Goal: Task Accomplishment & Management: Complete application form

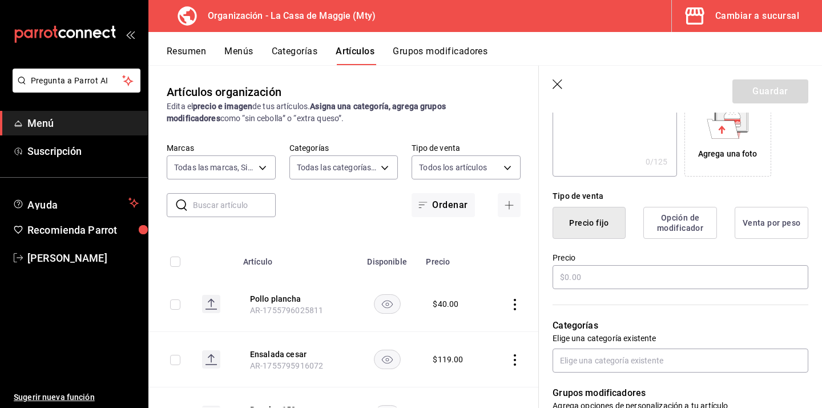
scroll to position [216, 0]
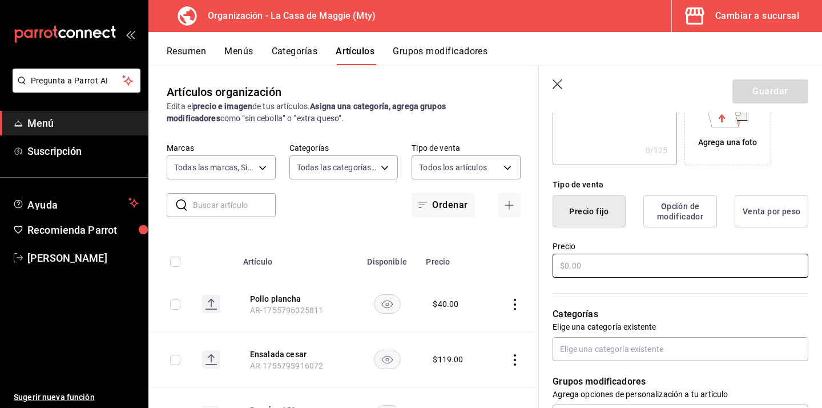
click at [614, 270] on input "text" at bounding box center [681, 266] width 256 height 24
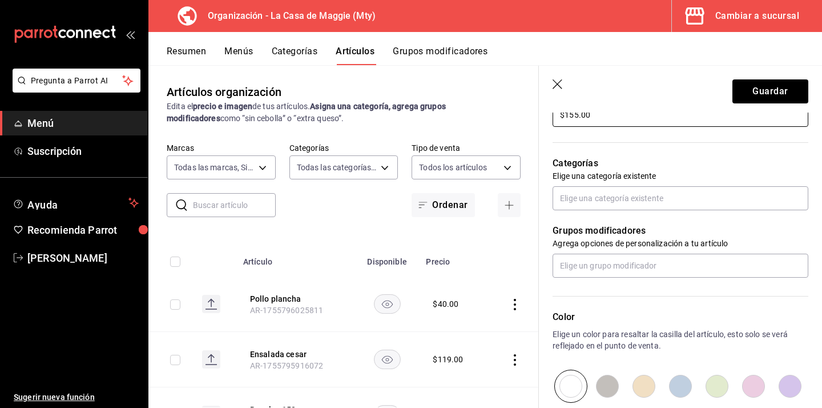
scroll to position [366, 0]
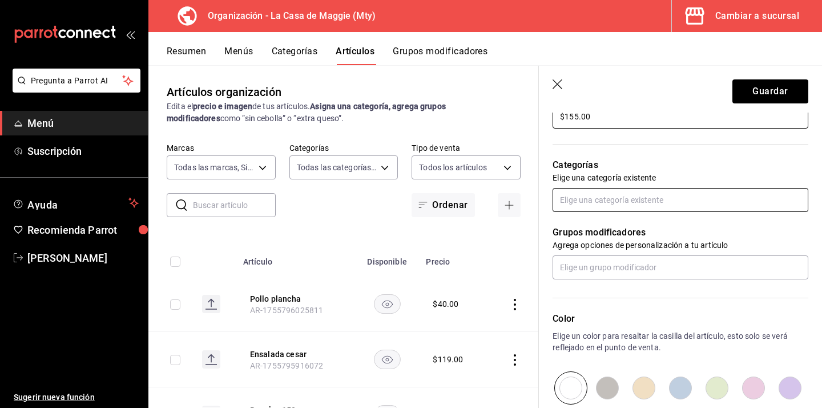
type input "$155.00"
click at [650, 202] on input "text" at bounding box center [681, 200] width 256 height 24
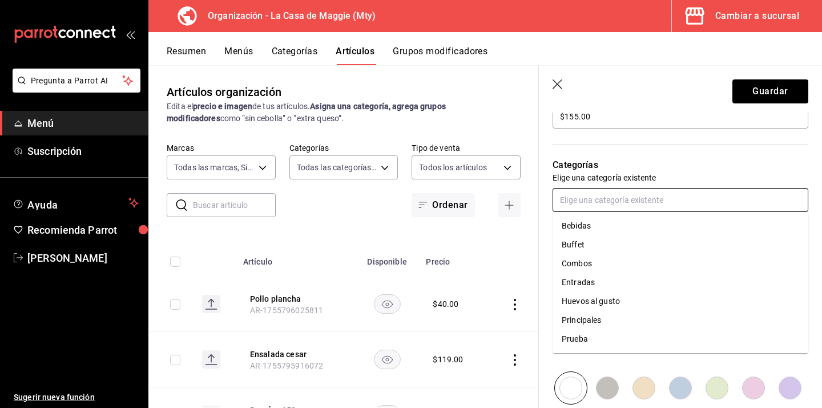
click at [597, 280] on li "Entradas" at bounding box center [681, 282] width 256 height 19
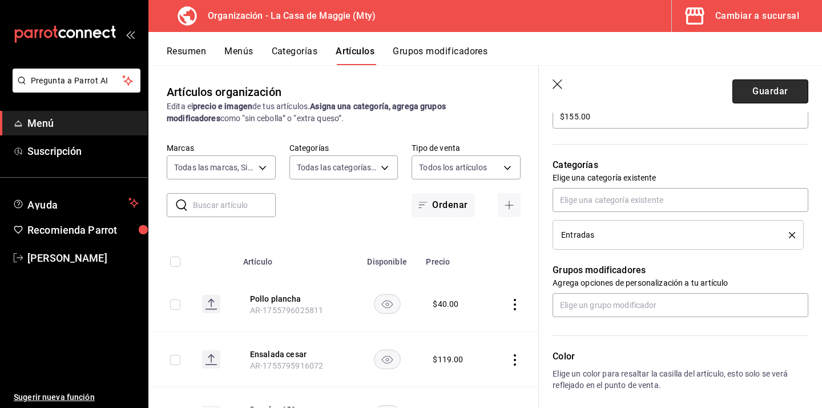
click at [756, 90] on button "Guardar" at bounding box center [771, 91] width 76 height 24
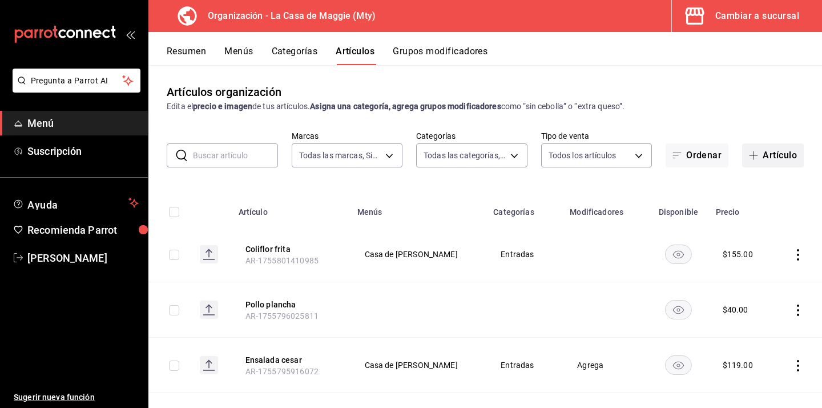
click at [786, 152] on button "Artículo" at bounding box center [773, 155] width 62 height 24
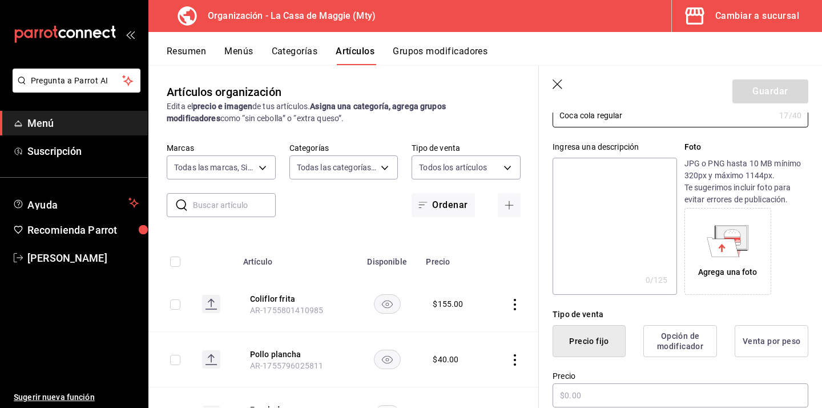
scroll to position [108, 0]
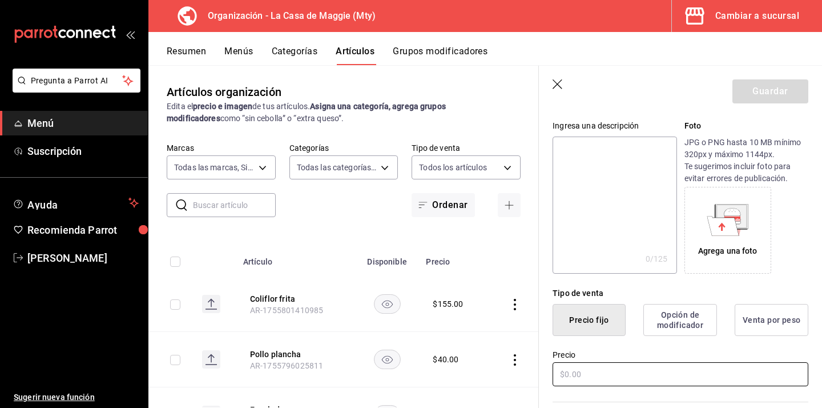
type input "Coca cola regular"
click at [627, 380] on input "text" at bounding box center [681, 374] width 256 height 24
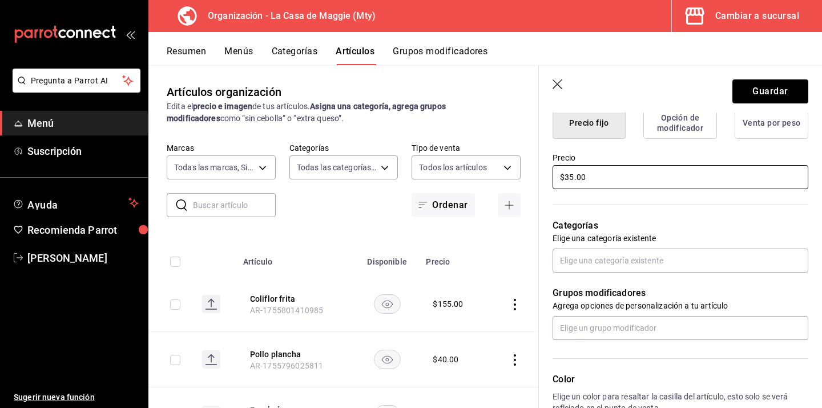
scroll to position [320, 0]
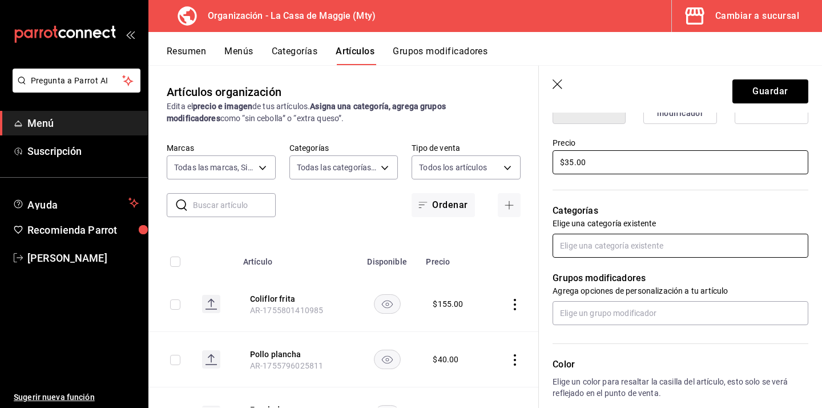
type input "$35.00"
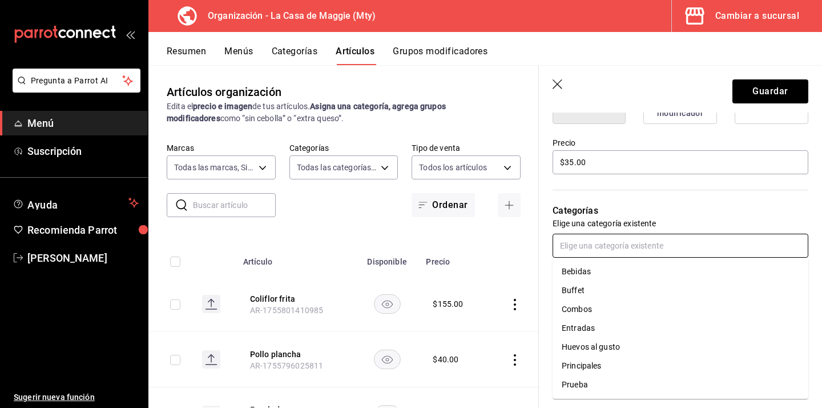
click at [604, 244] on input "text" at bounding box center [681, 246] width 256 height 24
click at [605, 276] on li "Bebidas" at bounding box center [681, 271] width 256 height 19
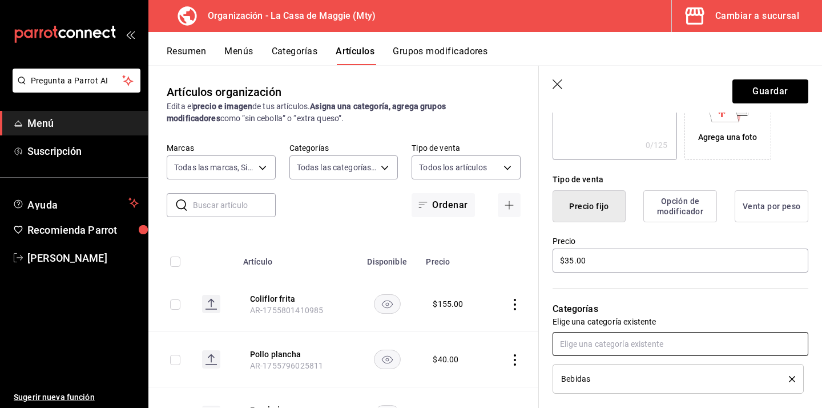
scroll to position [0, 0]
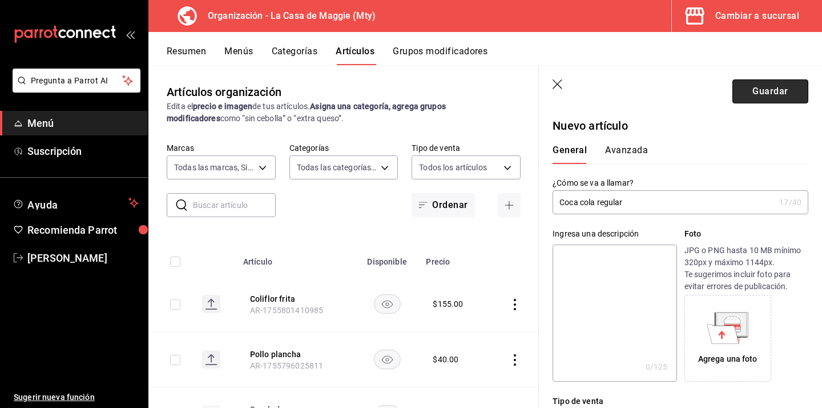
click at [753, 90] on button "Guardar" at bounding box center [771, 91] width 76 height 24
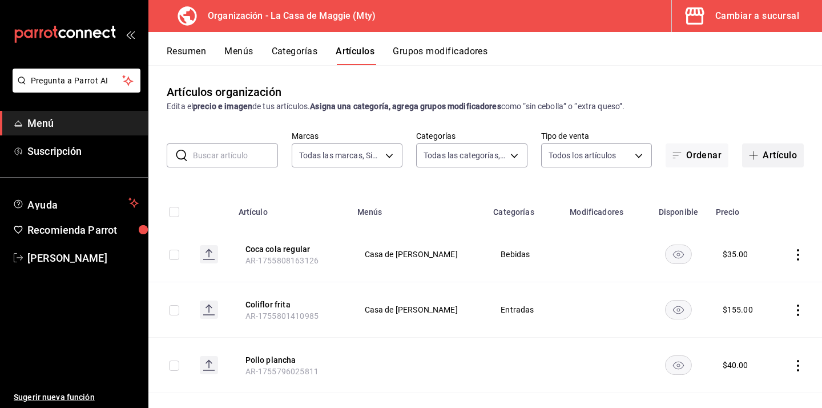
click at [776, 154] on button "Artículo" at bounding box center [773, 155] width 62 height 24
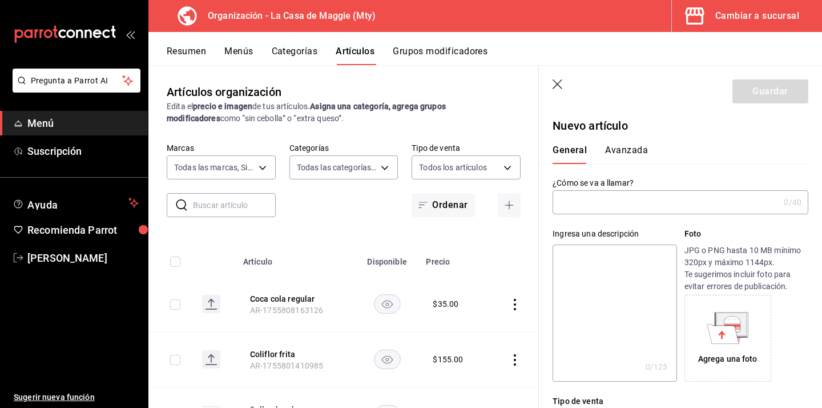
click at [595, 207] on input "text" at bounding box center [666, 202] width 227 height 23
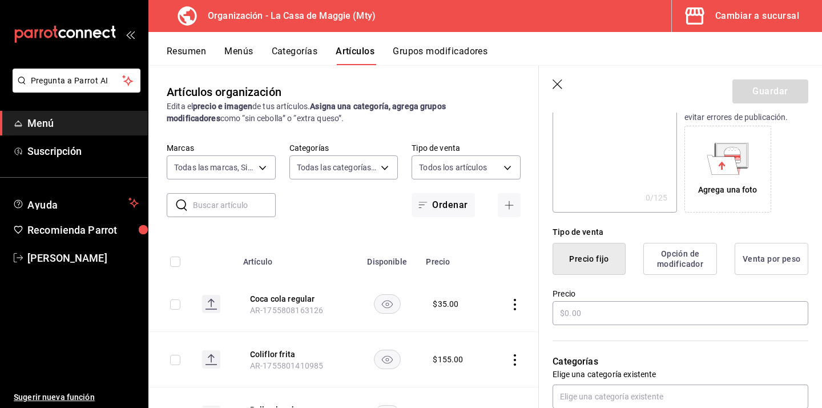
scroll to position [177, 0]
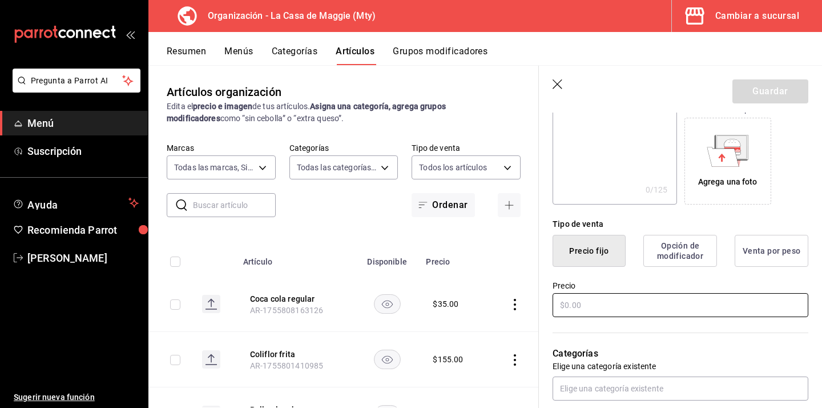
type input "Coca cola sin azucar"
click at [591, 310] on input "text" at bounding box center [681, 305] width 256 height 24
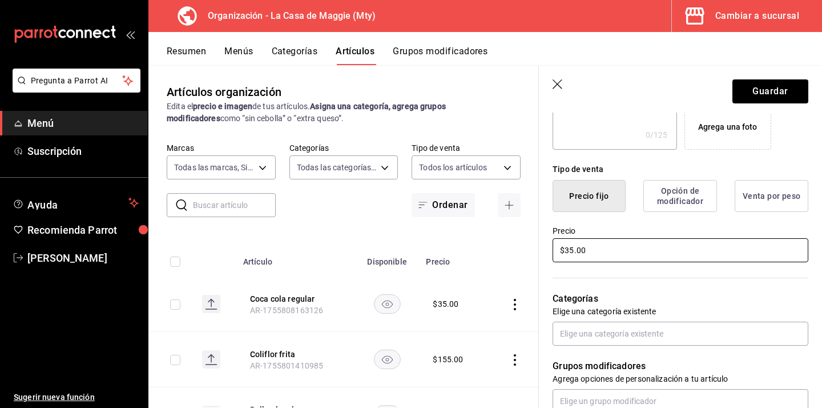
scroll to position [243, 0]
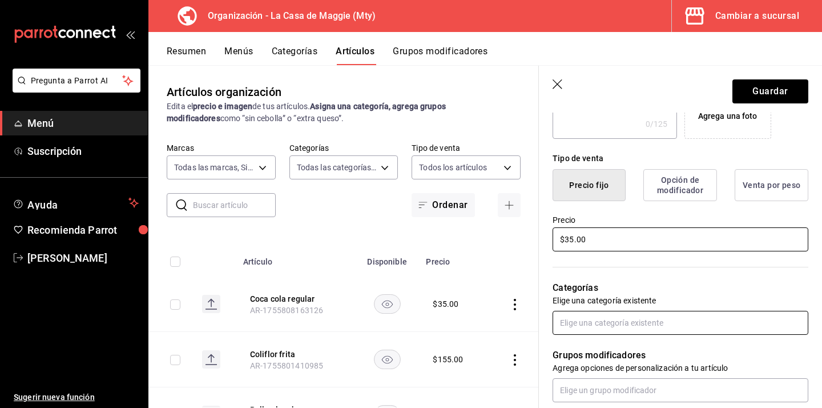
type input "$35.00"
click at [624, 321] on input "text" at bounding box center [681, 323] width 256 height 24
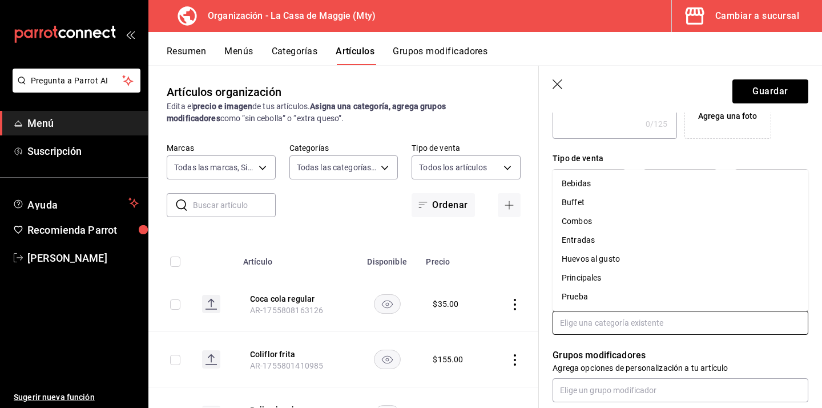
click at [616, 179] on li "Bebidas" at bounding box center [681, 183] width 256 height 19
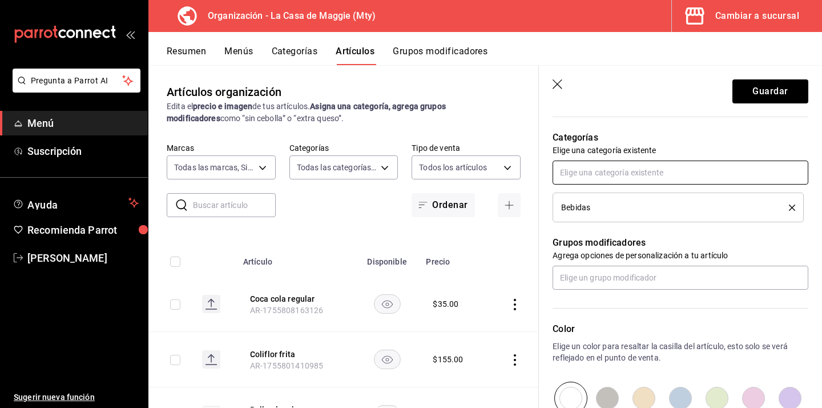
scroll to position [398, 0]
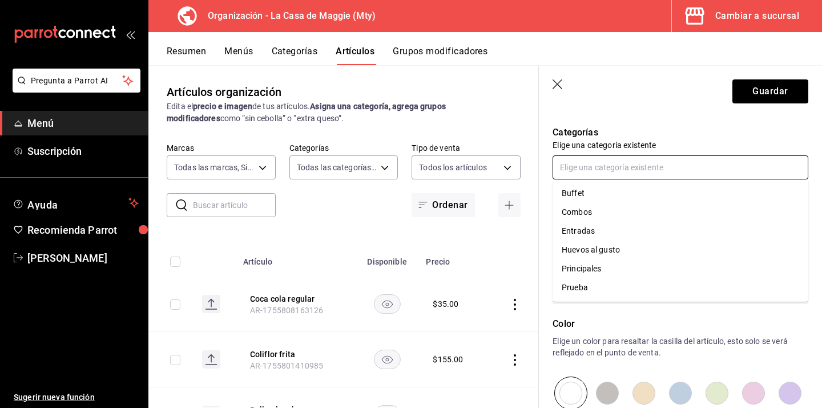
click at [620, 172] on input "text" at bounding box center [681, 167] width 256 height 24
click at [692, 137] on p "Categorías" at bounding box center [681, 133] width 256 height 14
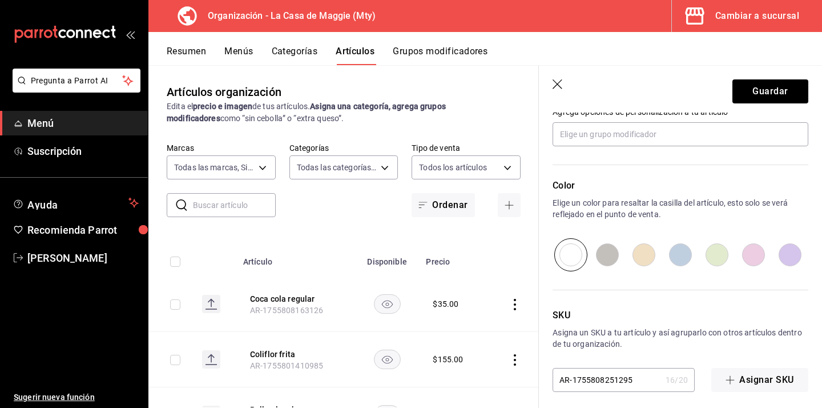
scroll to position [543, 0]
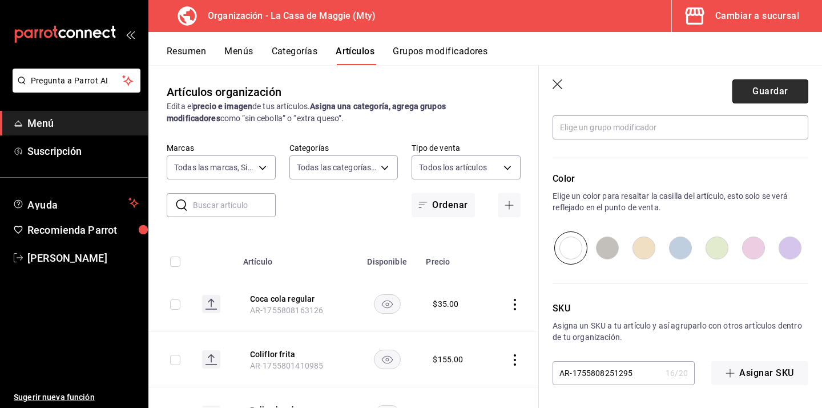
click at [754, 91] on button "Guardar" at bounding box center [771, 91] width 76 height 24
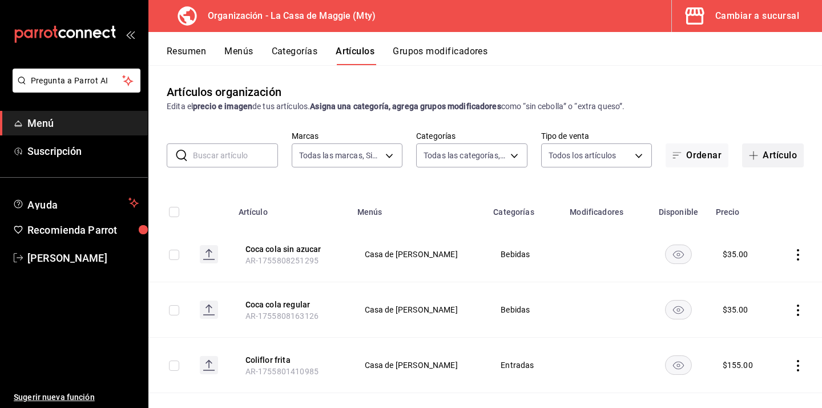
click at [759, 158] on span "button" at bounding box center [756, 155] width 14 height 9
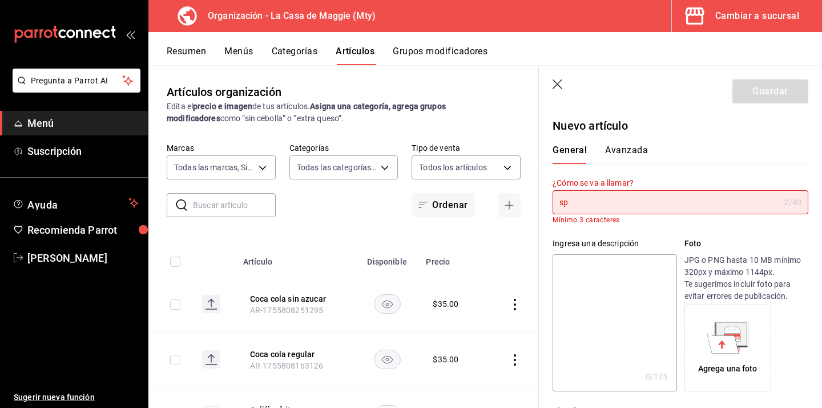
type input "s"
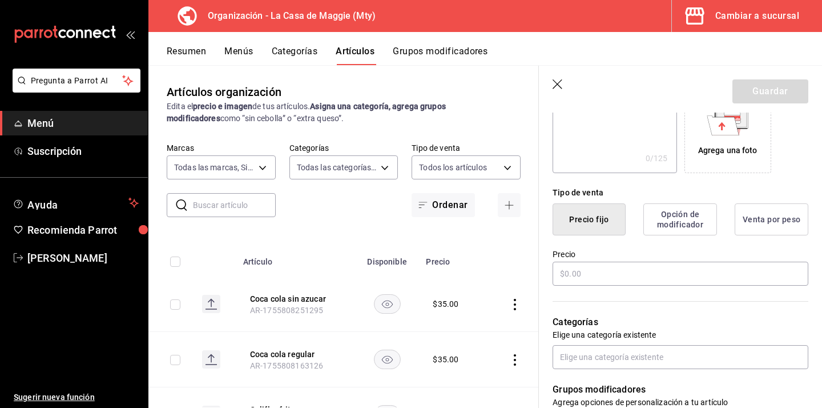
scroll to position [209, 0]
type input "Sprite"
click at [642, 267] on input "text" at bounding box center [681, 273] width 256 height 24
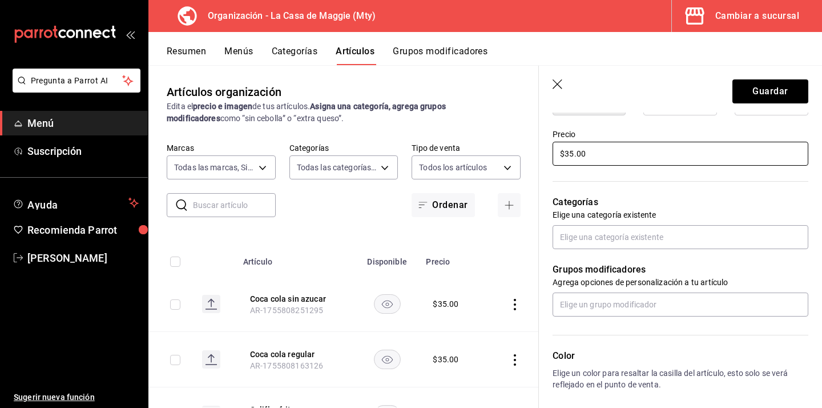
scroll to position [329, 0]
type input "$35.00"
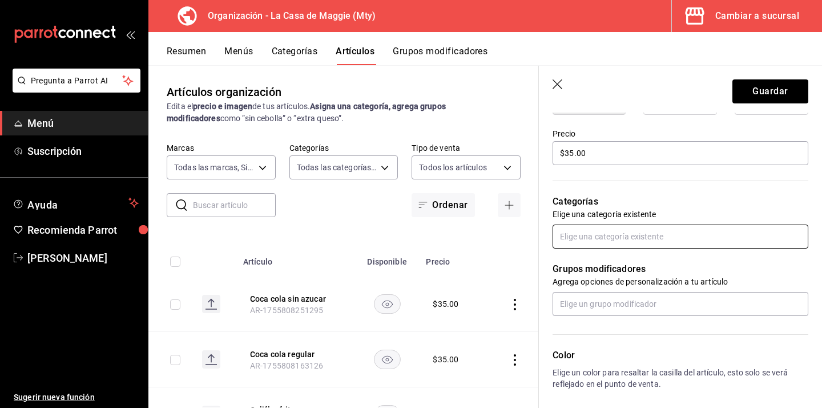
click at [608, 235] on input "text" at bounding box center [681, 236] width 256 height 24
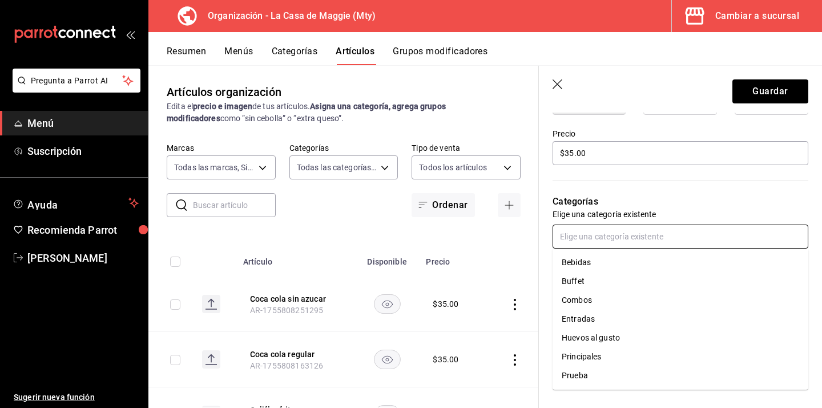
click at [616, 259] on li "Bebidas" at bounding box center [681, 262] width 256 height 19
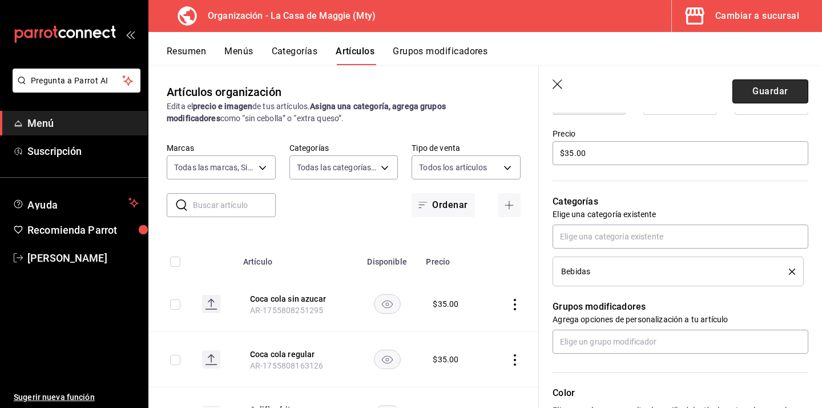
click at [780, 82] on button "Guardar" at bounding box center [771, 91] width 76 height 24
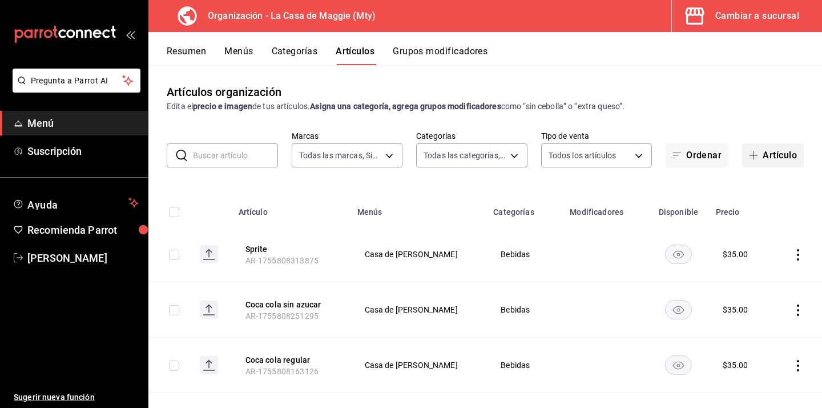
click at [788, 163] on button "Artículo" at bounding box center [773, 155] width 62 height 24
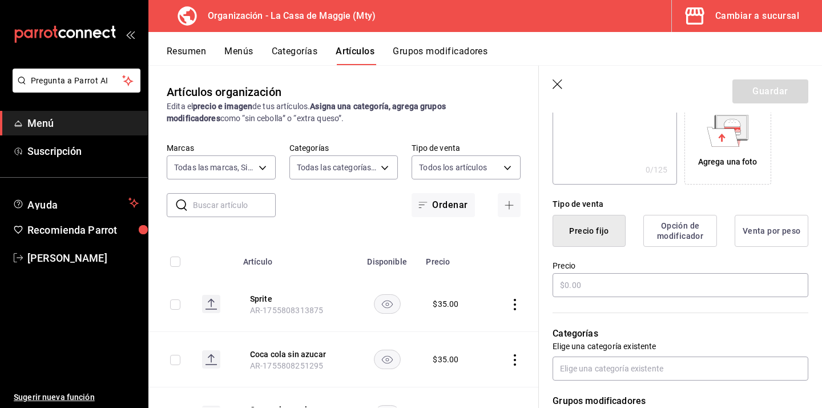
scroll to position [202, 0]
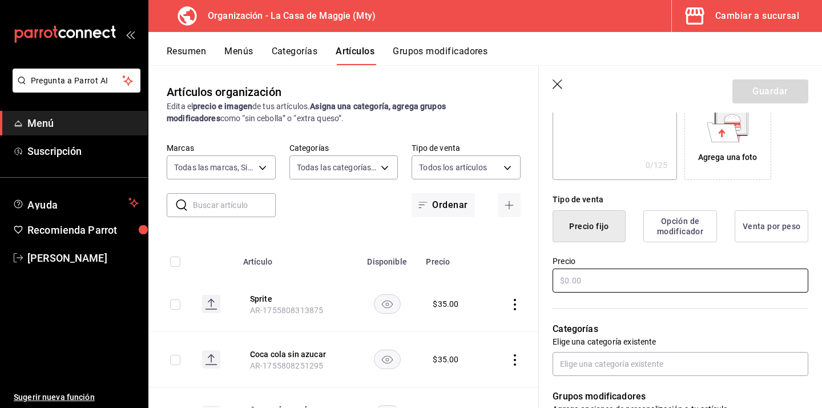
type input "Fanta"
click at [577, 284] on input "text" at bounding box center [681, 280] width 256 height 24
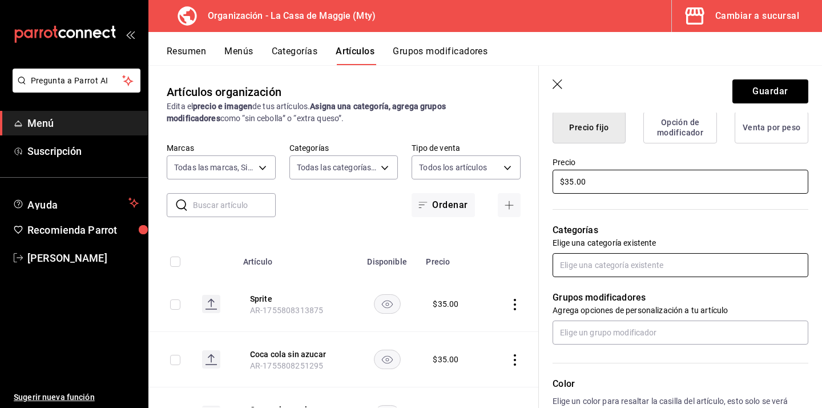
type input "$35.00"
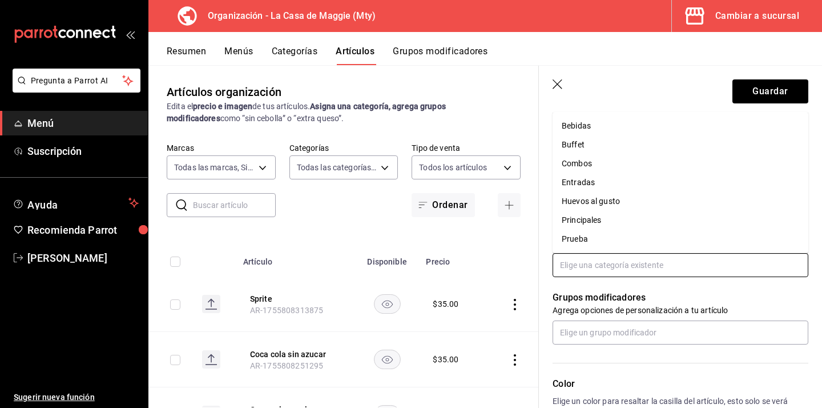
click at [654, 270] on input "text" at bounding box center [681, 265] width 256 height 24
click at [619, 129] on li "Bebidas" at bounding box center [681, 126] width 256 height 19
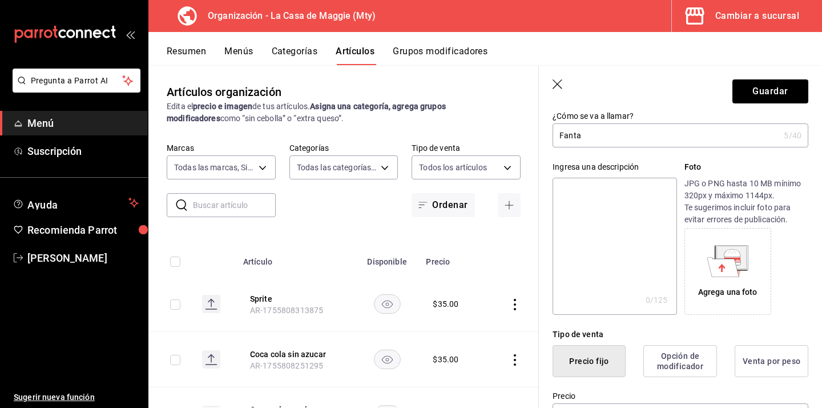
scroll to position [0, 0]
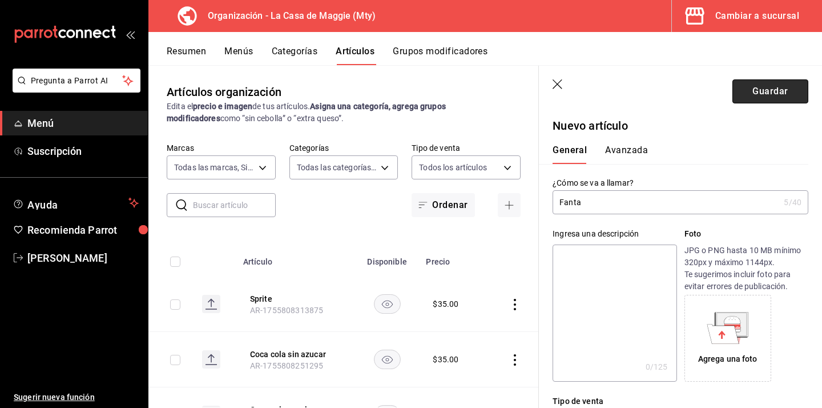
click at [793, 82] on button "Guardar" at bounding box center [771, 91] width 76 height 24
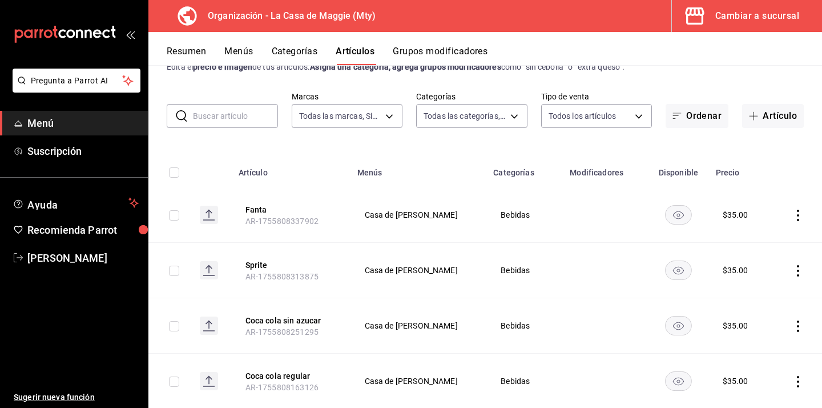
scroll to position [35, 0]
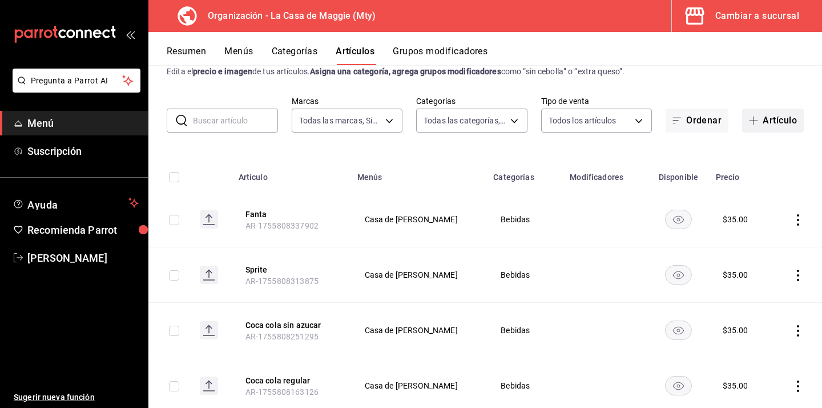
click at [754, 117] on icon "button" at bounding box center [753, 120] width 9 height 9
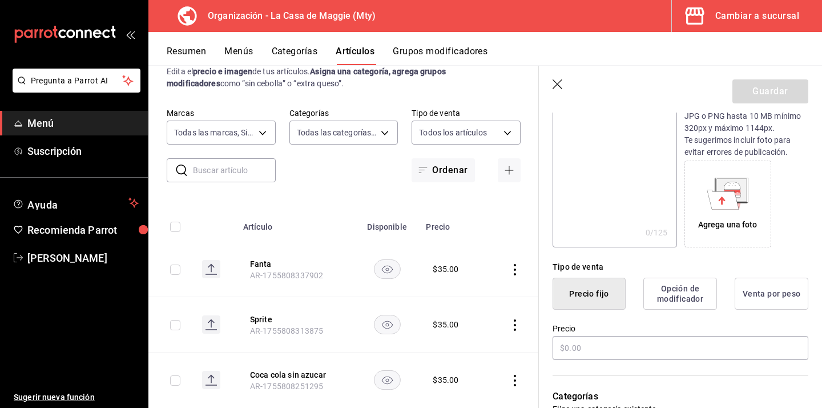
scroll to position [138, 0]
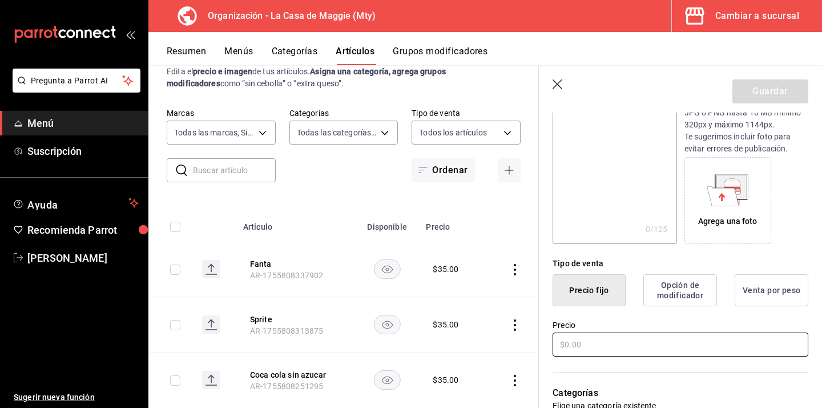
type input "Coca cola light"
click at [579, 347] on input "text" at bounding box center [681, 344] width 256 height 24
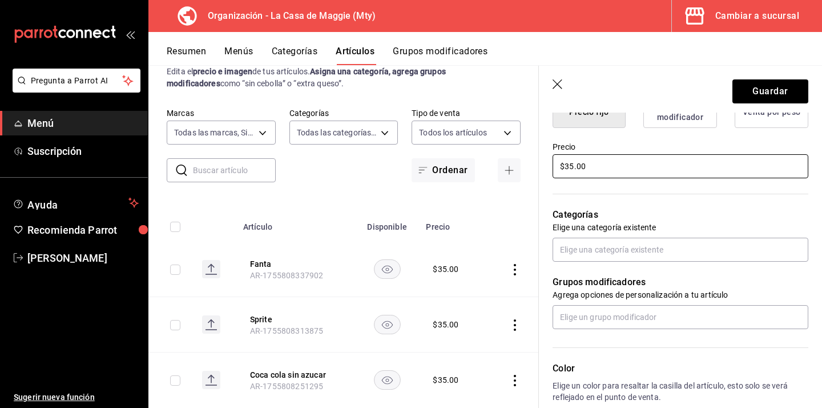
scroll to position [319, 0]
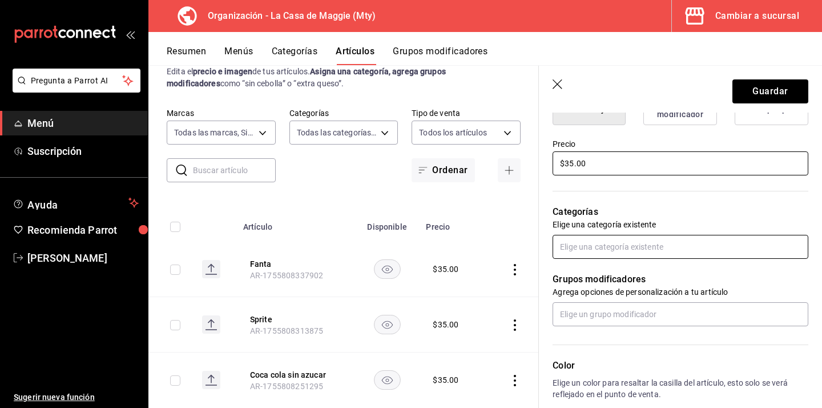
type input "$35.00"
click at [587, 238] on input "text" at bounding box center [681, 247] width 256 height 24
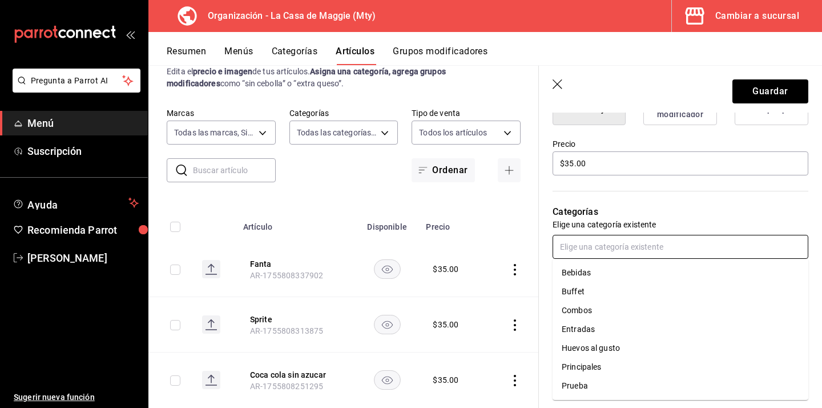
click at [577, 274] on li "Bebidas" at bounding box center [681, 272] width 256 height 19
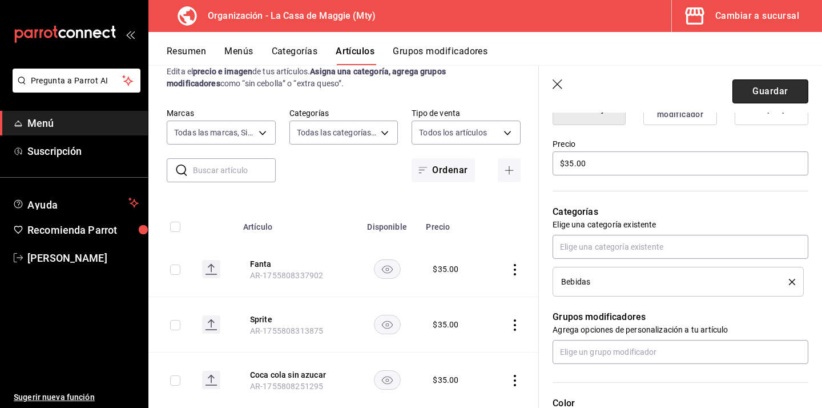
click at [770, 86] on button "Guardar" at bounding box center [771, 91] width 76 height 24
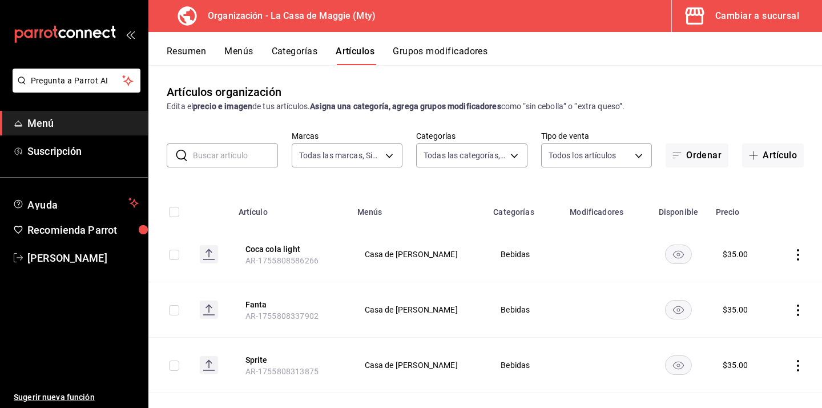
click at [786, 162] on button "Artículo" at bounding box center [773, 155] width 62 height 24
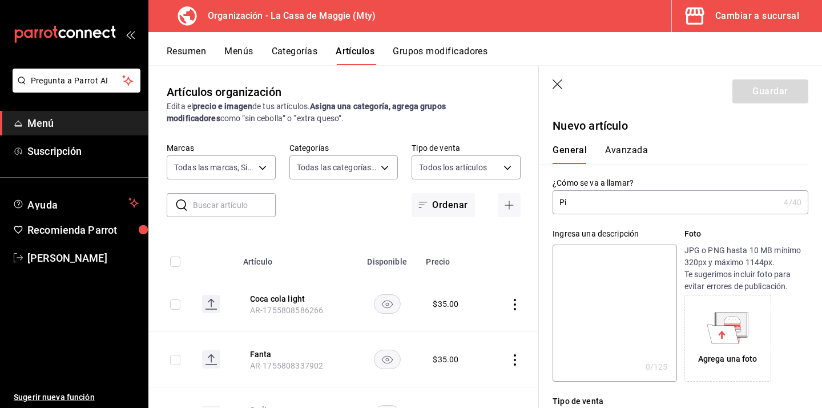
type input "P"
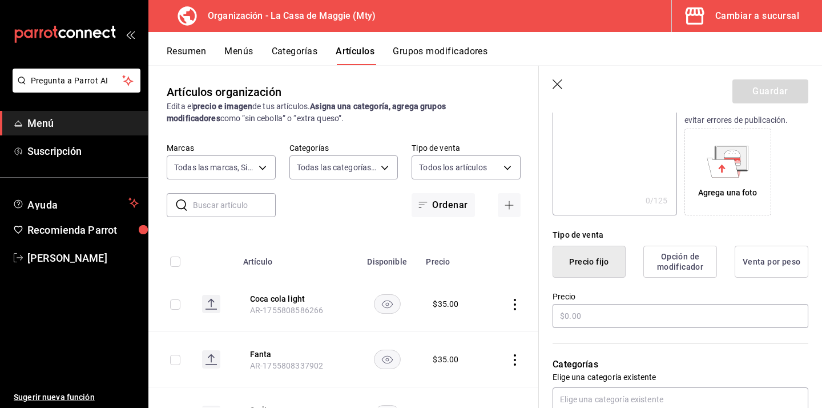
scroll to position [171, 0]
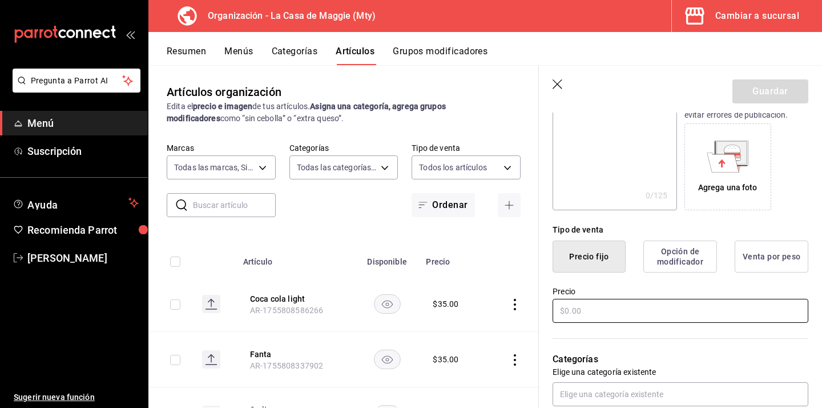
type input "[PERSON_NAME]"
click at [577, 308] on input "text" at bounding box center [681, 311] width 256 height 24
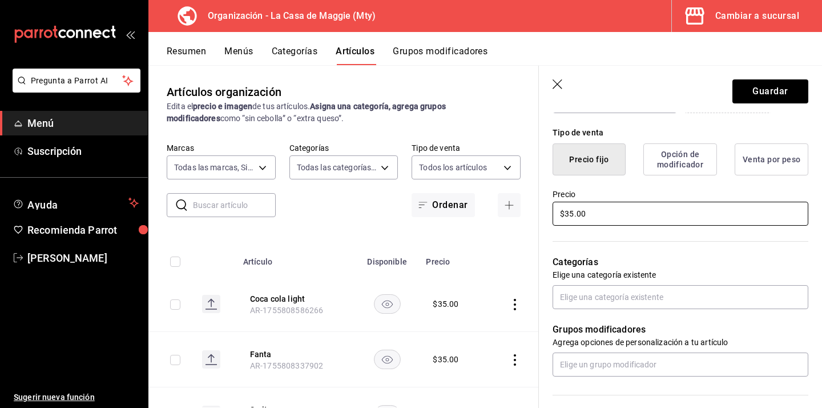
scroll to position [272, 0]
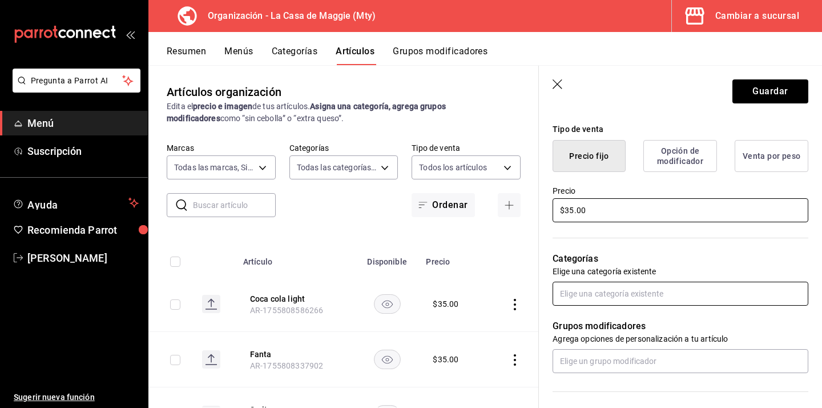
type input "$35.00"
click at [599, 300] on input "text" at bounding box center [681, 294] width 256 height 24
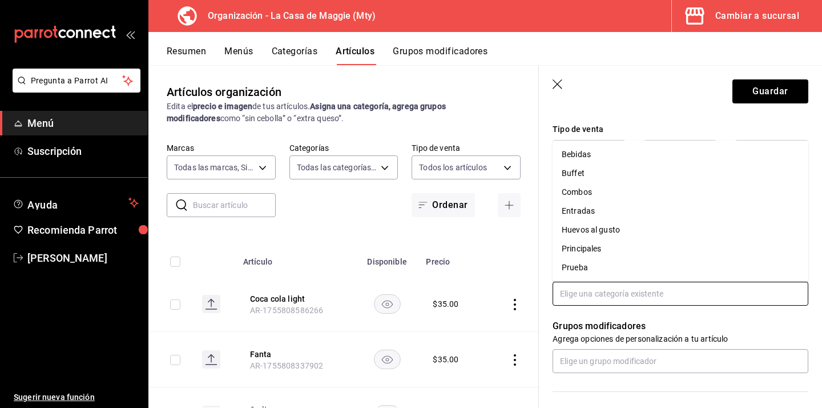
click at [607, 159] on li "Bebidas" at bounding box center [681, 154] width 256 height 19
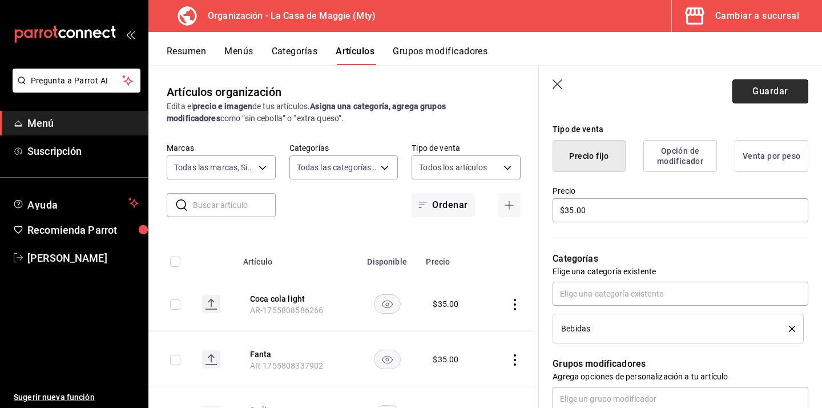
click at [773, 92] on button "Guardar" at bounding box center [771, 91] width 76 height 24
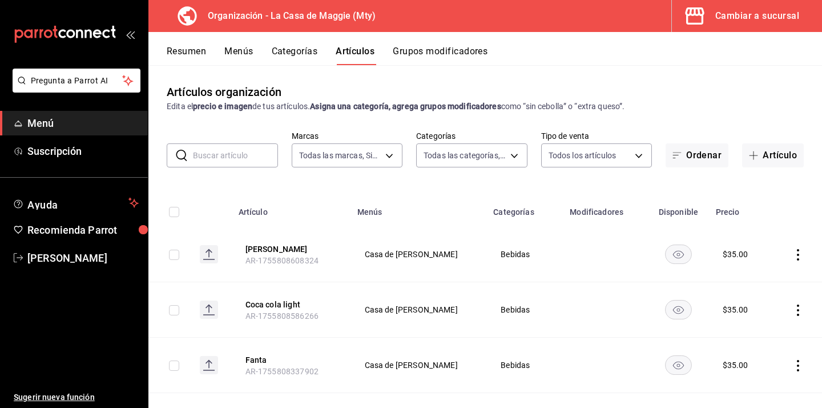
click at [765, 156] on button "Artículo" at bounding box center [773, 155] width 62 height 24
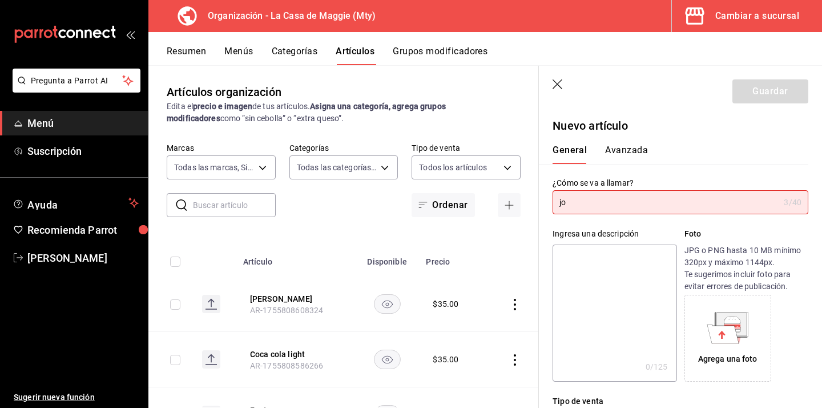
type input "j"
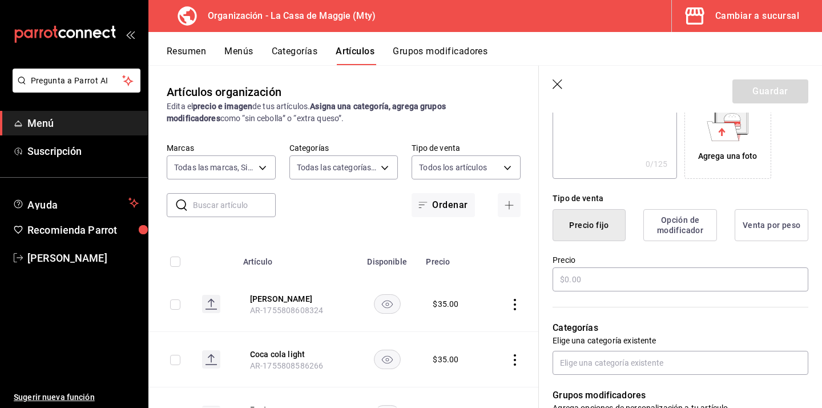
scroll to position [226, 0]
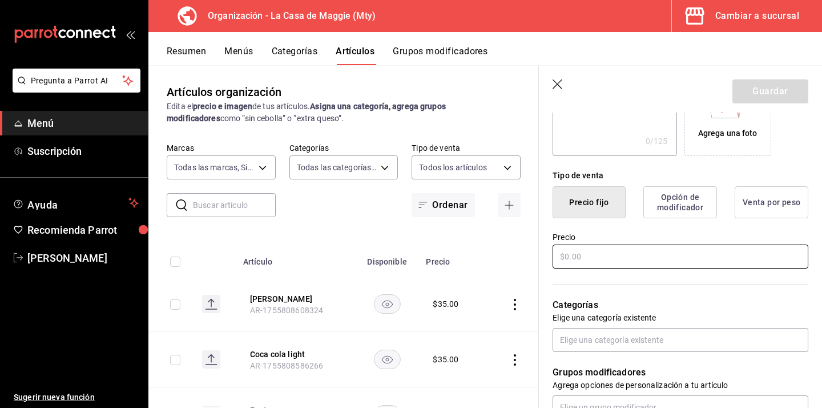
type input "Joya durazno"
click at [593, 259] on input "text" at bounding box center [681, 256] width 256 height 24
type input "$35.00"
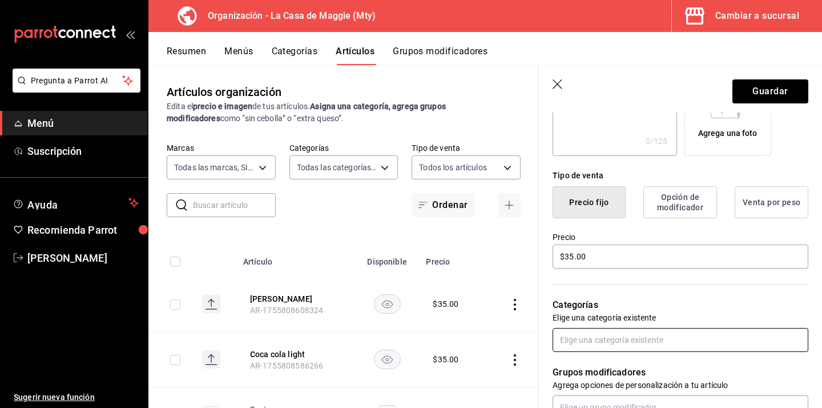
click at [637, 336] on input "text" at bounding box center [681, 340] width 256 height 24
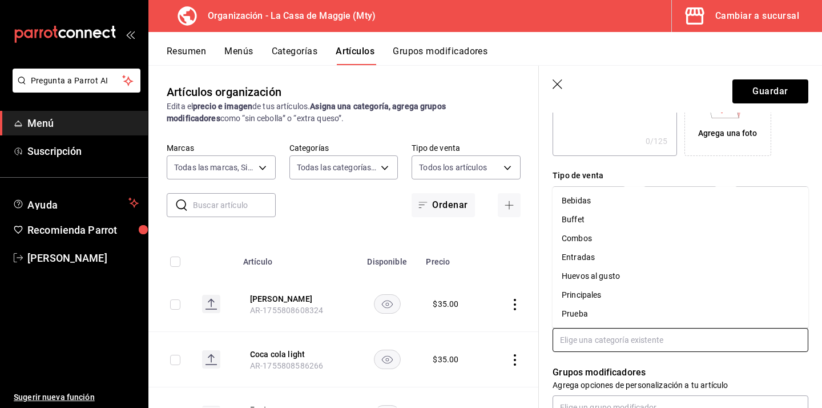
click at [599, 200] on li "Bebidas" at bounding box center [681, 200] width 256 height 19
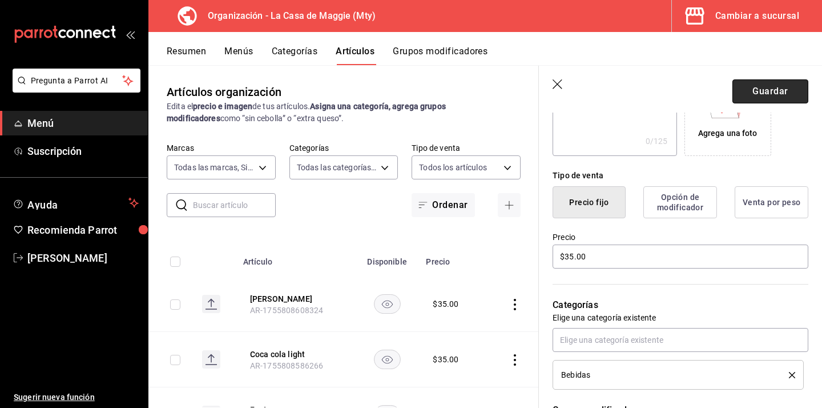
click at [766, 90] on button "Guardar" at bounding box center [771, 91] width 76 height 24
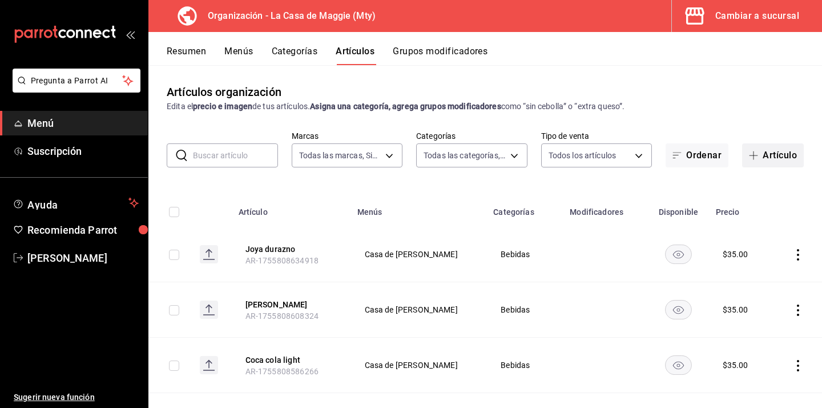
click at [772, 156] on button "Artículo" at bounding box center [773, 155] width 62 height 24
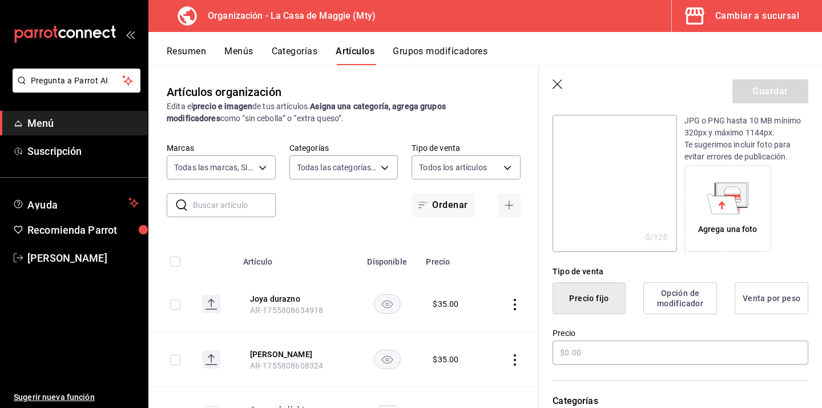
scroll to position [154, 0]
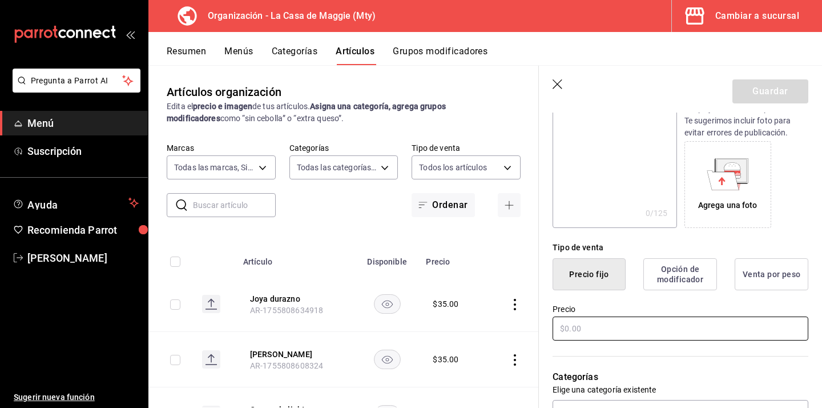
type input "Fresca"
click at [587, 336] on input "text" at bounding box center [681, 328] width 256 height 24
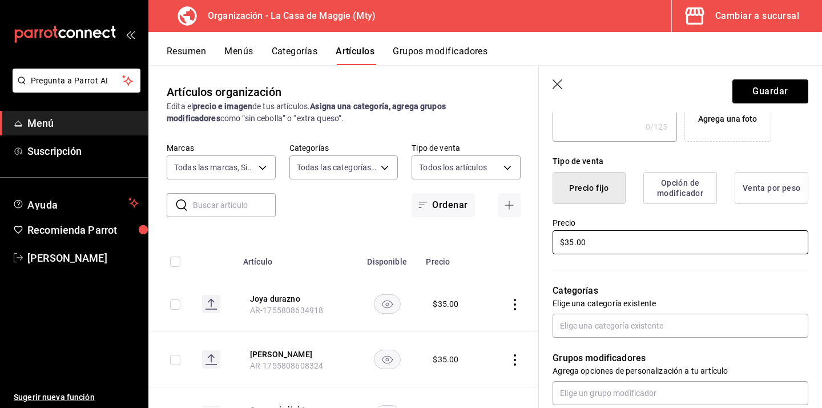
scroll to position [256, 0]
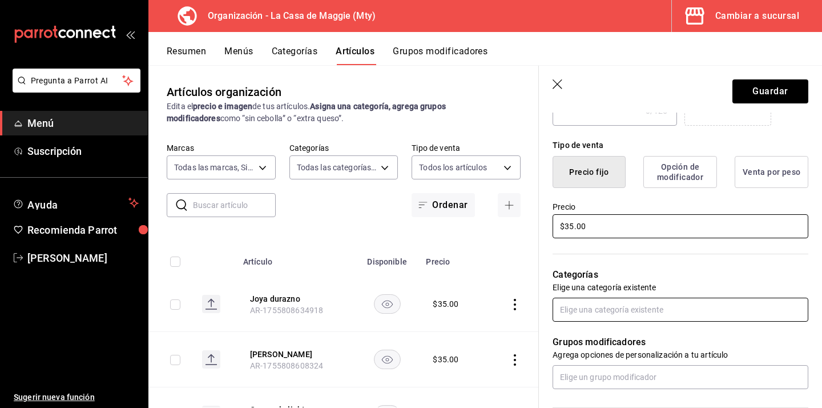
type input "$35.00"
click at [622, 302] on input "text" at bounding box center [681, 310] width 256 height 24
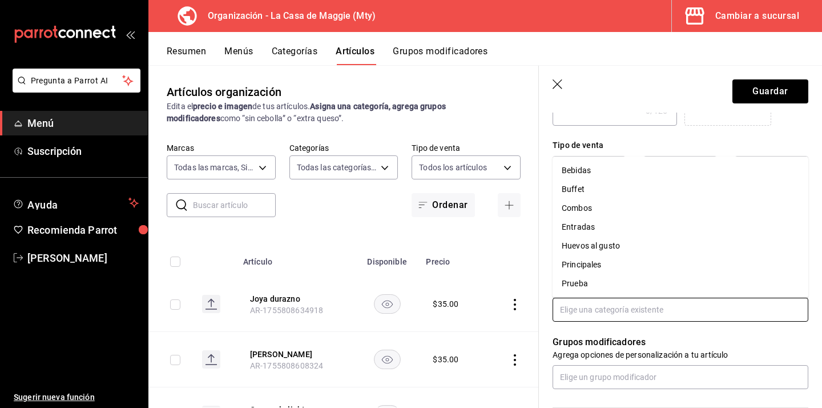
click at [624, 170] on li "Bebidas" at bounding box center [681, 170] width 256 height 19
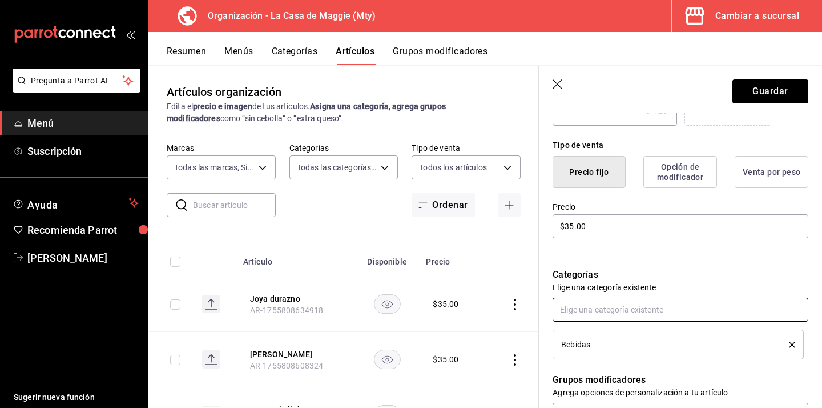
scroll to position [356, 0]
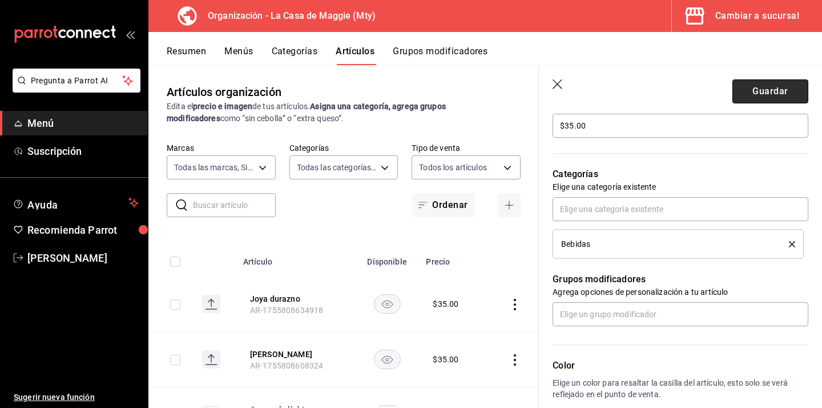
click at [760, 91] on button "Guardar" at bounding box center [771, 91] width 76 height 24
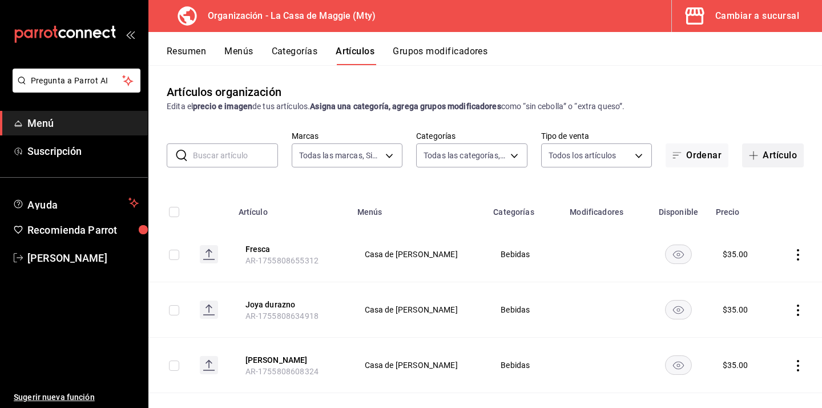
click at [778, 155] on button "Artículo" at bounding box center [773, 155] width 62 height 24
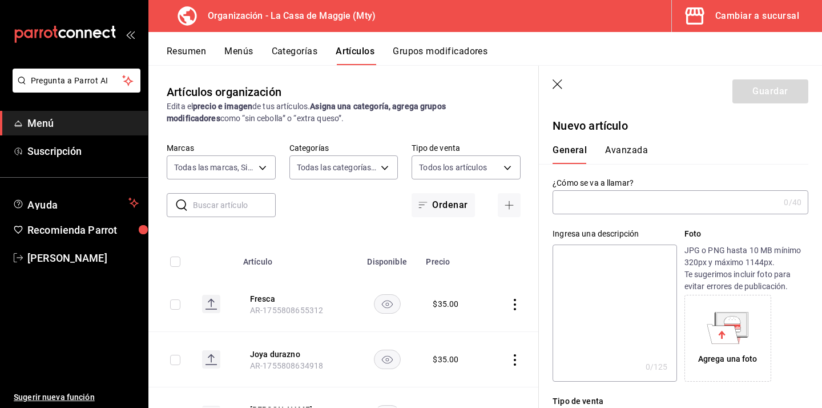
click at [584, 209] on input "text" at bounding box center [666, 202] width 227 height 23
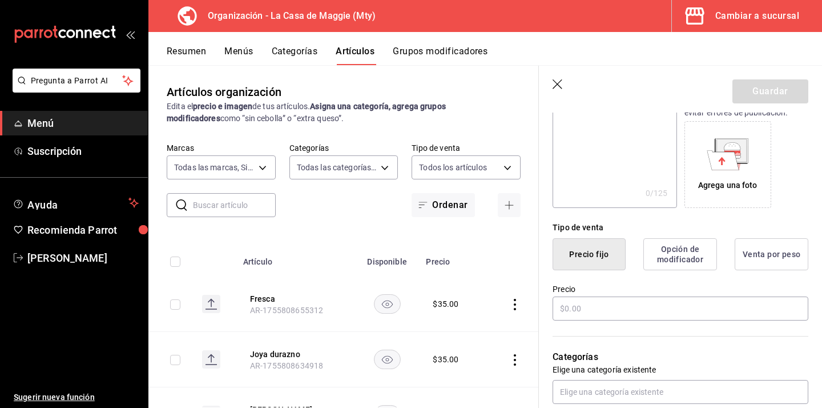
scroll to position [180, 0]
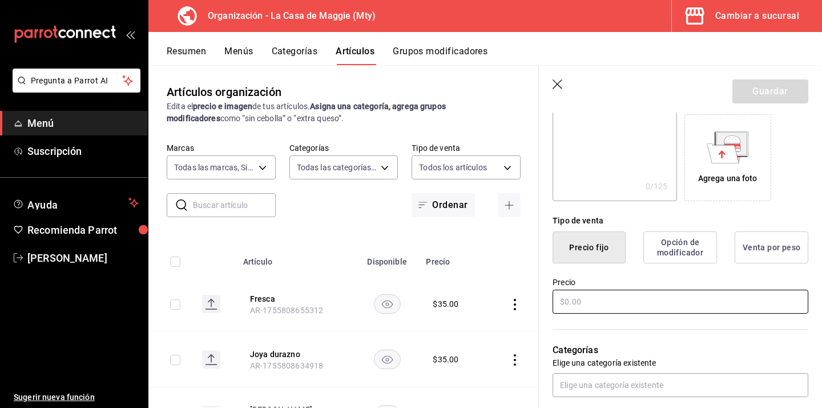
type input "Limonada natural"
click at [593, 295] on input "text" at bounding box center [681, 302] width 256 height 24
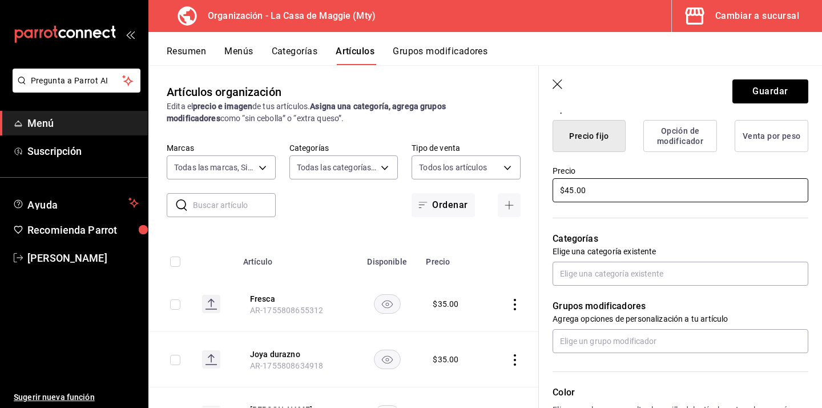
scroll to position [292, 0]
type input "$45.00"
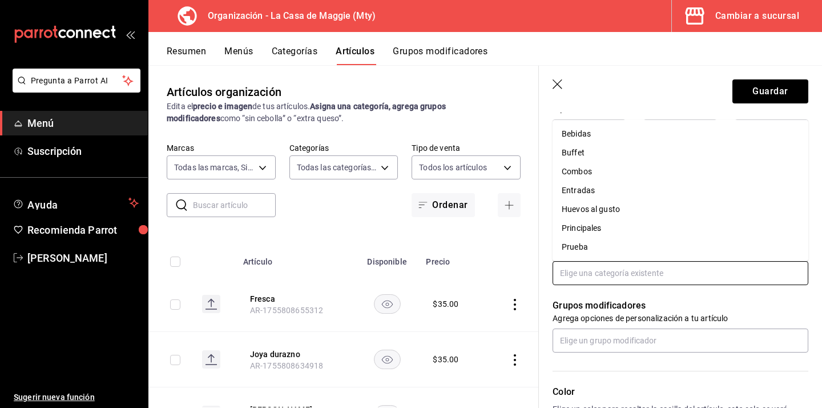
click at [604, 269] on input "text" at bounding box center [681, 273] width 256 height 24
click at [601, 133] on li "Bebidas" at bounding box center [681, 133] width 256 height 19
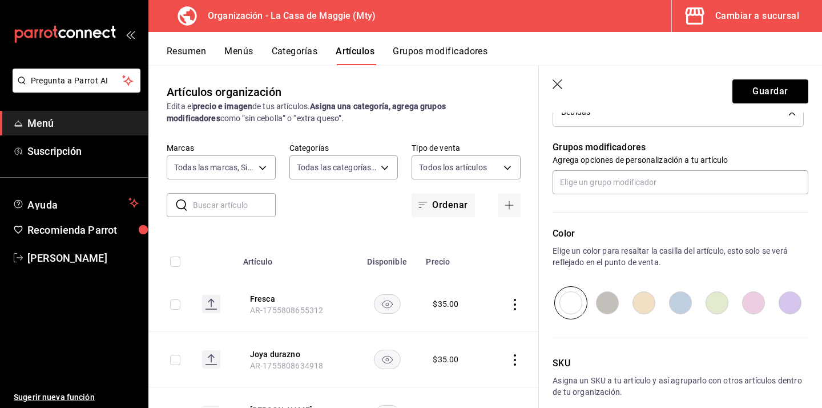
scroll to position [492, 0]
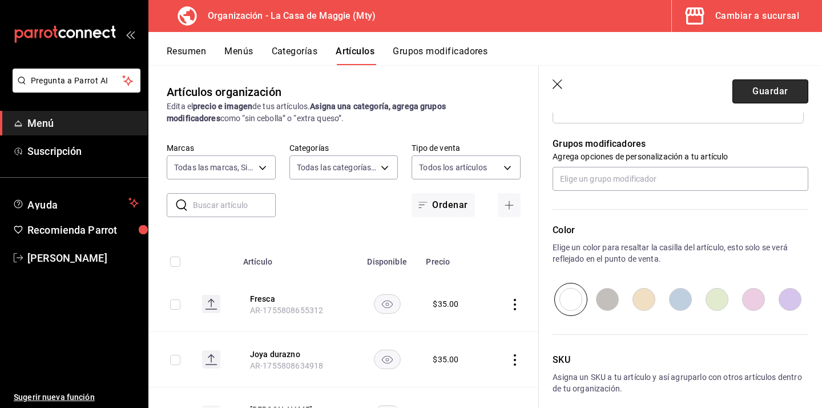
click at [740, 90] on button "Guardar" at bounding box center [771, 91] width 76 height 24
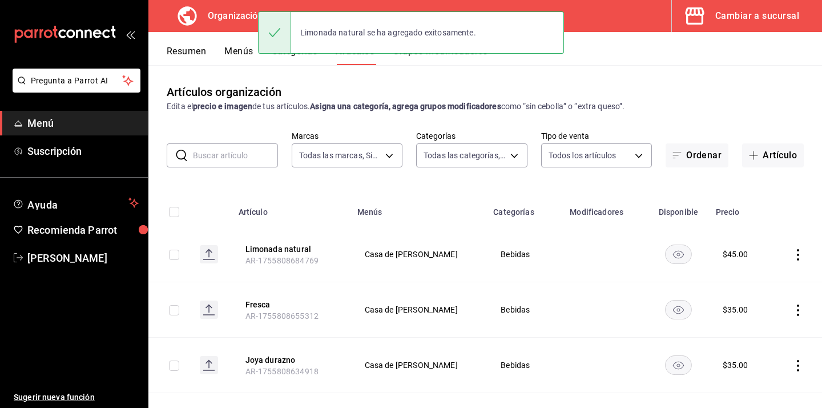
click at [786, 159] on button "Artículo" at bounding box center [773, 155] width 62 height 24
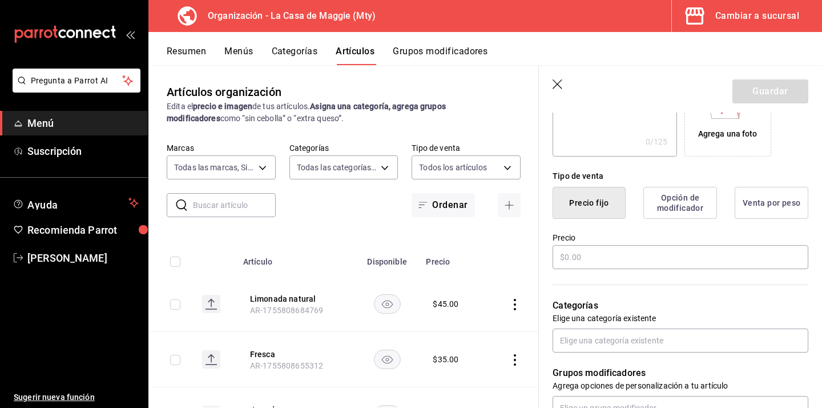
scroll to position [228, 0]
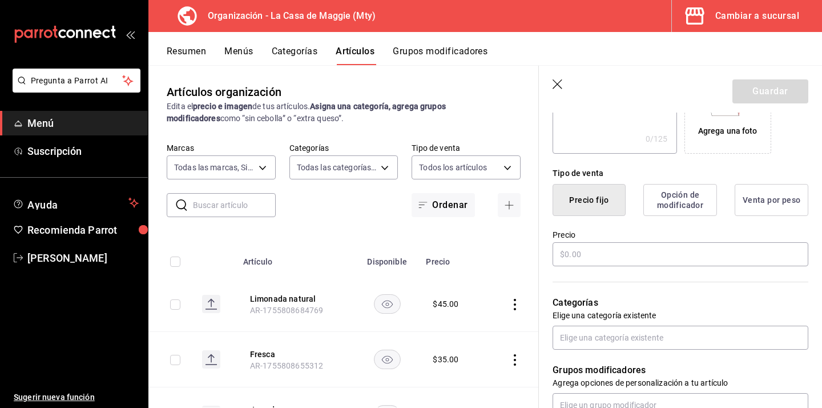
type input "Limonada mineral"
click at [591, 267] on div "Precio" at bounding box center [681, 249] width 256 height 38
click at [597, 257] on input "text" at bounding box center [681, 254] width 256 height 24
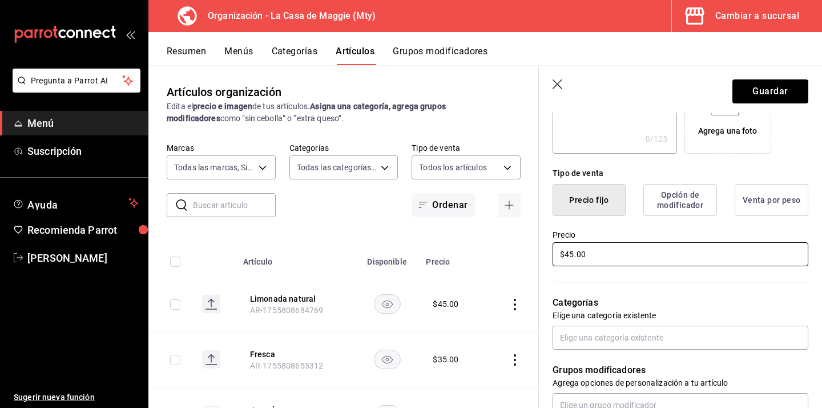
scroll to position [291, 0]
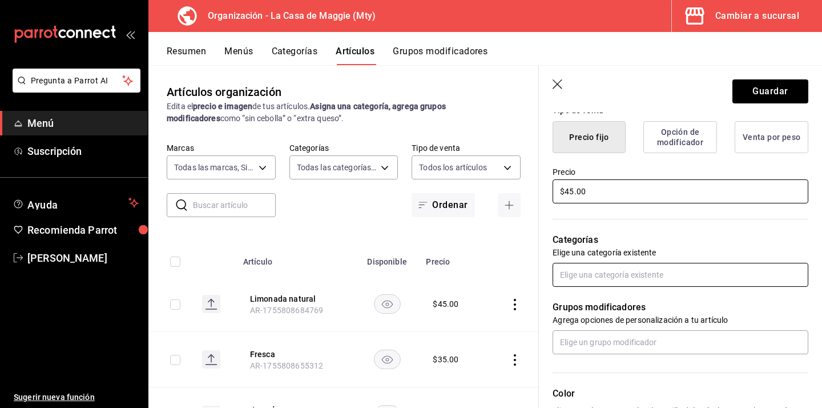
type input "$45.00"
click at [595, 271] on input "text" at bounding box center [681, 275] width 256 height 24
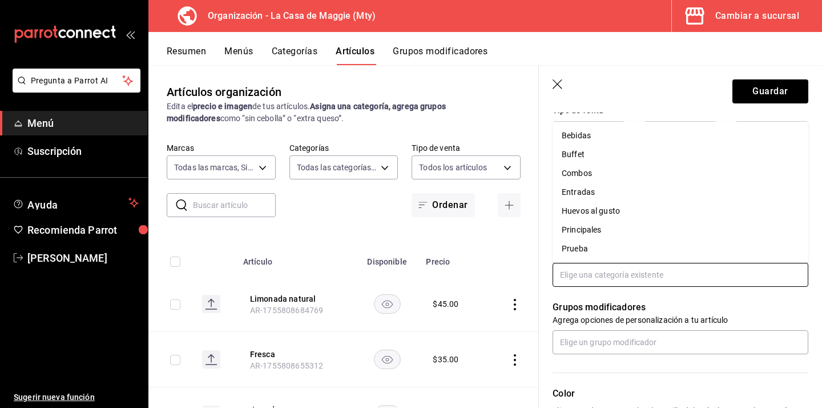
click at [618, 138] on li "Bebidas" at bounding box center [681, 135] width 256 height 19
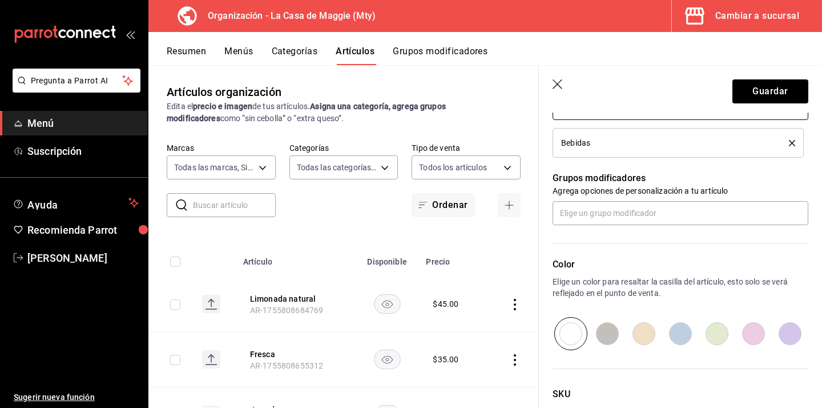
scroll to position [491, 0]
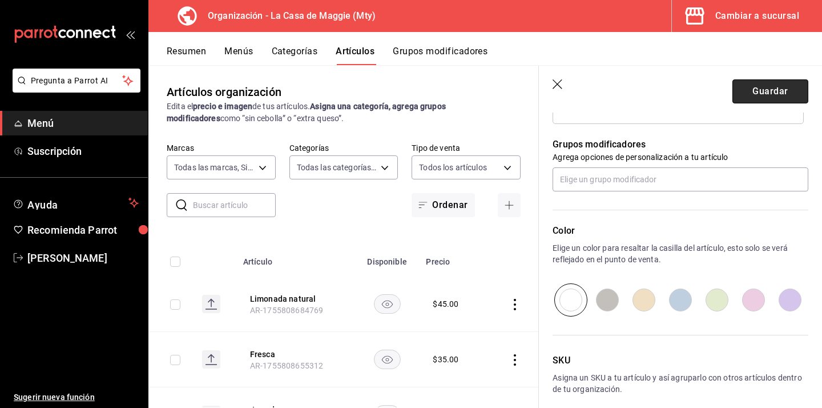
click at [754, 93] on button "Guardar" at bounding box center [771, 91] width 76 height 24
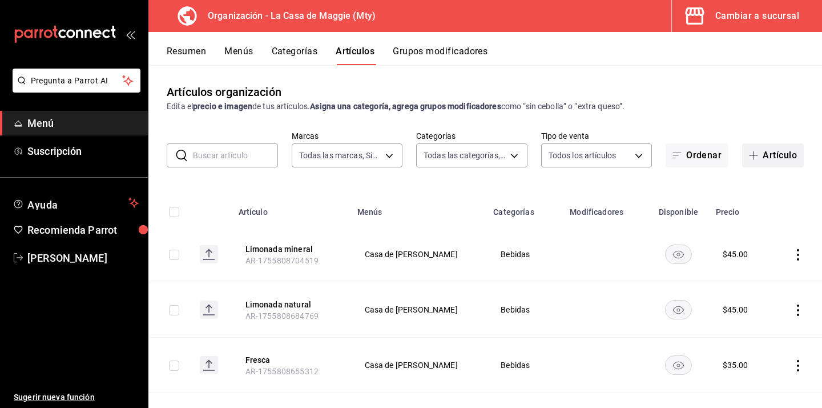
click at [777, 155] on button "Artículo" at bounding box center [773, 155] width 62 height 24
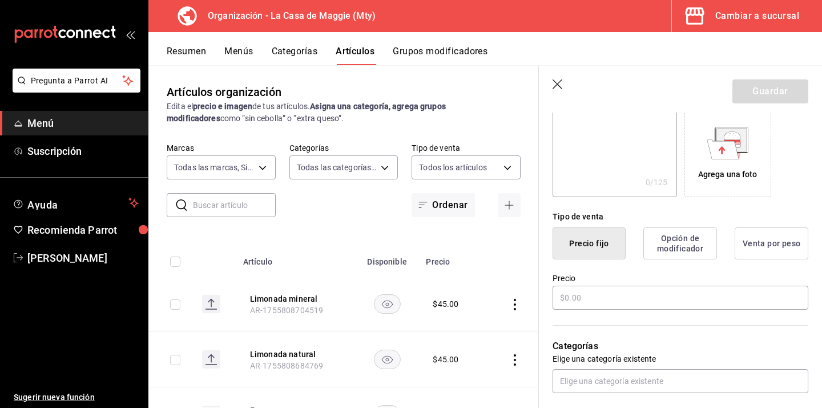
scroll to position [226, 0]
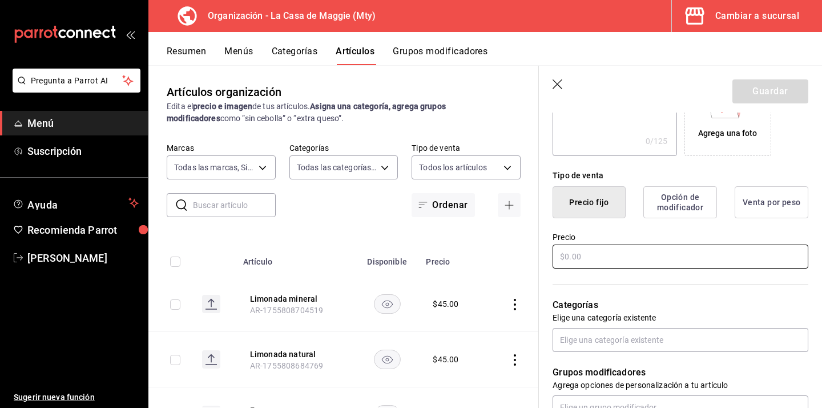
type input "Jugo de naranja"
click at [585, 256] on input "text" at bounding box center [681, 256] width 256 height 24
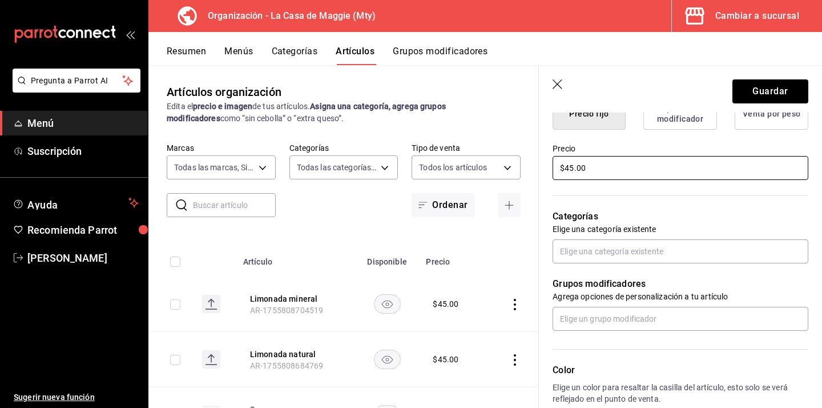
scroll to position [339, 0]
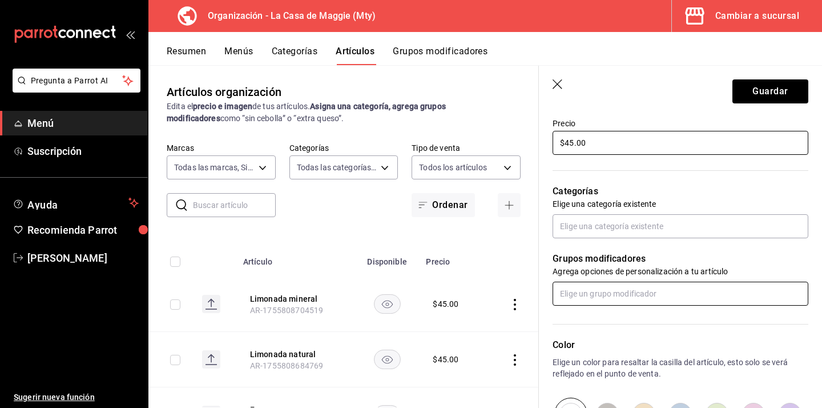
type input "$45.00"
click at [604, 288] on input "text" at bounding box center [681, 294] width 256 height 24
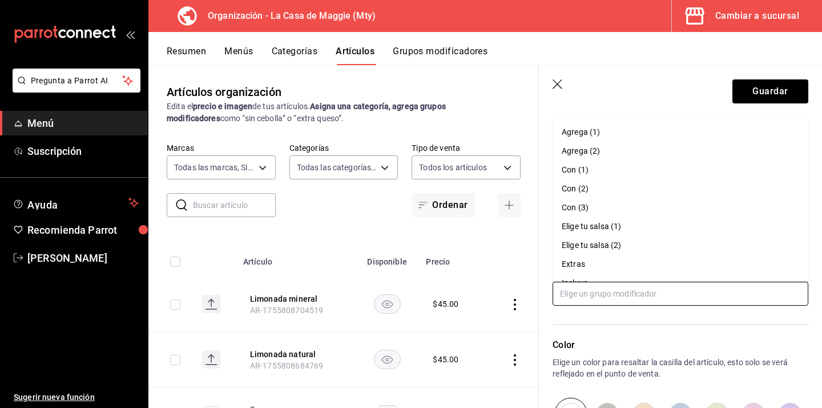
click at [658, 295] on input "text" at bounding box center [681, 294] width 256 height 24
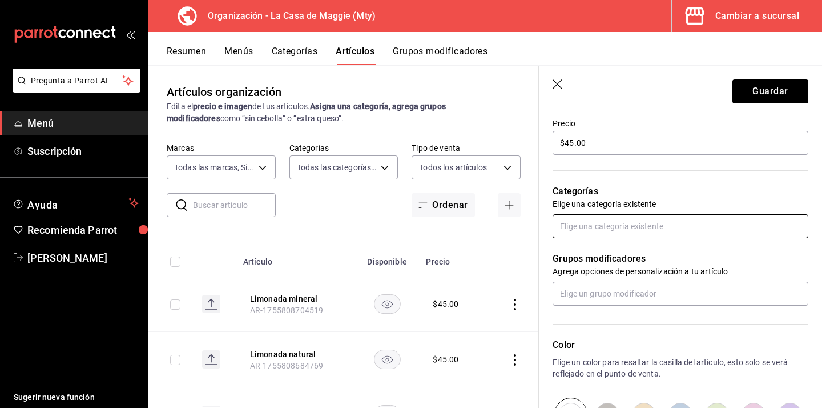
click at [617, 228] on input "text" at bounding box center [681, 226] width 256 height 24
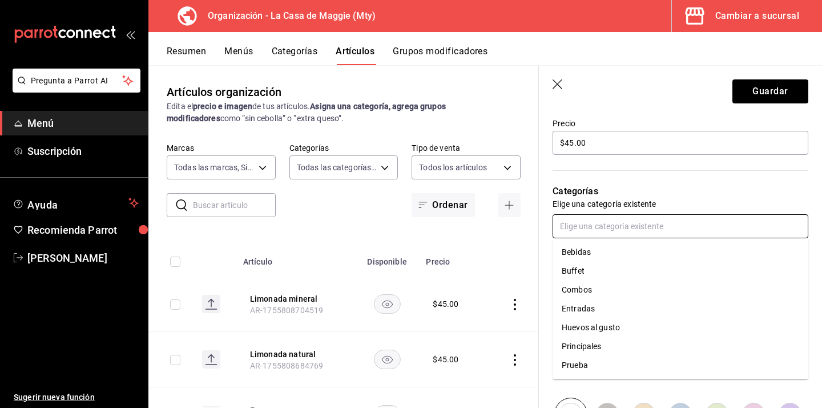
click at [591, 252] on li "Bebidas" at bounding box center [681, 252] width 256 height 19
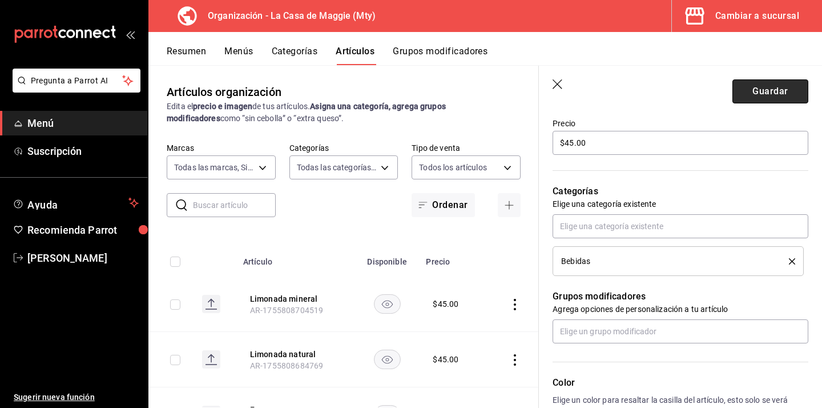
click at [748, 83] on button "Guardar" at bounding box center [771, 91] width 76 height 24
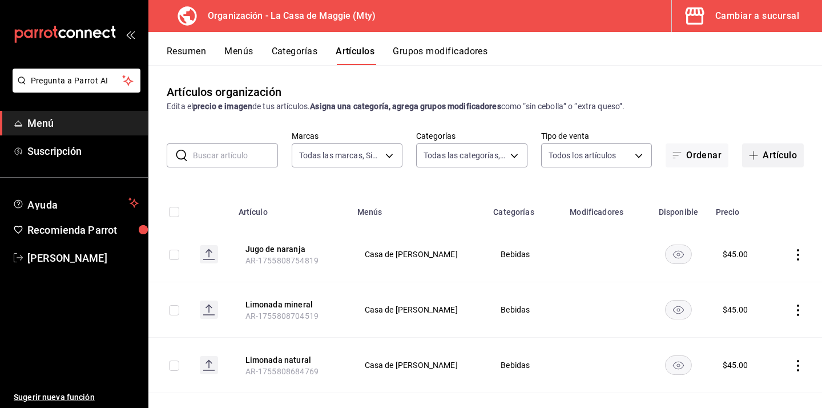
click at [759, 157] on span "button" at bounding box center [756, 155] width 14 height 9
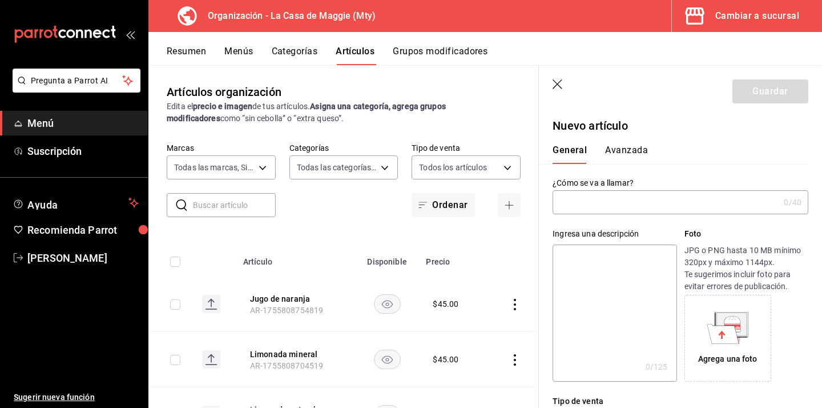
type input "J"
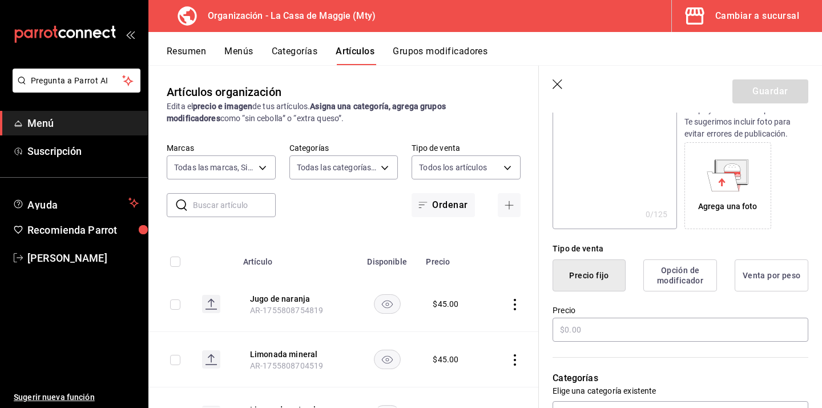
scroll to position [162, 0]
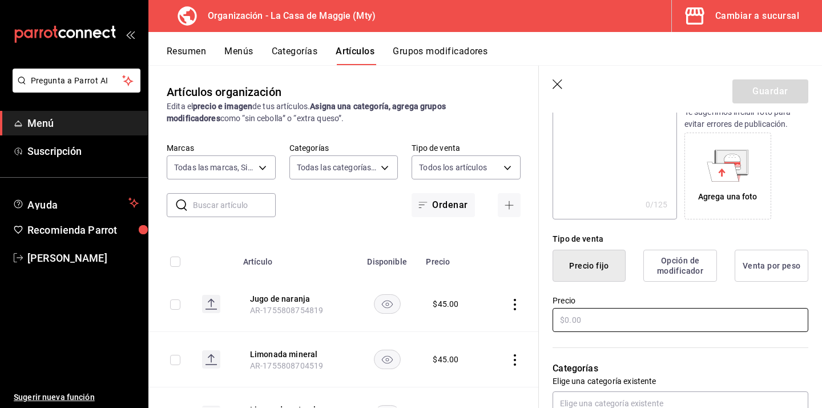
type input "Naranjada mineral"
click at [571, 319] on input "text" at bounding box center [681, 320] width 256 height 24
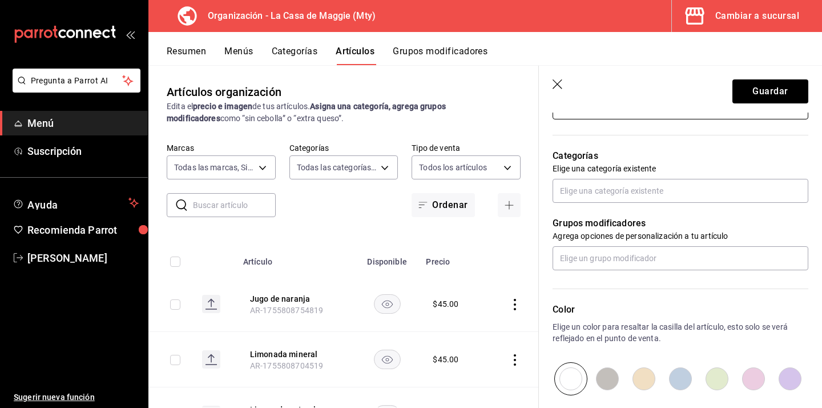
scroll to position [393, 0]
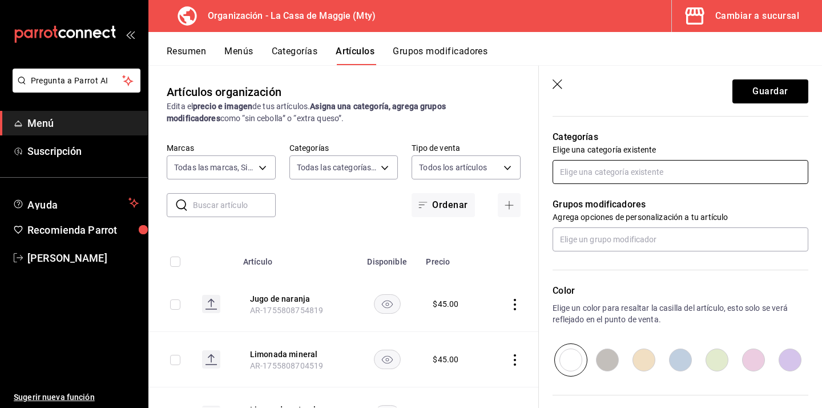
type input "$45.00"
click at [609, 172] on input "text" at bounding box center [681, 172] width 256 height 24
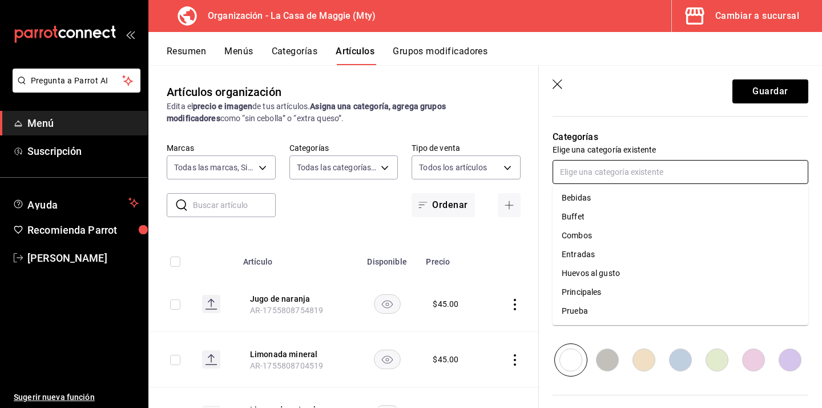
click at [591, 200] on li "Bebidas" at bounding box center [681, 197] width 256 height 19
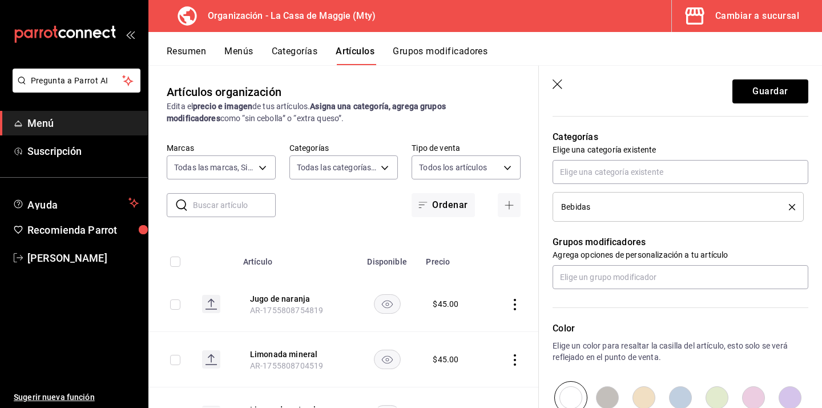
click at [770, 76] on header "Guardar" at bounding box center [680, 89] width 283 height 47
click at [764, 87] on button "Guardar" at bounding box center [771, 91] width 76 height 24
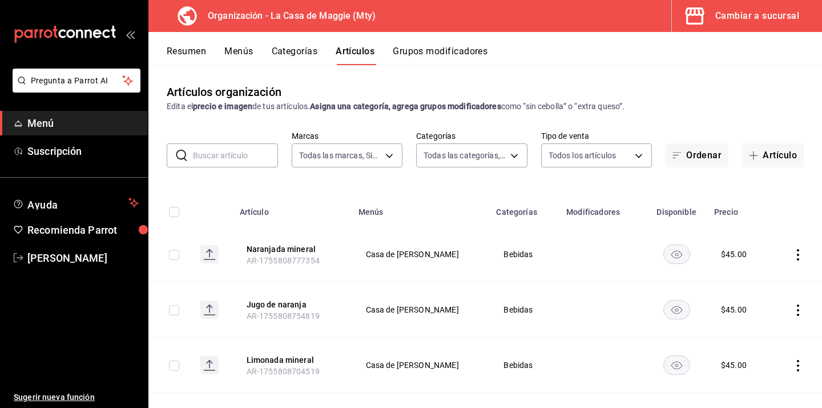
click at [769, 156] on button "Artículo" at bounding box center [773, 155] width 62 height 24
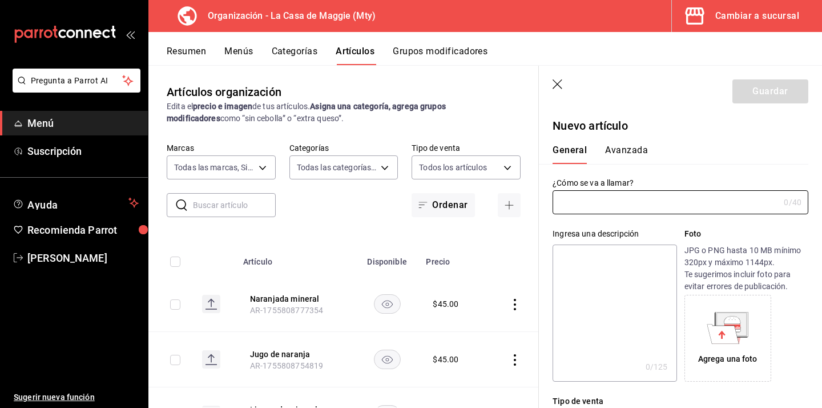
type input "AR-1755808905742"
click at [616, 49] on div "Resumen Menús Categorías Artículos Grupos modificadores" at bounding box center [495, 55] width 656 height 19
click at [556, 85] on icon "button" at bounding box center [558, 84] width 11 height 11
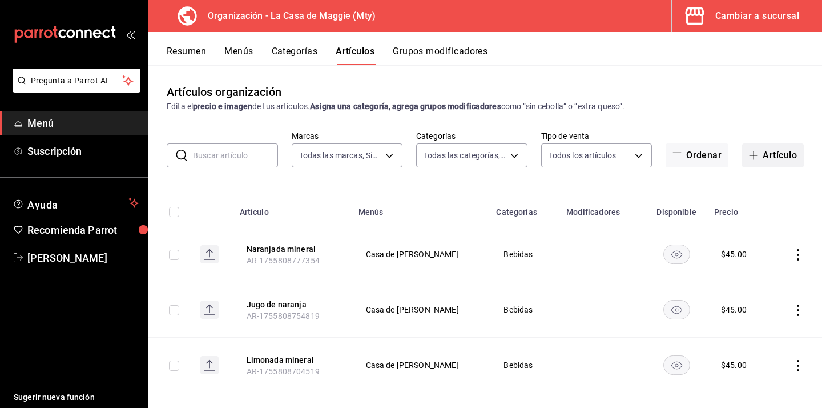
click at [778, 153] on button "Artículo" at bounding box center [773, 155] width 62 height 24
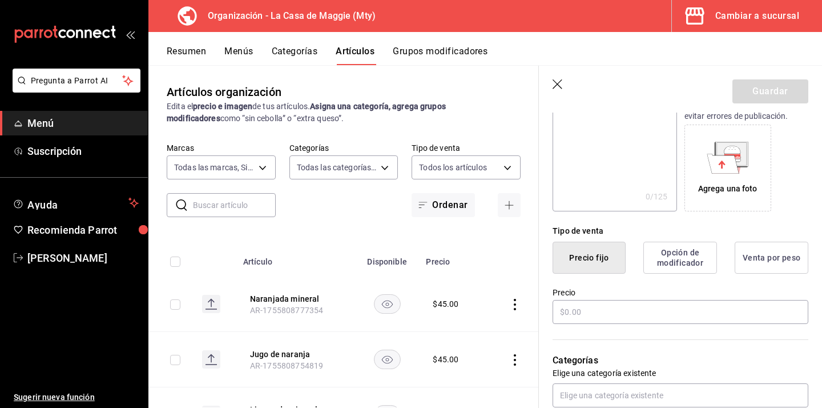
scroll to position [171, 0]
type input "Agua fresca"
click at [590, 315] on input "text" at bounding box center [681, 311] width 256 height 24
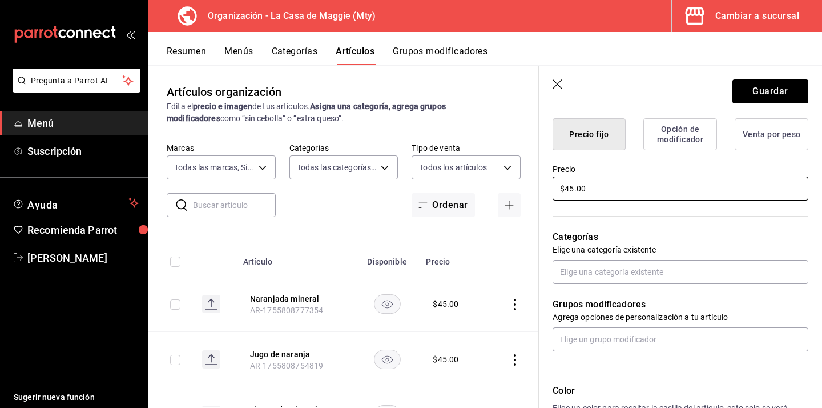
scroll to position [292, 0]
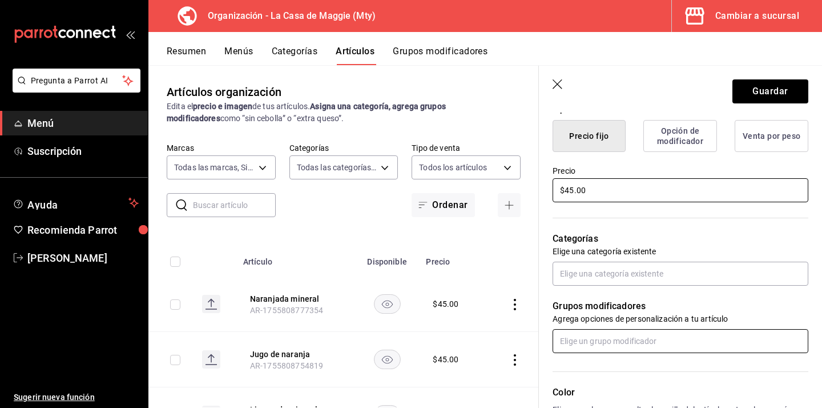
type input "$45.00"
click at [600, 341] on input "text" at bounding box center [681, 341] width 256 height 24
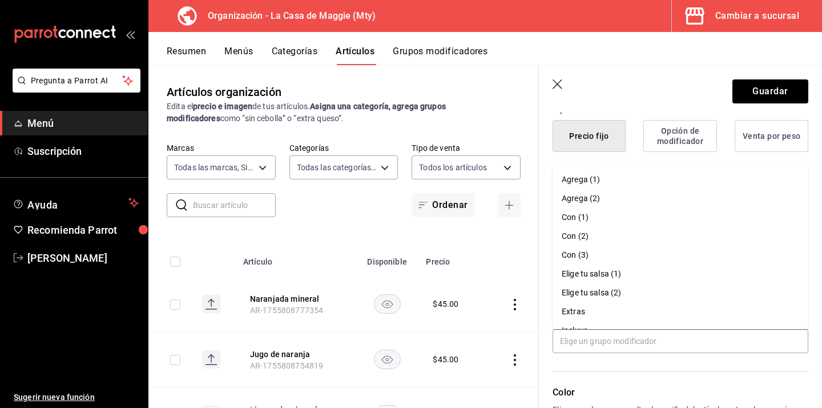
click at [608, 83] on header "Guardar" at bounding box center [680, 89] width 283 height 47
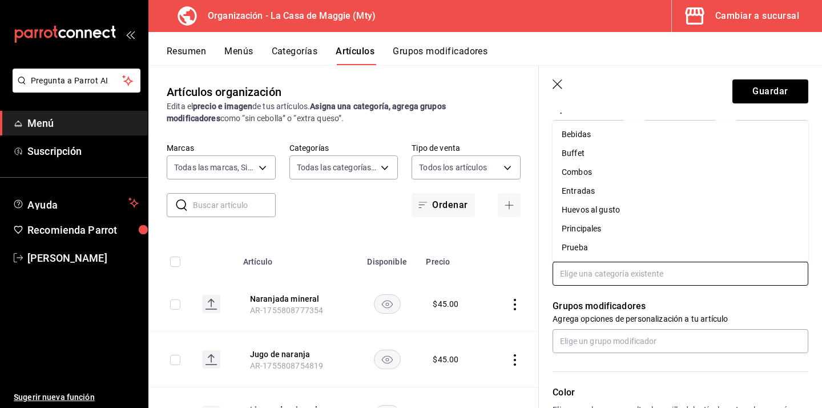
click at [588, 277] on input "text" at bounding box center [681, 274] width 256 height 24
click at [601, 132] on li "Bebidas" at bounding box center [681, 134] width 256 height 19
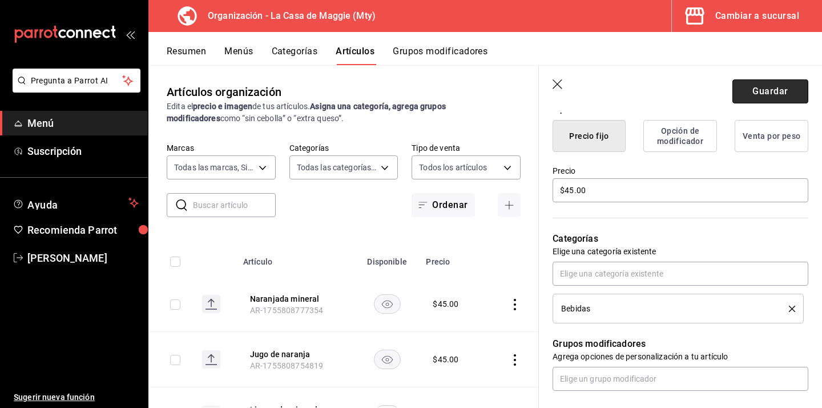
click at [756, 89] on button "Guardar" at bounding box center [771, 91] width 76 height 24
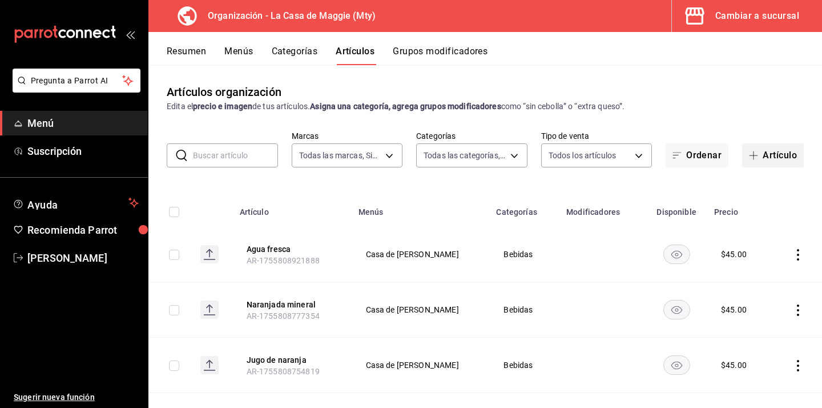
click at [766, 154] on button "Artículo" at bounding box center [773, 155] width 62 height 24
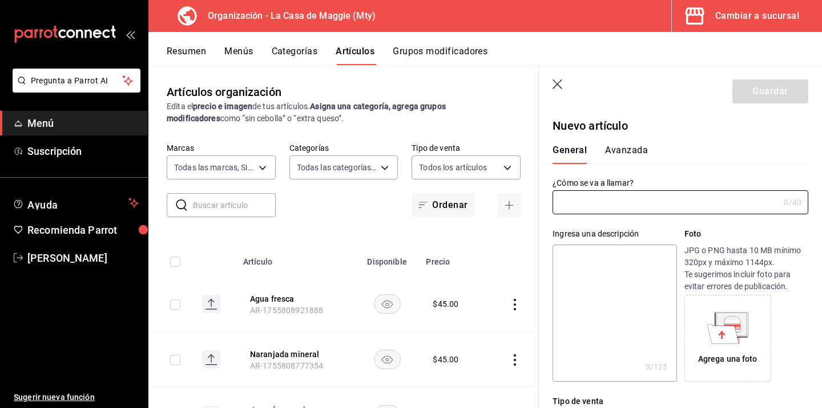
type input "AR-1755809072244"
type input "a"
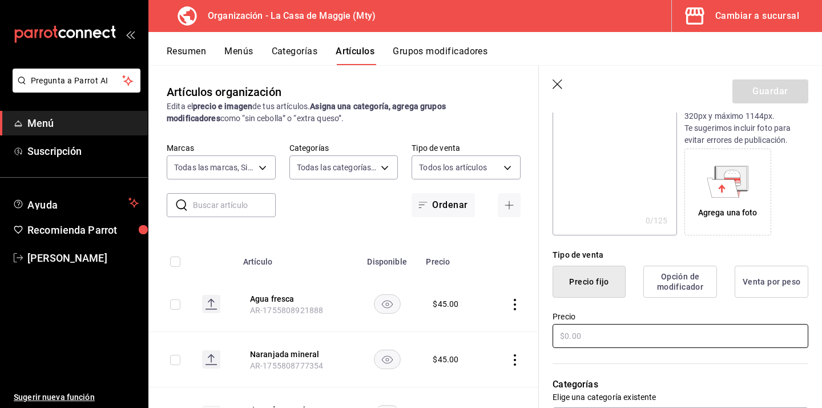
type input "Agua embotellada"
click at [608, 332] on input "text" at bounding box center [681, 336] width 256 height 24
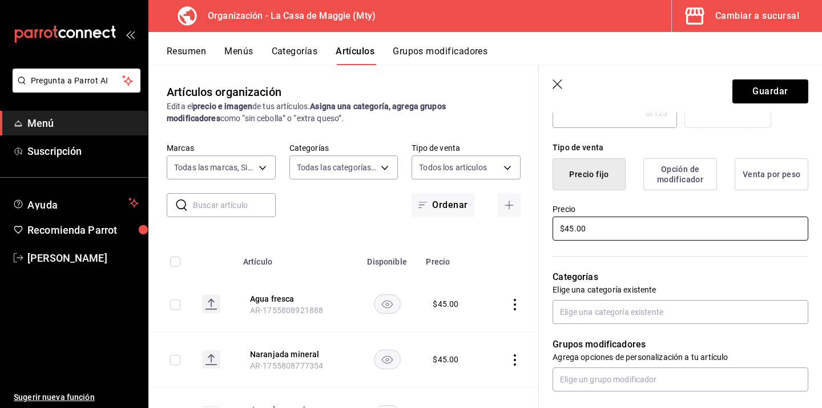
scroll to position [260, 0]
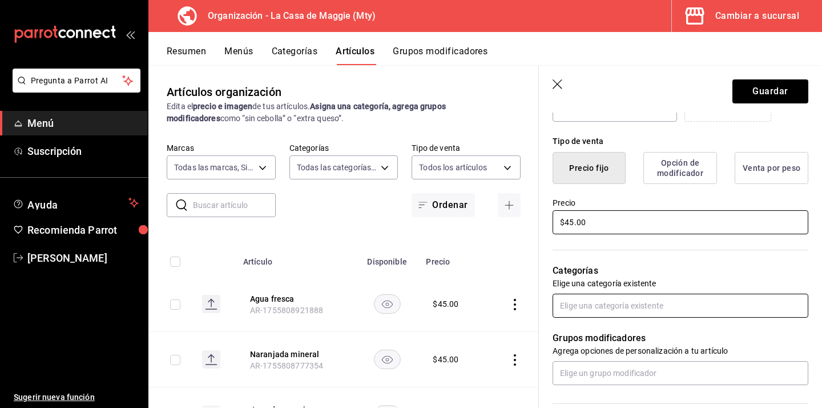
type input "$45.00"
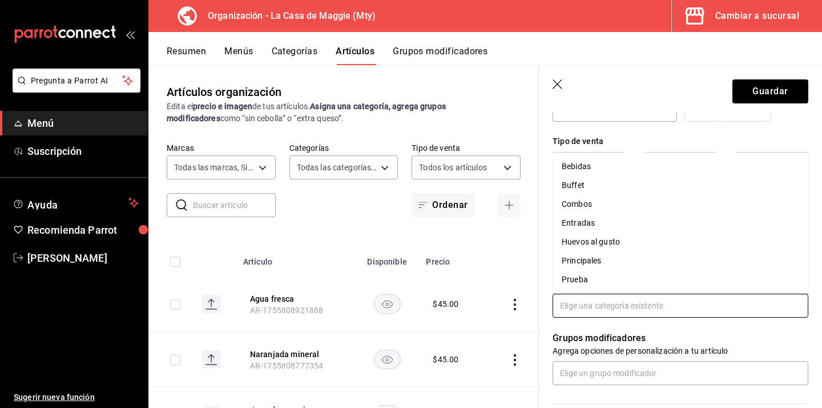
click at [610, 298] on input "text" at bounding box center [681, 306] width 256 height 24
click at [599, 167] on li "Bebidas" at bounding box center [681, 166] width 256 height 19
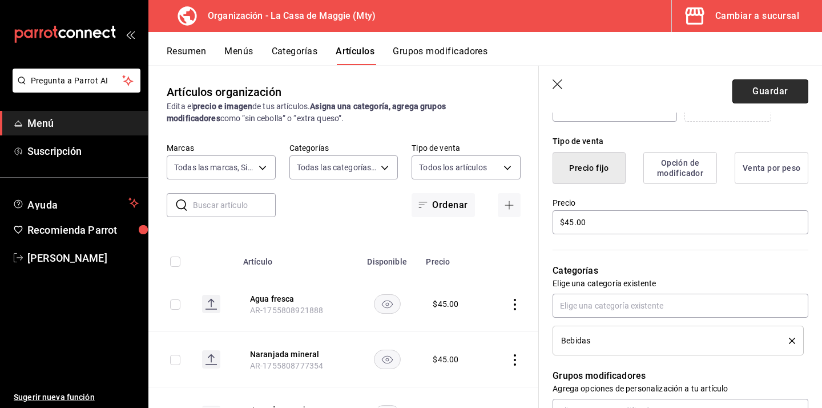
click at [777, 87] on button "Guardar" at bounding box center [771, 91] width 76 height 24
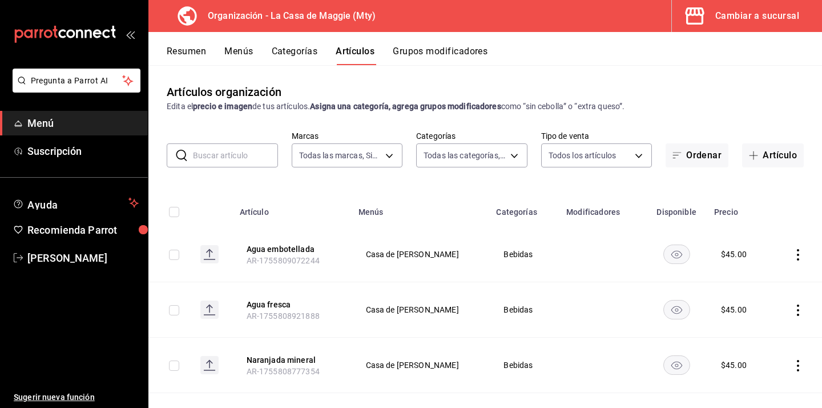
click at [295, 244] on button "Agua embotellada" at bounding box center [292, 248] width 91 height 11
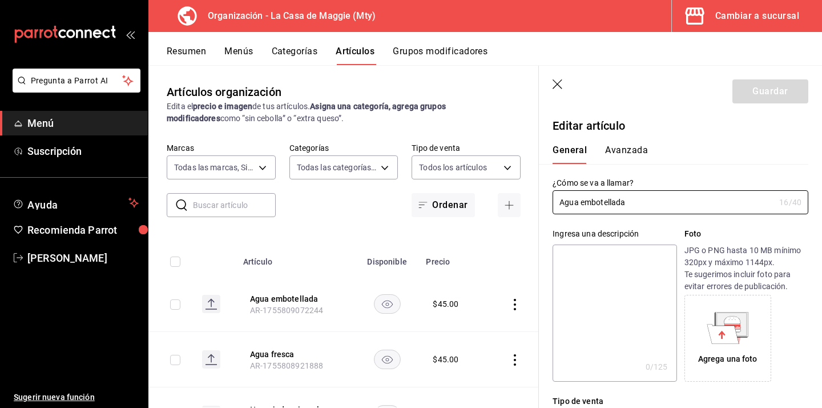
scroll to position [156, 0]
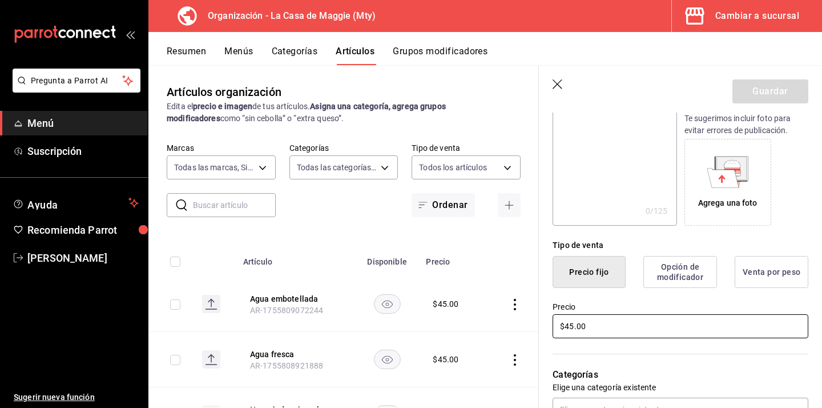
click at [571, 329] on input "$45.00" at bounding box center [681, 326] width 256 height 24
type input "$25.00"
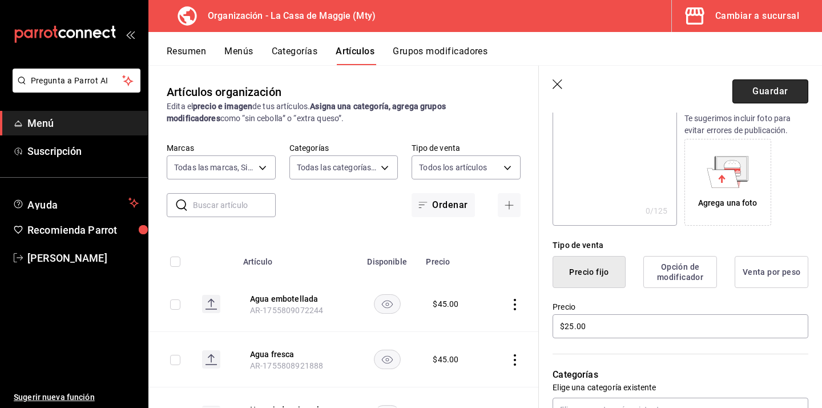
click at [773, 94] on button "Guardar" at bounding box center [771, 91] width 76 height 24
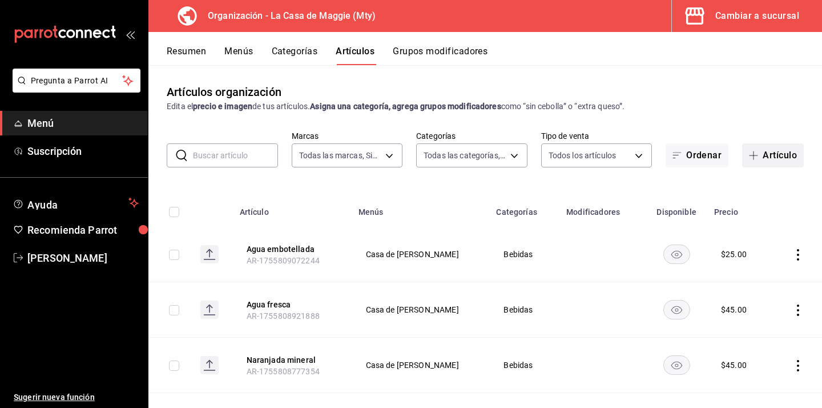
click at [768, 149] on button "Artículo" at bounding box center [773, 155] width 62 height 24
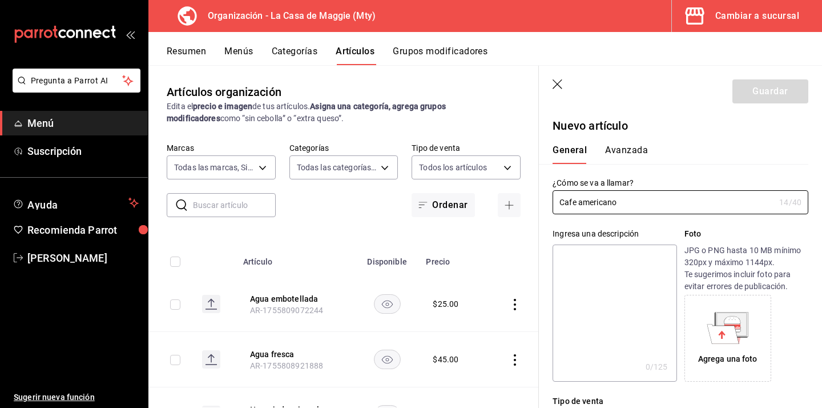
type input "Cafe americano"
click at [806, 312] on div "Agrega una foto" at bounding box center [747, 338] width 124 height 87
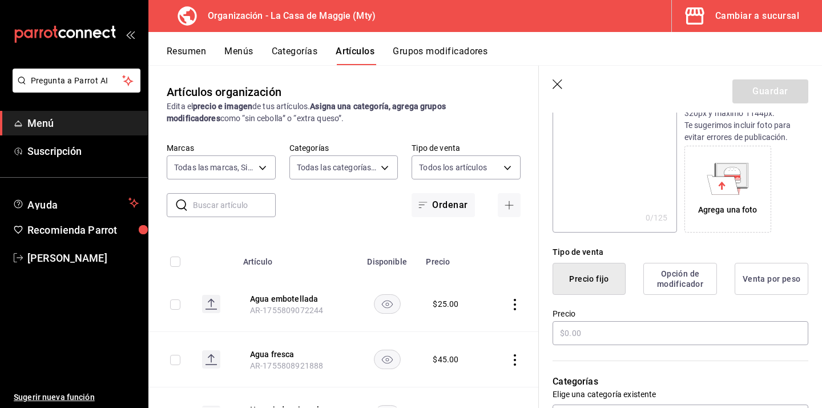
scroll to position [157, 0]
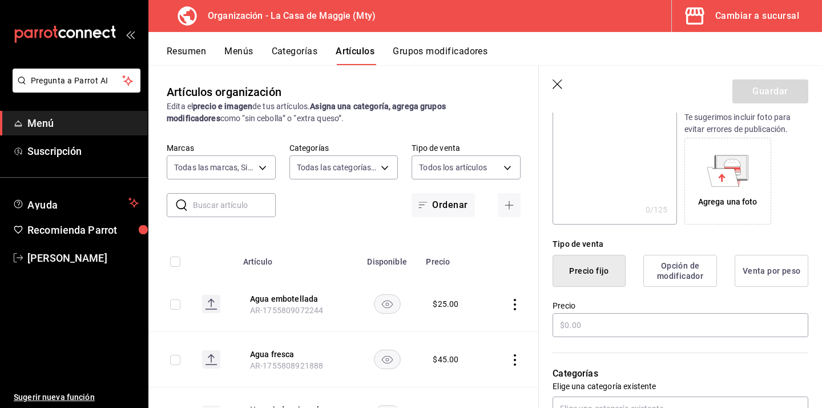
click at [648, 338] on div "Precio" at bounding box center [681, 319] width 256 height 38
click at [662, 328] on input "text" at bounding box center [681, 325] width 256 height 24
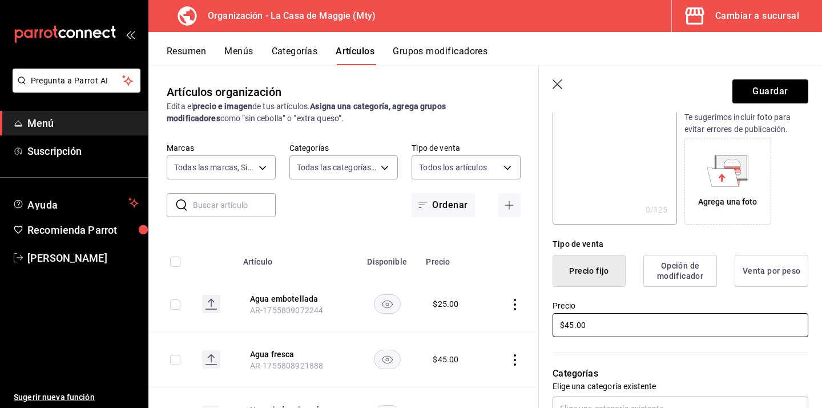
scroll to position [295, 0]
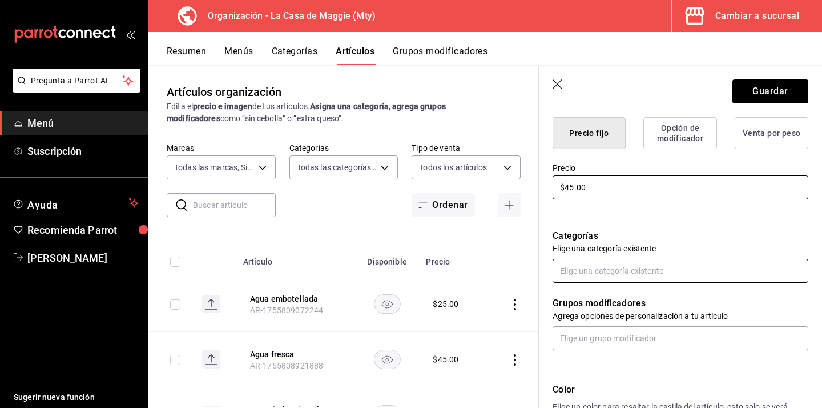
type input "$45.00"
click at [616, 271] on input "text" at bounding box center [681, 271] width 256 height 24
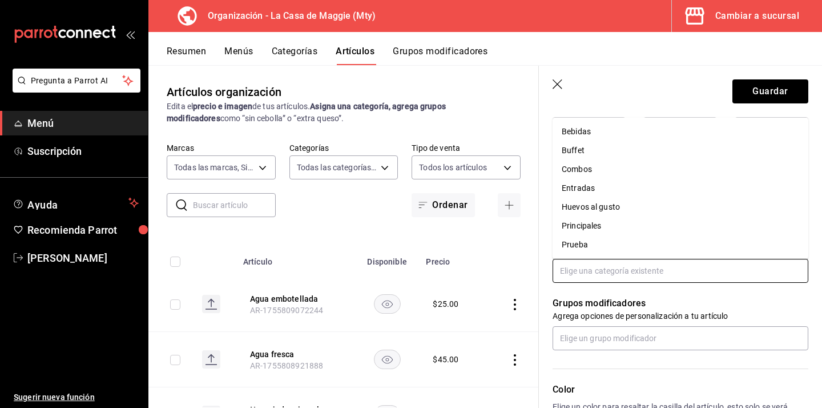
click at [589, 132] on li "Bebidas" at bounding box center [681, 131] width 256 height 19
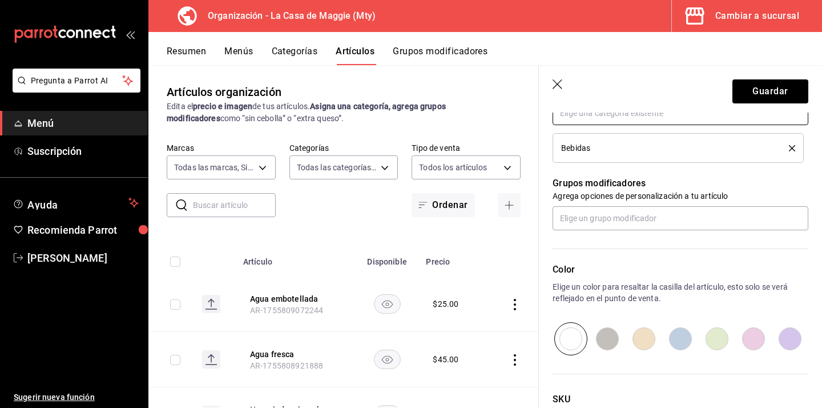
scroll to position [453, 0]
click at [765, 92] on button "Guardar" at bounding box center [771, 91] width 76 height 24
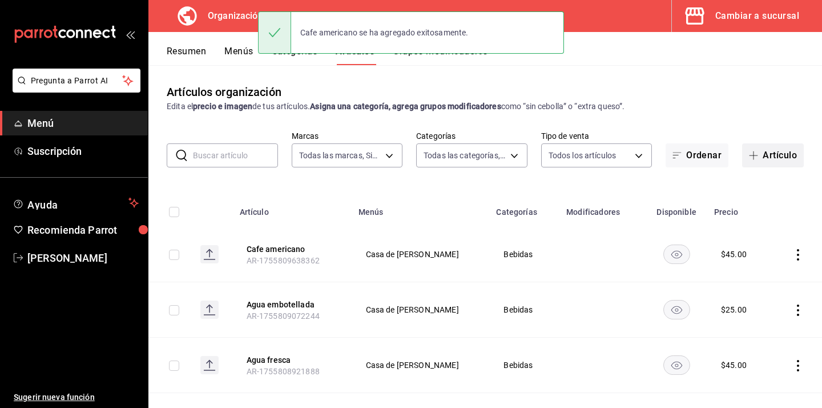
click at [790, 154] on button "Artículo" at bounding box center [773, 155] width 62 height 24
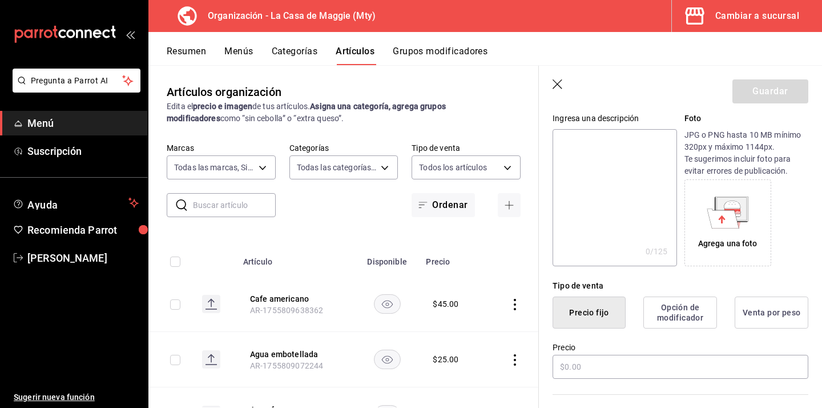
scroll to position [127, 0]
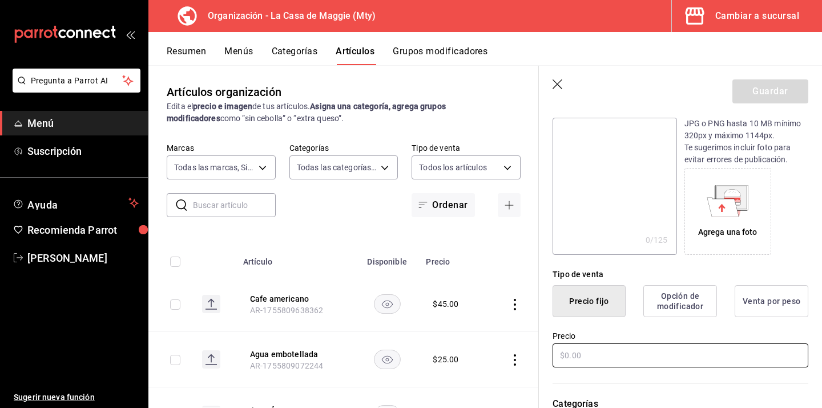
type input "[DEMOGRAPHIC_DATA]"
click at [622, 347] on input "text" at bounding box center [681, 355] width 256 height 24
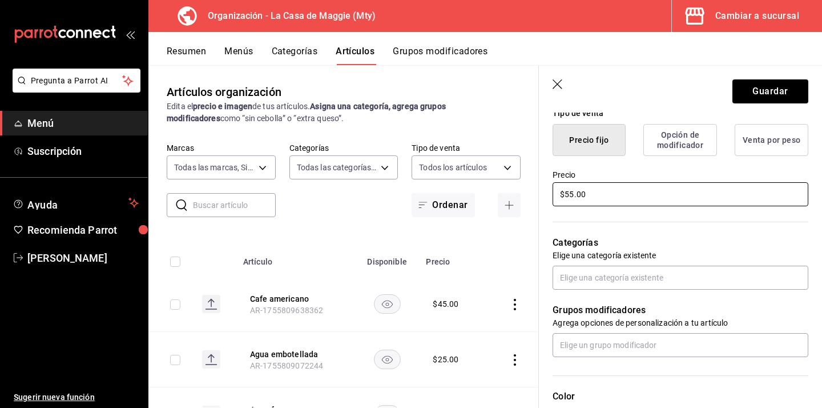
scroll to position [291, 0]
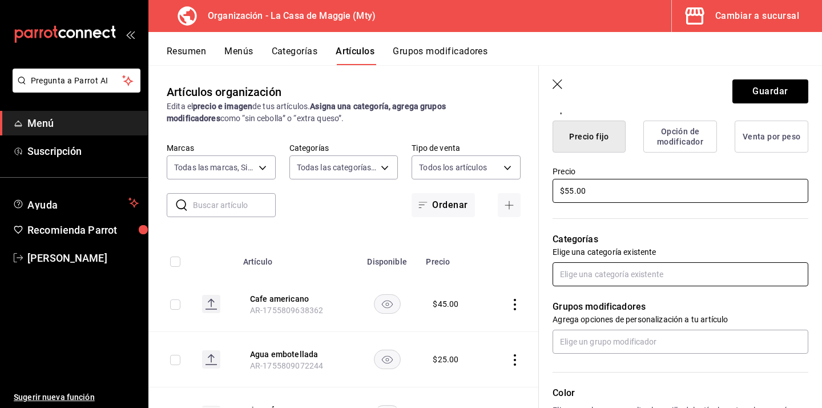
type input "$55.00"
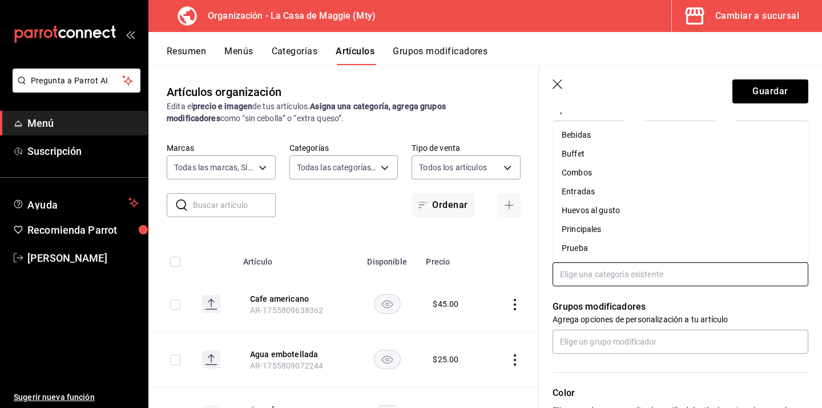
click at [644, 272] on input "text" at bounding box center [681, 274] width 256 height 24
click at [614, 137] on li "Bebidas" at bounding box center [681, 135] width 256 height 19
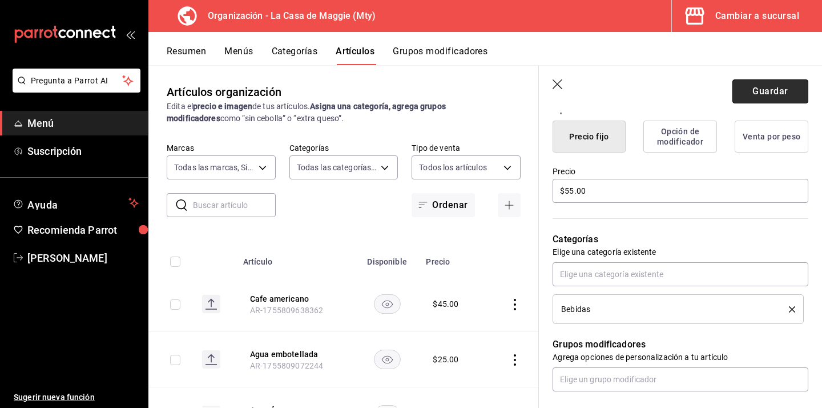
click at [749, 90] on button "Guardar" at bounding box center [771, 91] width 76 height 24
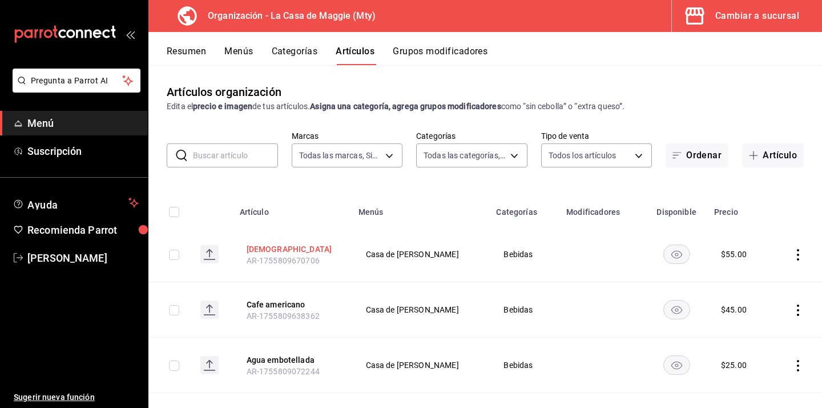
click at [289, 250] on button "[DEMOGRAPHIC_DATA]" at bounding box center [292, 248] width 91 height 11
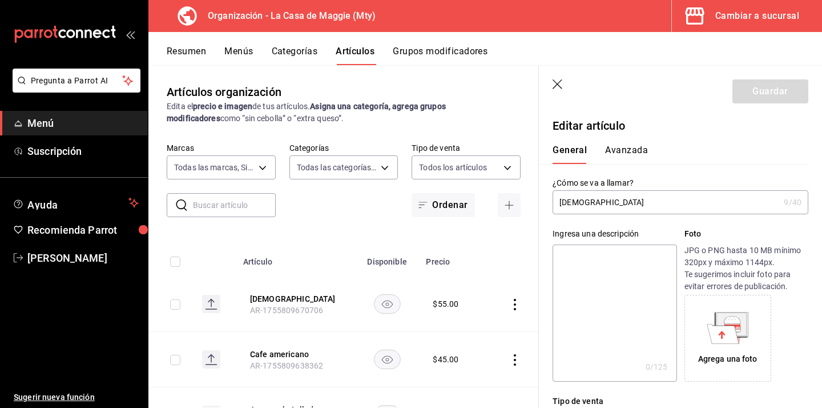
type input "$55.00"
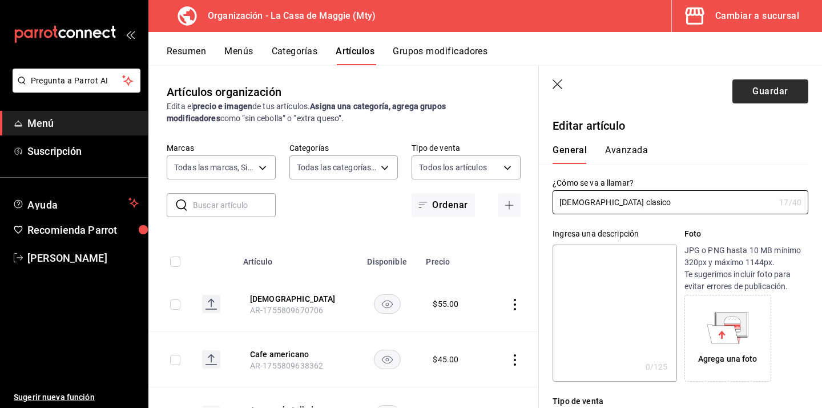
type input "[DEMOGRAPHIC_DATA] clasico"
click at [767, 89] on button "Guardar" at bounding box center [771, 91] width 76 height 24
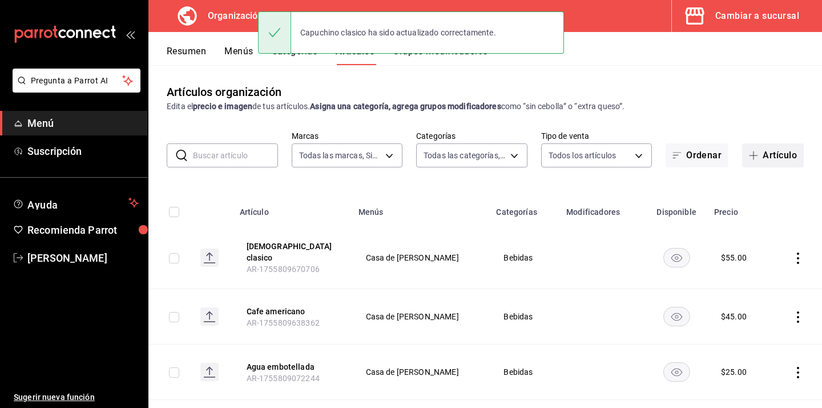
click at [768, 155] on button "Artículo" at bounding box center [773, 155] width 62 height 24
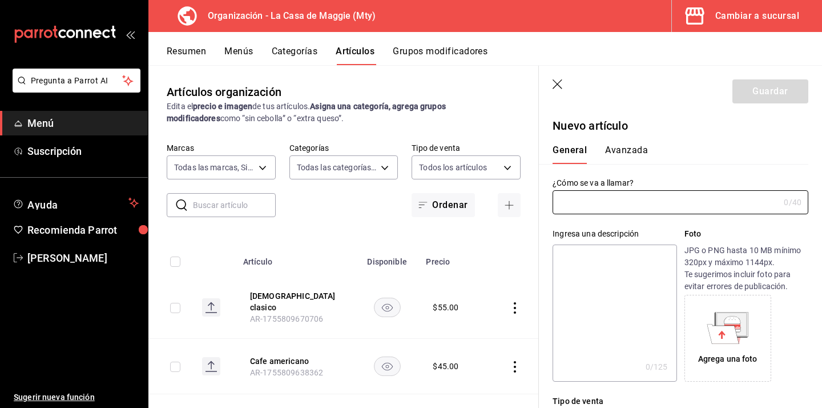
type input "AR-1755809714967"
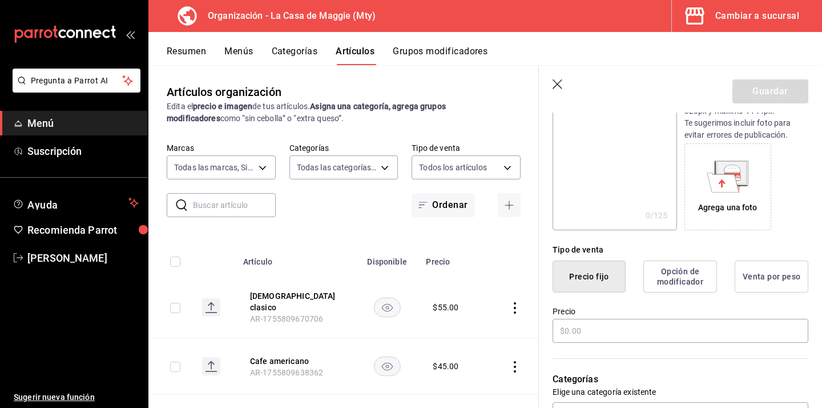
scroll to position [152, 0]
type input "[DEMOGRAPHIC_DATA] moka"
click at [621, 328] on input "text" at bounding box center [681, 330] width 256 height 24
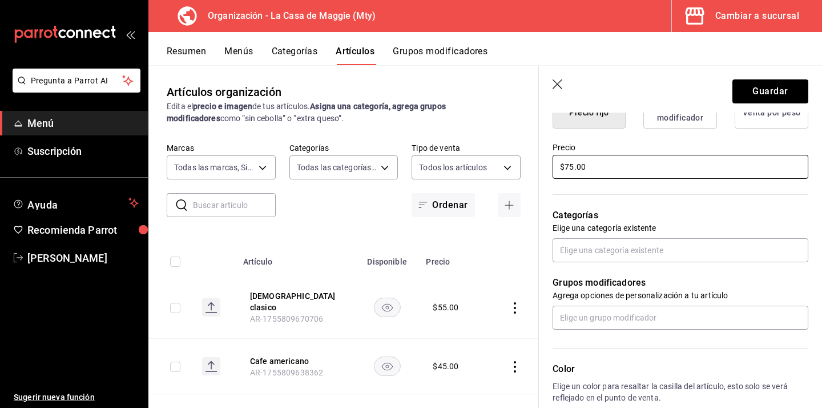
scroll to position [322, 0]
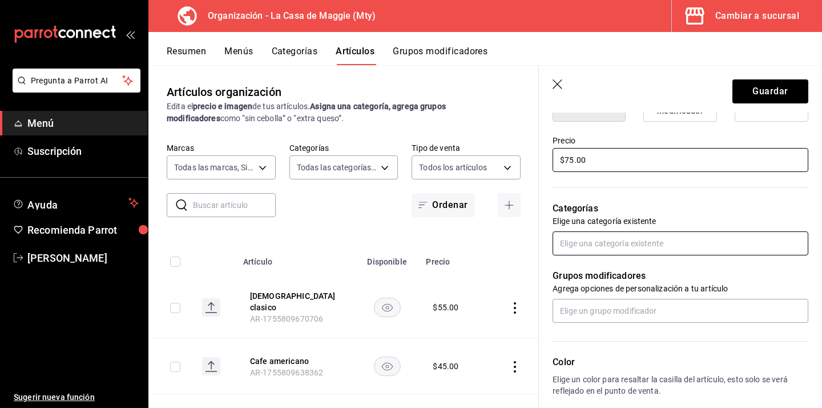
type input "$75.00"
click at [569, 243] on input "text" at bounding box center [681, 243] width 256 height 24
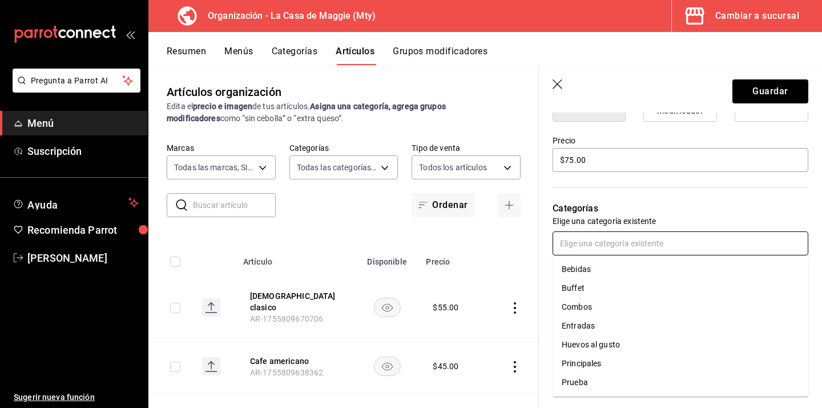
click at [573, 268] on li "Bebidas" at bounding box center [681, 269] width 256 height 19
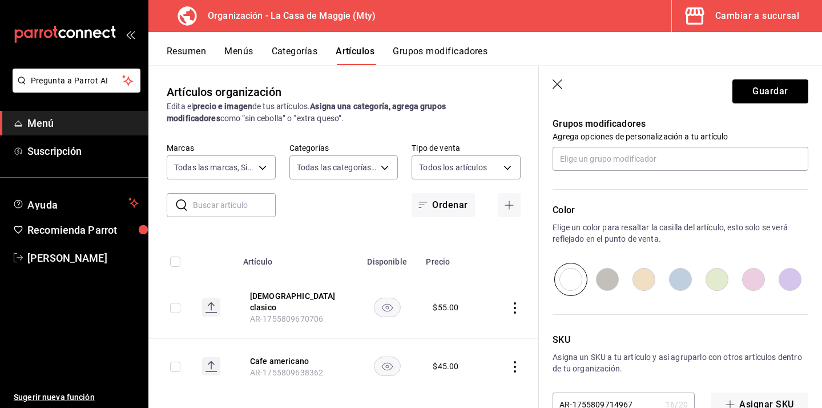
scroll to position [514, 0]
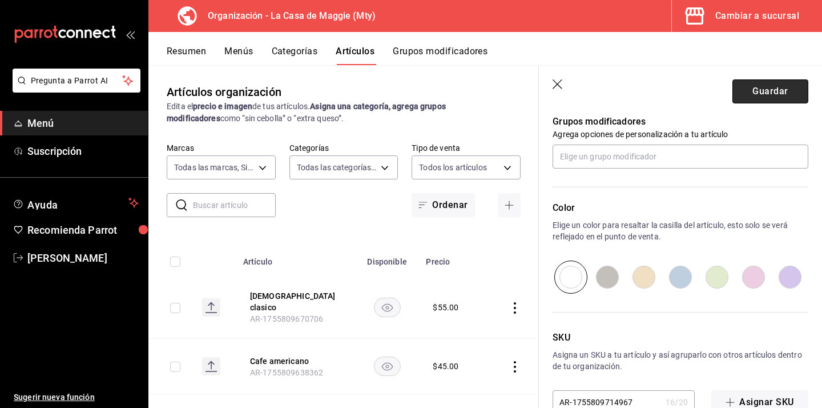
click at [781, 85] on button "Guardar" at bounding box center [771, 91] width 76 height 24
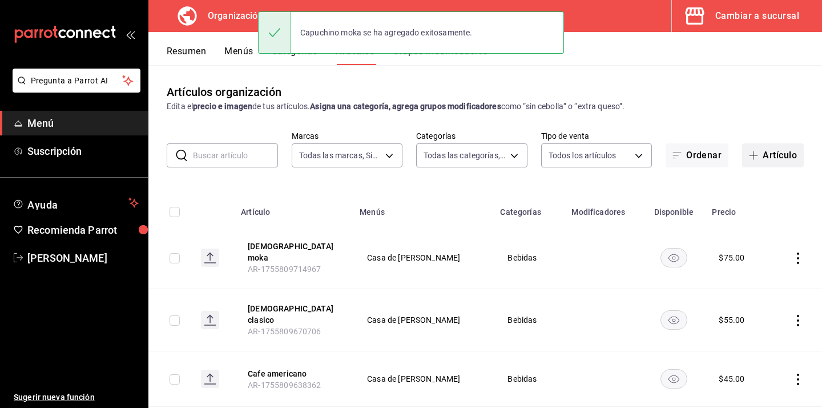
click at [770, 160] on button "Artículo" at bounding box center [773, 155] width 62 height 24
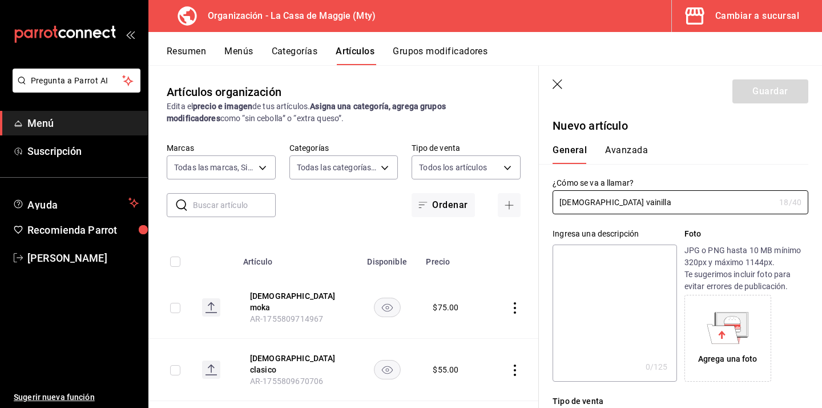
scroll to position [124, 0]
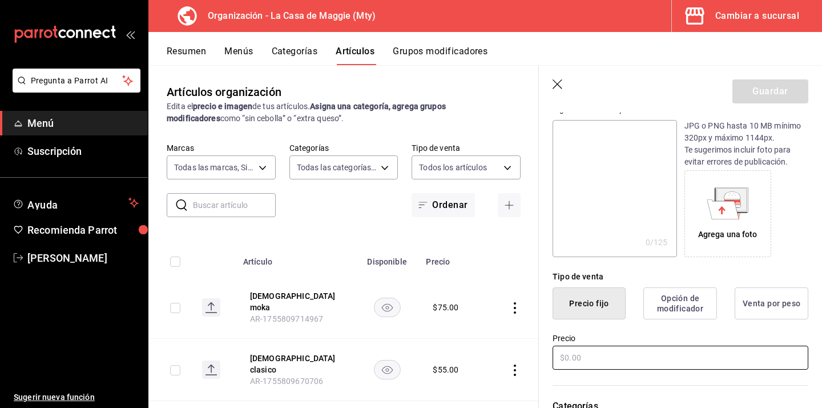
type input "[DEMOGRAPHIC_DATA] vainilla"
click at [559, 362] on input "text" at bounding box center [681, 358] width 256 height 24
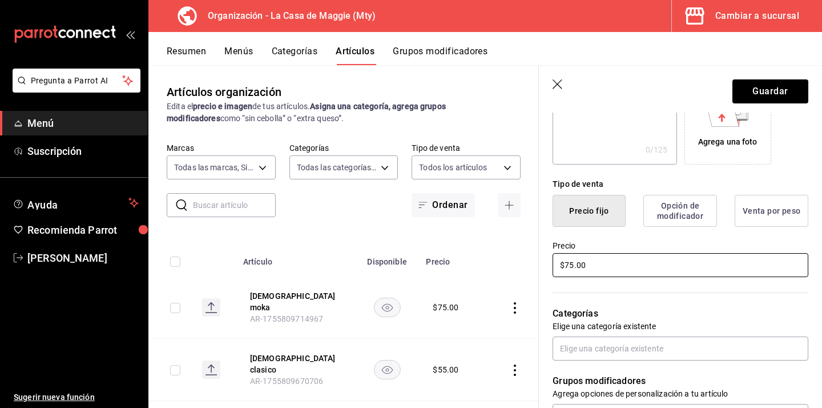
scroll to position [223, 0]
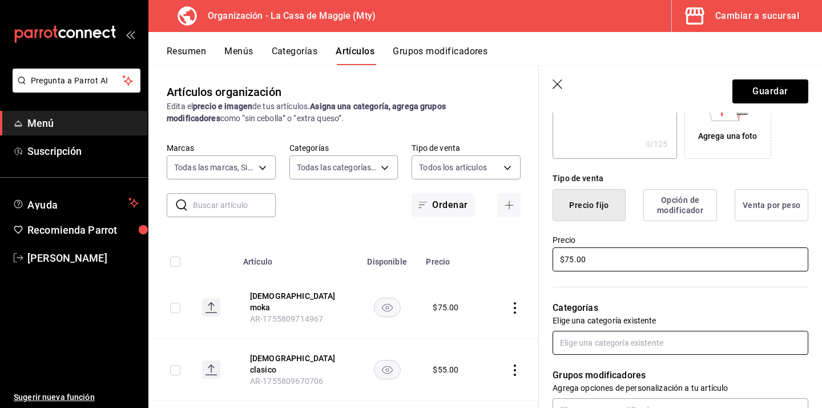
type input "$75.00"
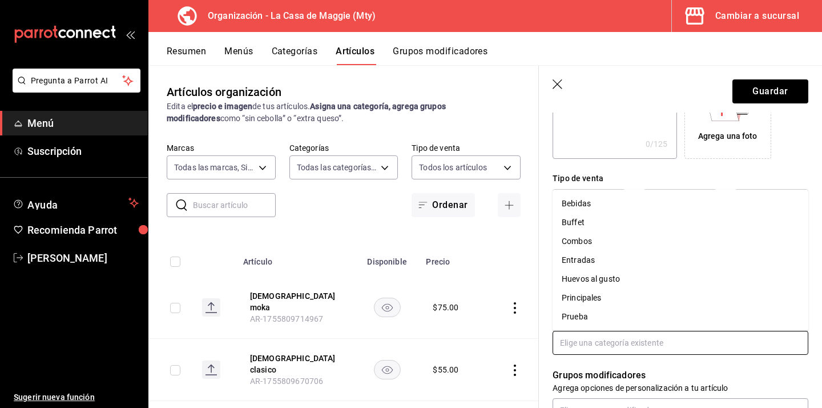
click at [648, 346] on input "text" at bounding box center [681, 343] width 256 height 24
click at [574, 202] on li "Bebidas" at bounding box center [681, 203] width 256 height 19
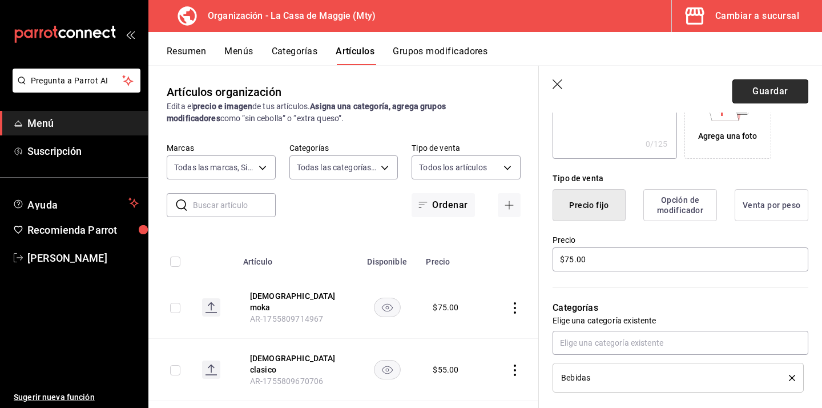
click at [774, 95] on button "Guardar" at bounding box center [771, 91] width 76 height 24
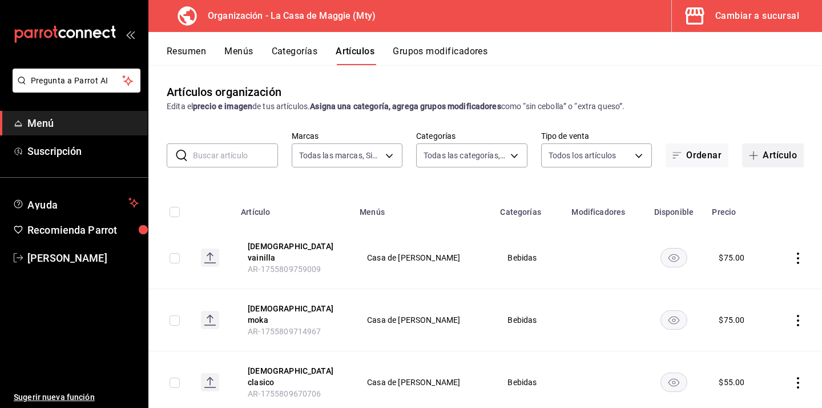
click at [761, 154] on span "button" at bounding box center [756, 155] width 14 height 9
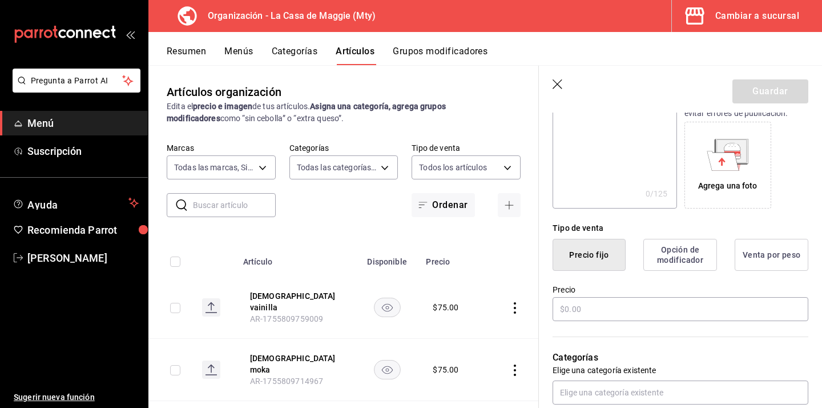
scroll to position [198, 0]
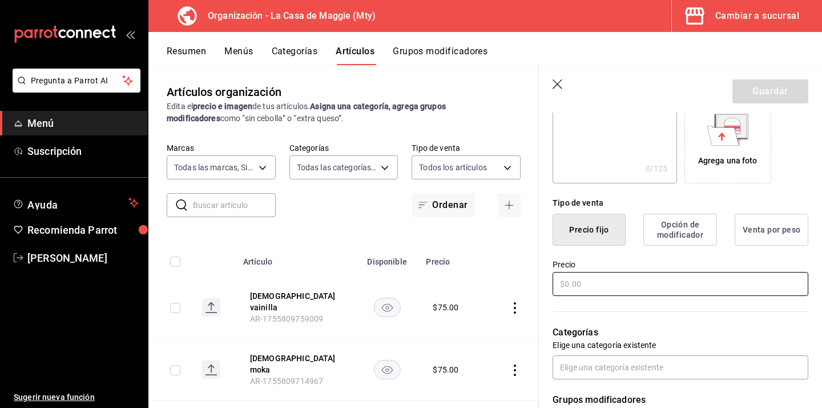
type input "Cafe lechero"
click at [592, 288] on input "text" at bounding box center [681, 284] width 256 height 24
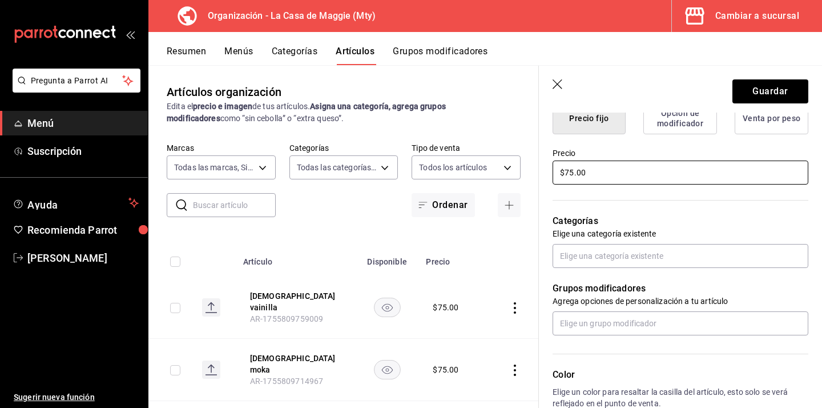
scroll to position [316, 0]
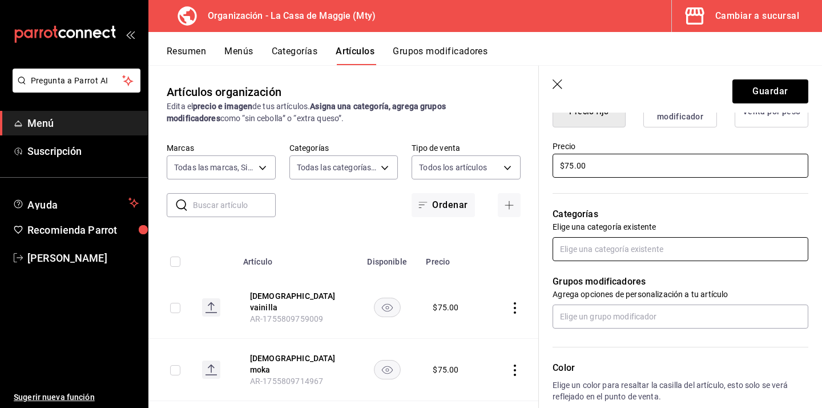
type input "$75.00"
click at [587, 254] on input "text" at bounding box center [681, 249] width 256 height 24
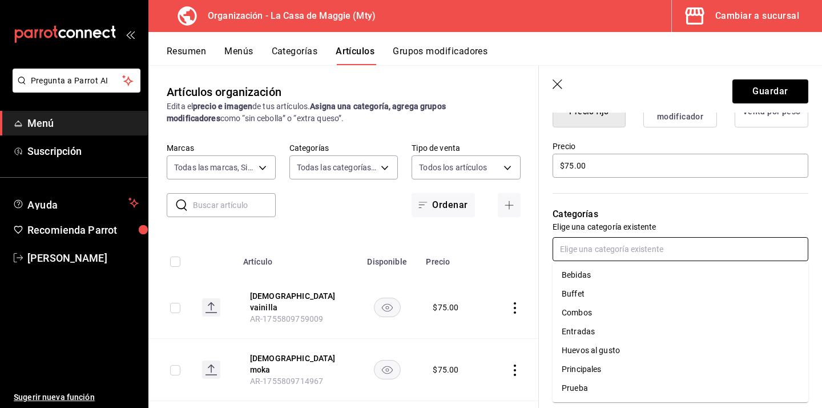
click at [617, 280] on li "Bebidas" at bounding box center [681, 275] width 256 height 19
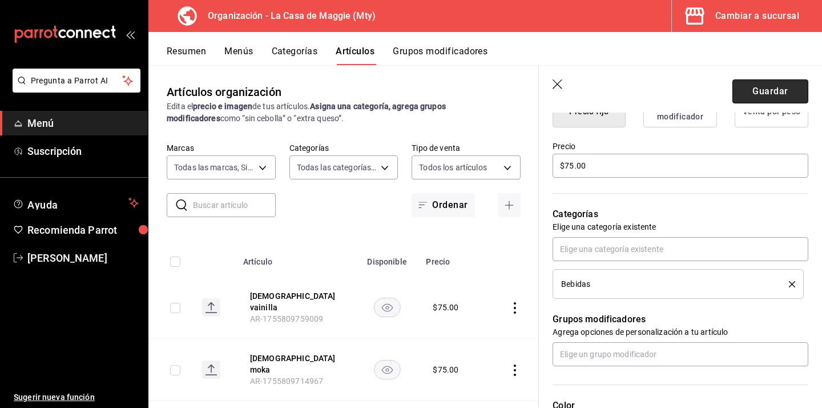
click at [773, 93] on button "Guardar" at bounding box center [771, 91] width 76 height 24
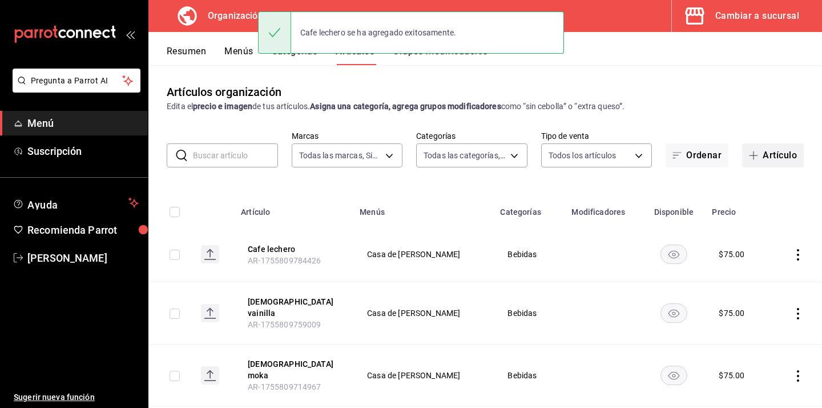
click at [782, 155] on button "Artículo" at bounding box center [773, 155] width 62 height 24
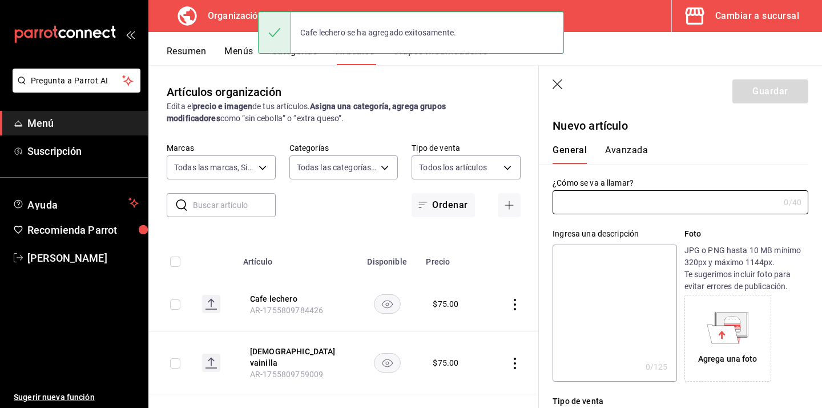
type input "AR-1755809810959"
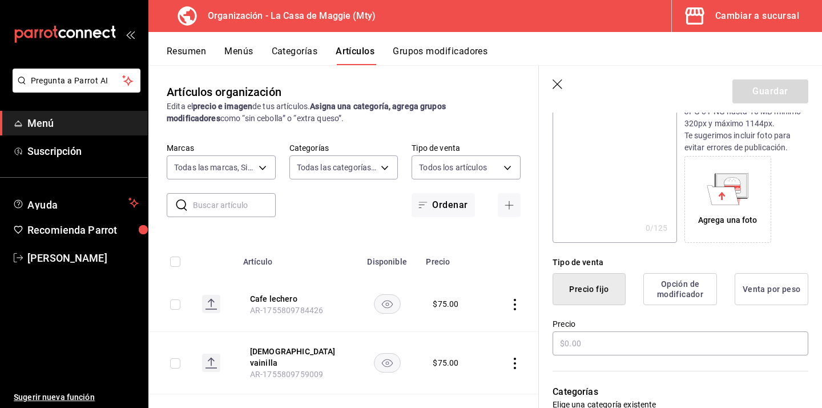
scroll to position [144, 0]
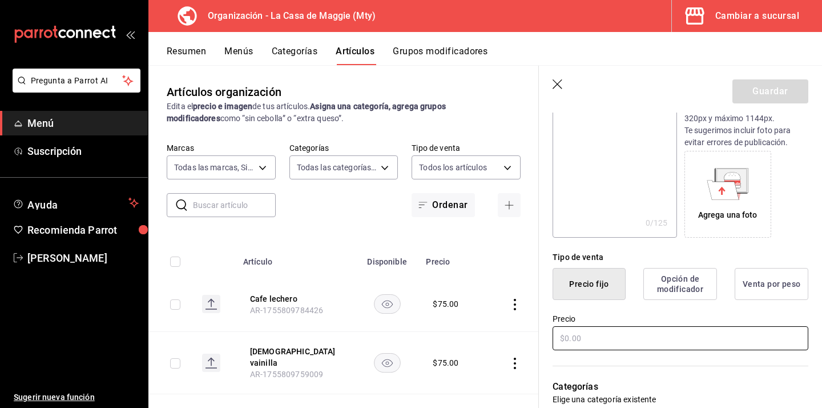
type input "Cafe frio"
click at [616, 343] on input "text" at bounding box center [681, 338] width 256 height 24
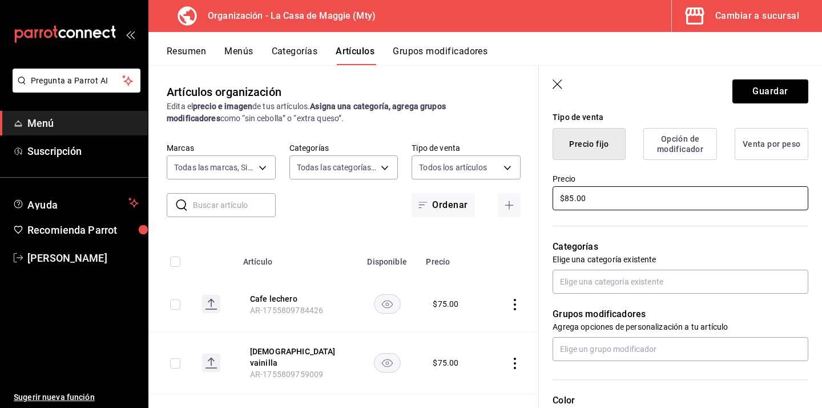
scroll to position [308, 0]
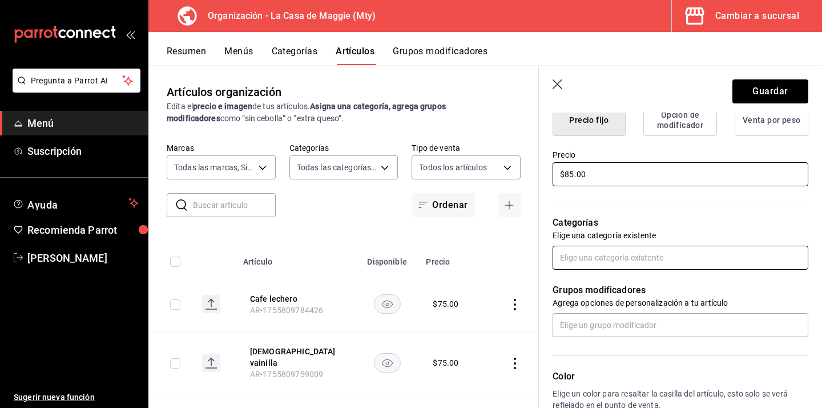
type input "$85.00"
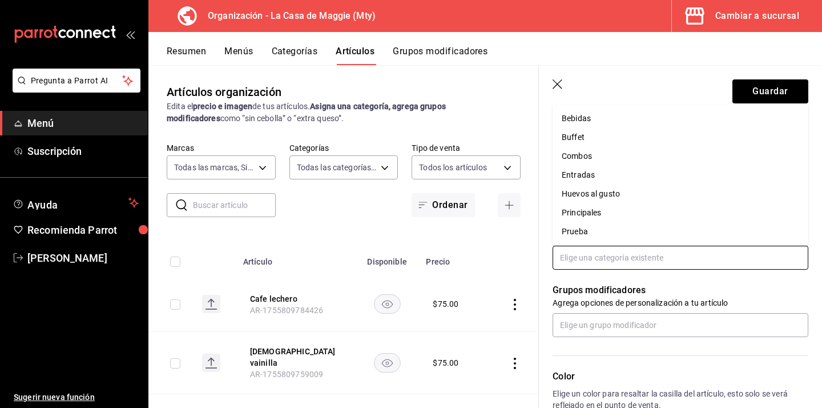
click at [641, 258] on input "text" at bounding box center [681, 258] width 256 height 24
click at [605, 120] on li "Bebidas" at bounding box center [681, 118] width 256 height 19
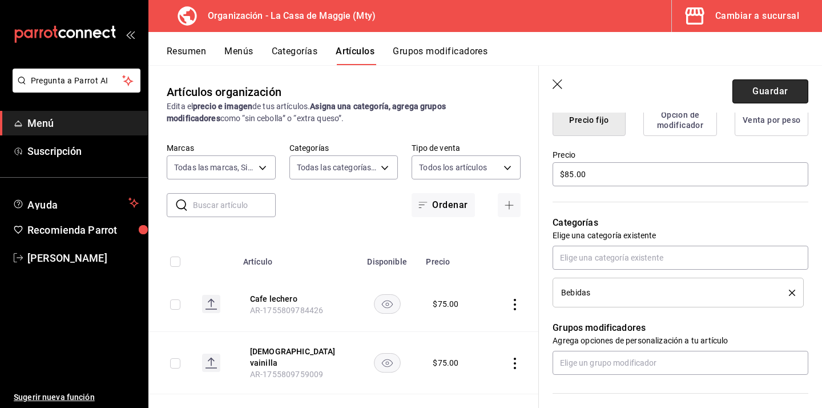
click at [787, 98] on button "Guardar" at bounding box center [771, 91] width 76 height 24
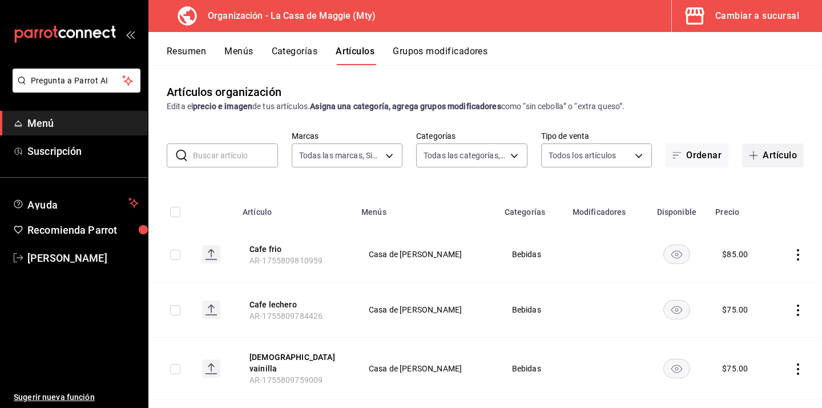
click at [783, 148] on button "Artículo" at bounding box center [773, 155] width 62 height 24
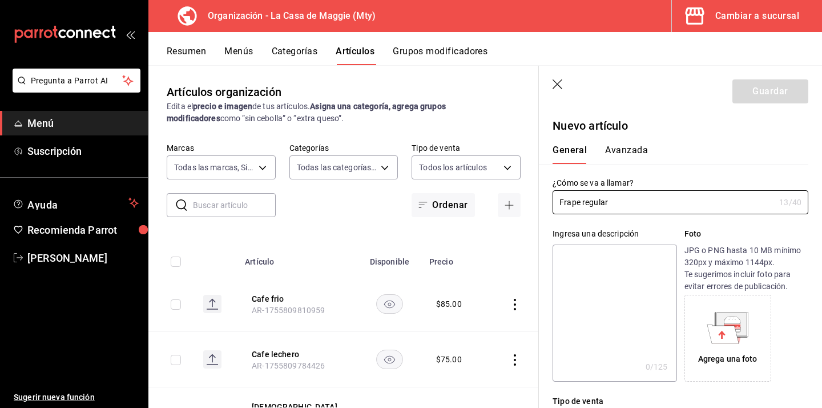
scroll to position [106, 0]
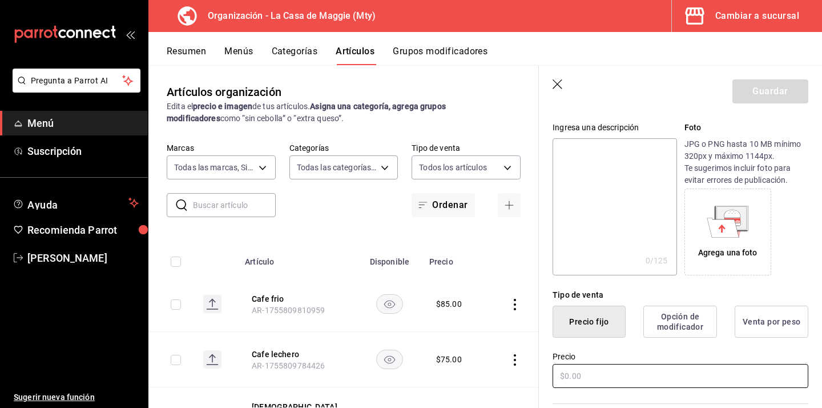
type input "Frape regular"
click at [577, 377] on input "text" at bounding box center [681, 376] width 256 height 24
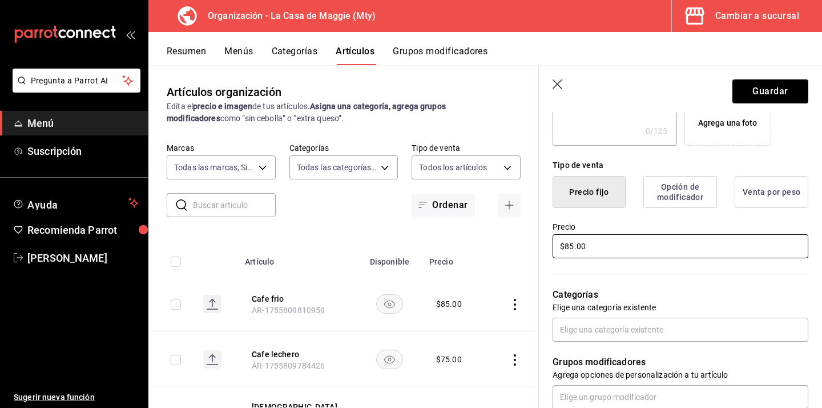
scroll to position [260, 0]
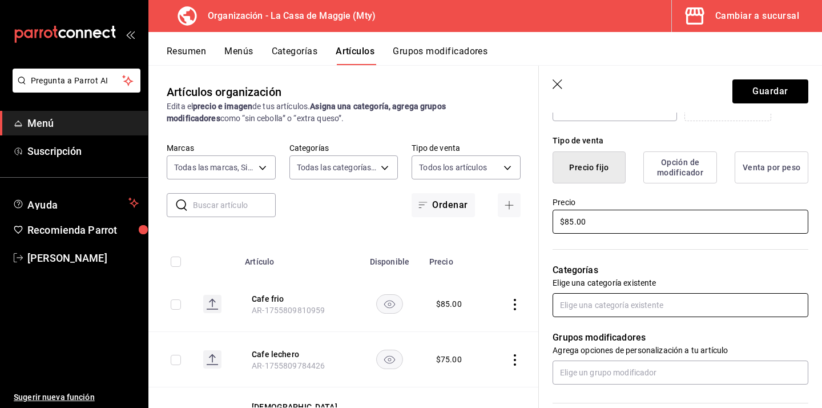
type input "$85.00"
click at [613, 300] on input "text" at bounding box center [681, 305] width 256 height 24
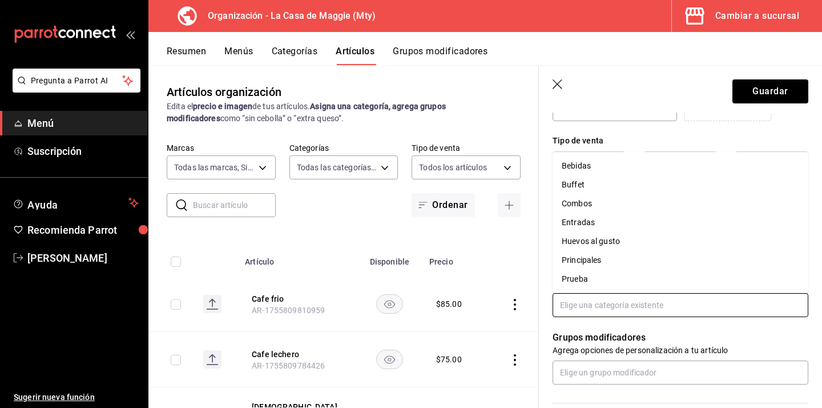
click at [640, 164] on li "Bebidas" at bounding box center [681, 165] width 256 height 19
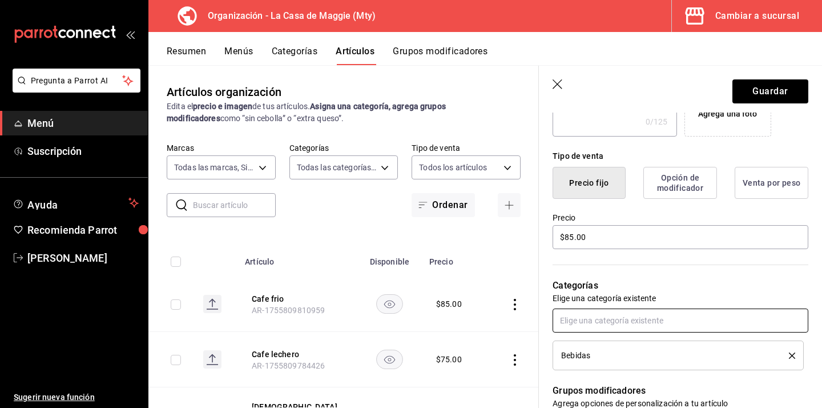
scroll to position [203, 0]
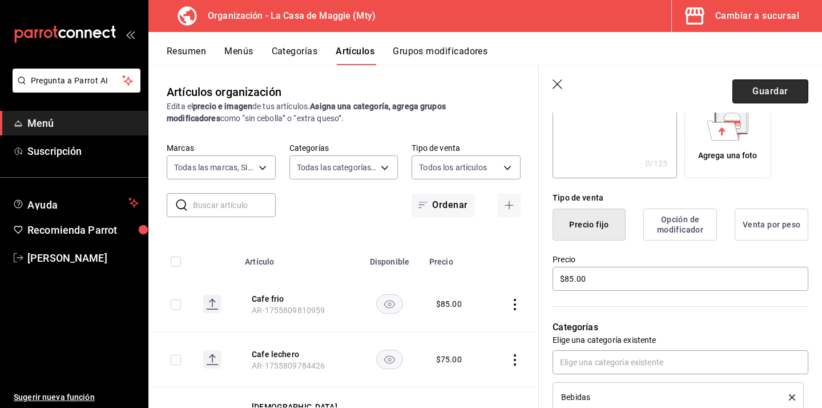
click at [756, 89] on button "Guardar" at bounding box center [771, 91] width 76 height 24
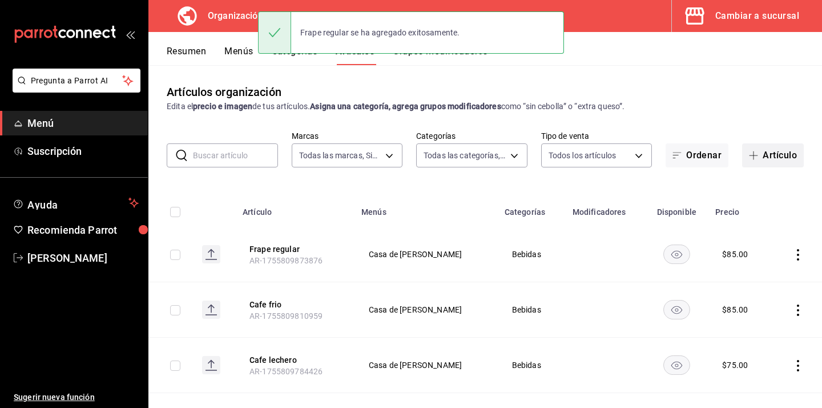
click at [771, 156] on button "Artículo" at bounding box center [773, 155] width 62 height 24
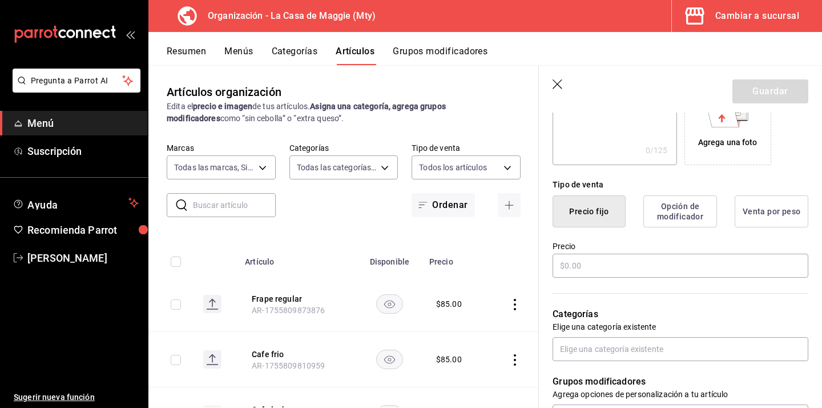
scroll to position [221, 0]
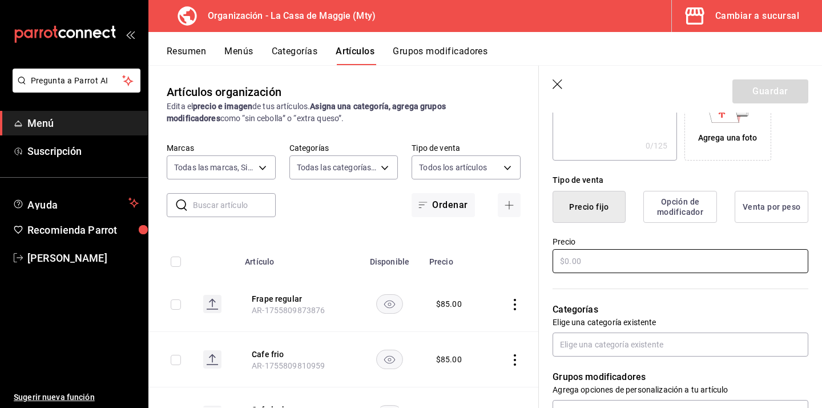
type input "Frape moka"
click at [615, 266] on input "text" at bounding box center [681, 261] width 256 height 24
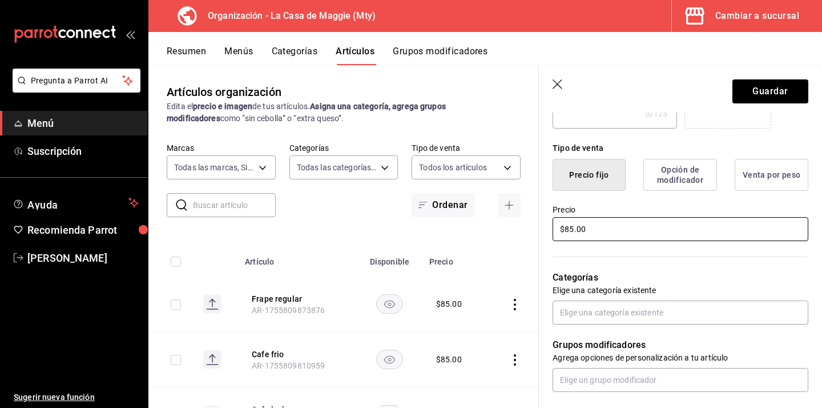
scroll to position [262, 0]
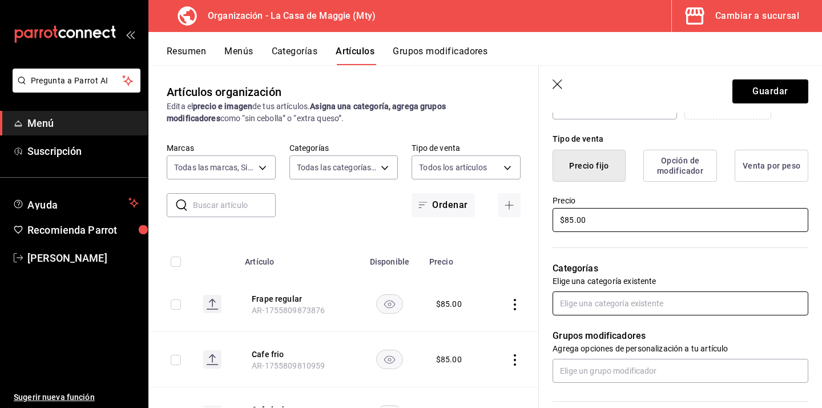
type input "$85.00"
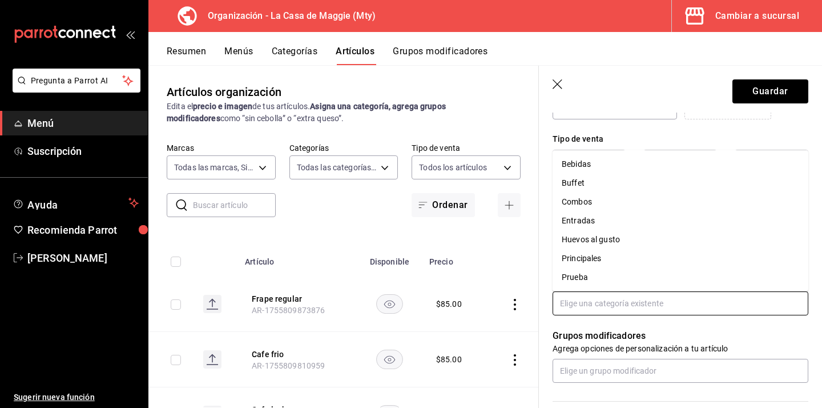
click at [644, 306] on input "text" at bounding box center [681, 303] width 256 height 24
click at [578, 166] on li "Bebidas" at bounding box center [681, 164] width 256 height 19
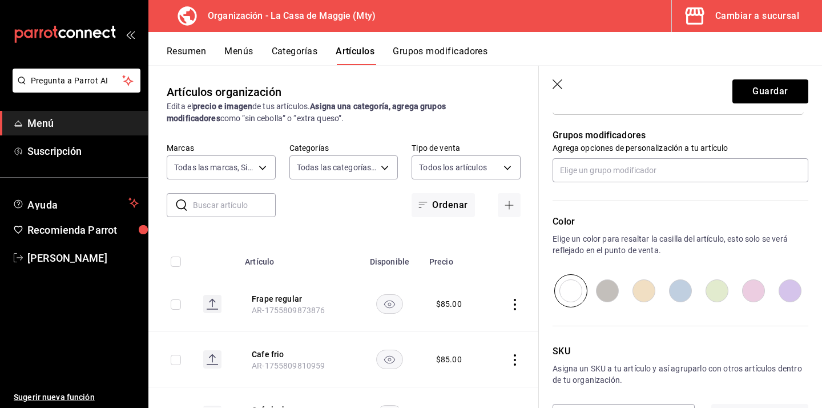
scroll to position [0, 0]
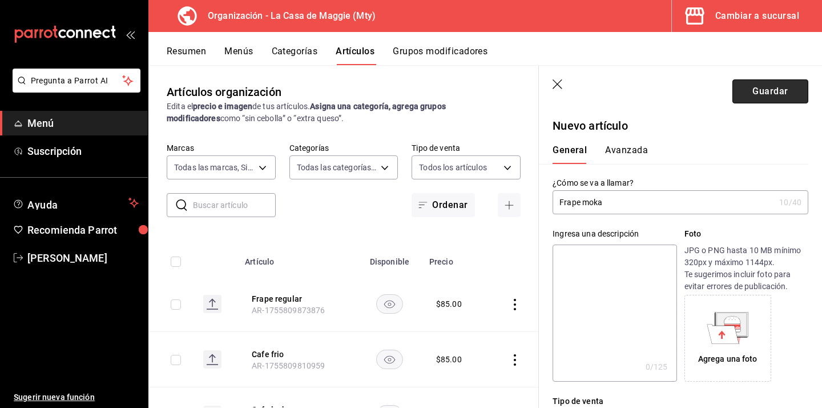
click at [774, 95] on button "Guardar" at bounding box center [771, 91] width 76 height 24
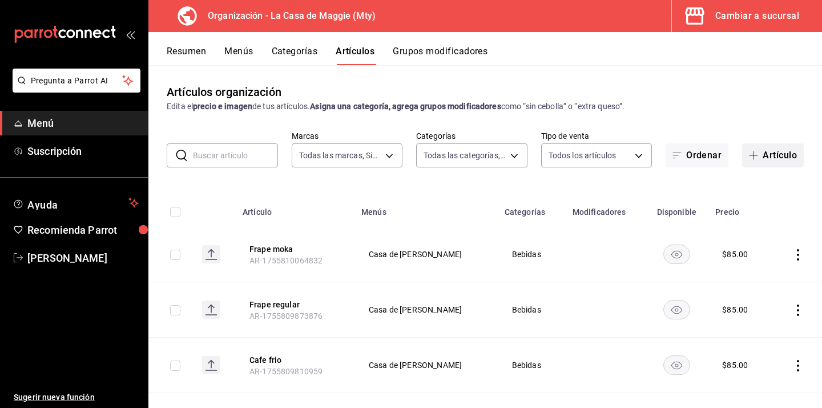
click at [771, 152] on button "Artículo" at bounding box center [773, 155] width 62 height 24
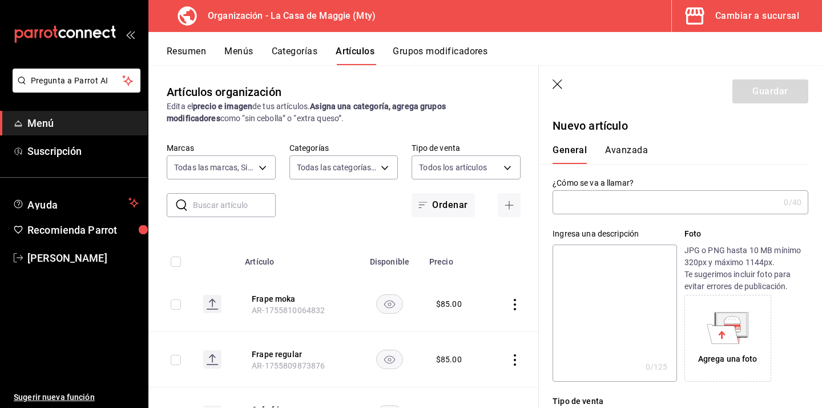
type input "AR-1755810220707"
click at [633, 211] on input "text" at bounding box center [666, 202] width 227 height 23
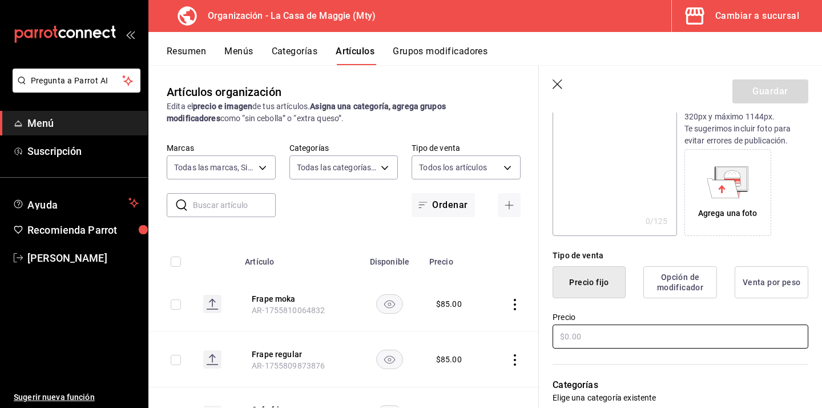
type input "Frape de oreo"
click at [579, 336] on input "text" at bounding box center [681, 336] width 256 height 24
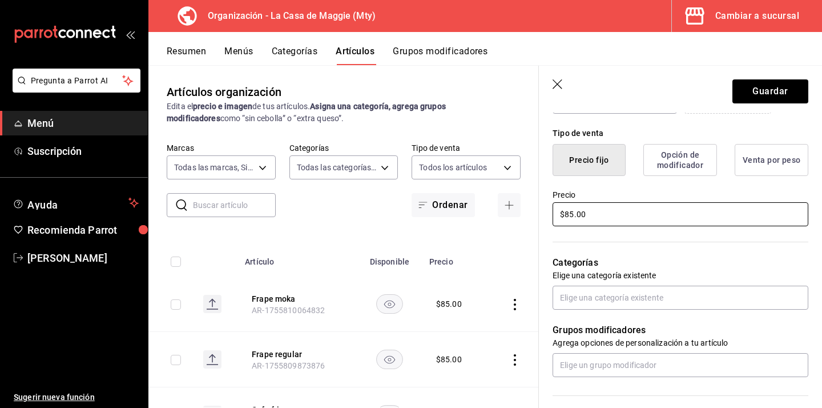
scroll to position [304, 0]
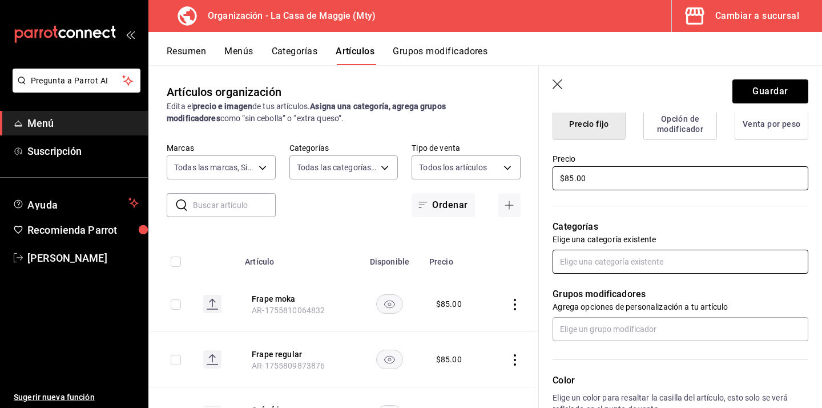
type input "$85.00"
click at [636, 261] on input "text" at bounding box center [681, 262] width 256 height 24
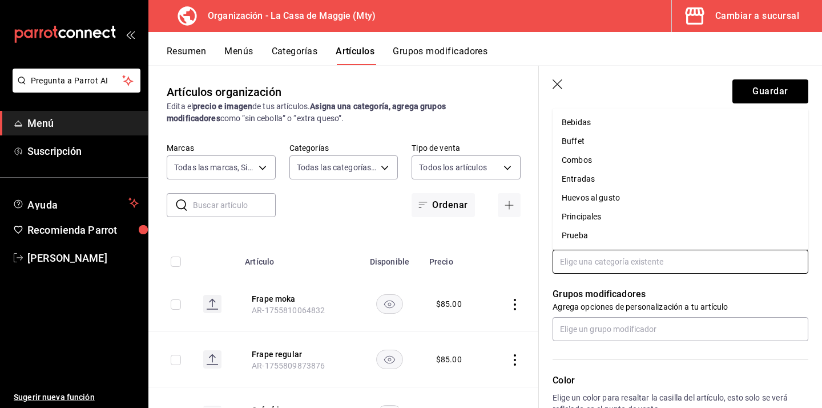
click at [616, 122] on li "Bebidas" at bounding box center [681, 122] width 256 height 19
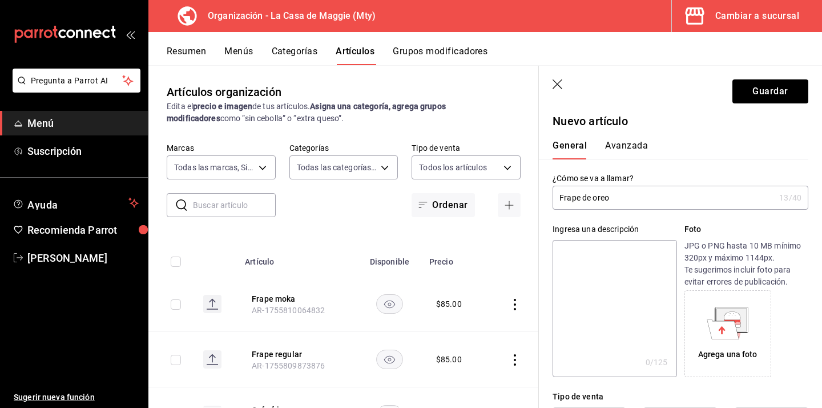
scroll to position [0, 0]
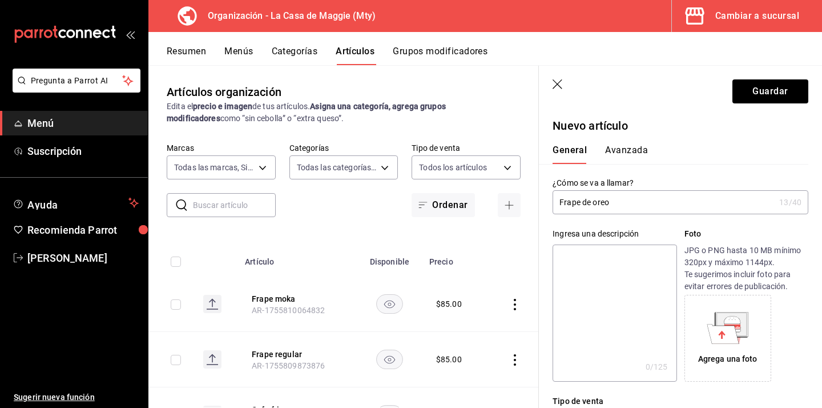
click at [579, 202] on input "Frape de oreo" at bounding box center [664, 202] width 222 height 23
type input "Frappe de oreo"
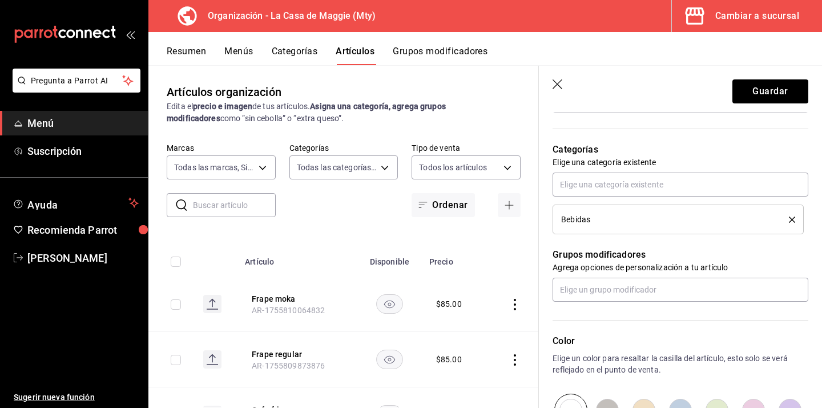
scroll to position [377, 0]
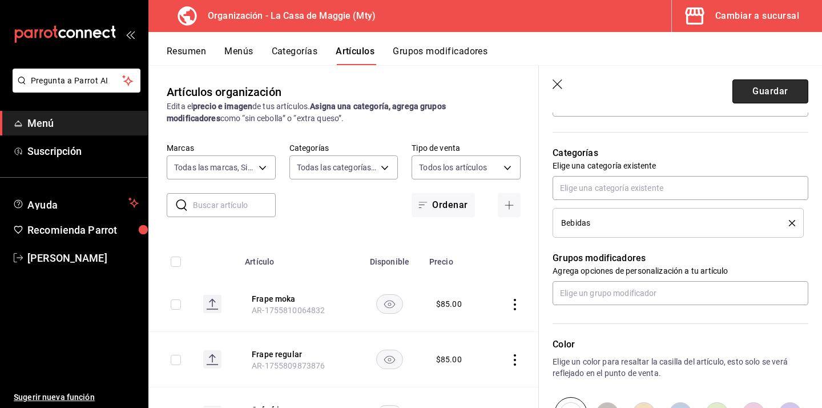
click at [756, 86] on button "Guardar" at bounding box center [771, 91] width 76 height 24
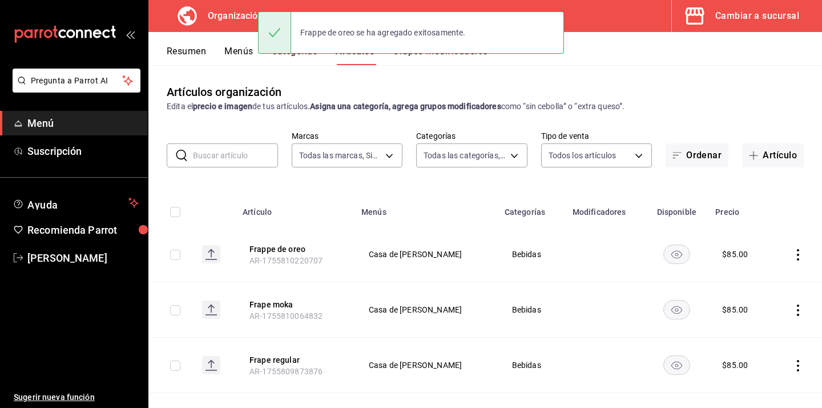
scroll to position [66, 0]
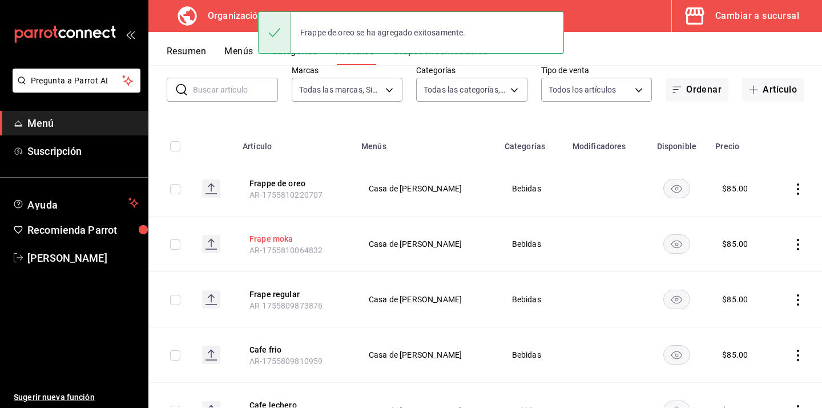
click at [275, 240] on button "Frape moka" at bounding box center [295, 238] width 91 height 11
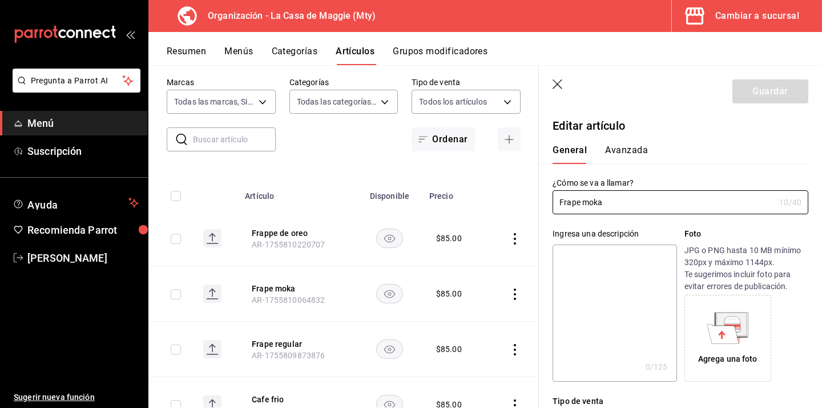
type input "$85.00"
click at [576, 200] on input "Frape moka" at bounding box center [664, 202] width 222 height 23
type input "Frappe moka"
click at [761, 97] on button "Guardar" at bounding box center [771, 91] width 76 height 24
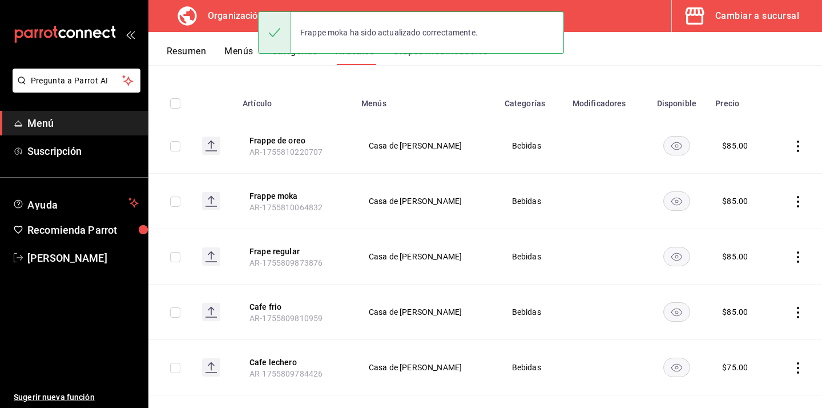
scroll to position [110, 0]
click at [288, 256] on th "Frape regular AR-1755809873876" at bounding box center [295, 255] width 119 height 55
click at [290, 253] on button "Frape regular" at bounding box center [295, 249] width 91 height 11
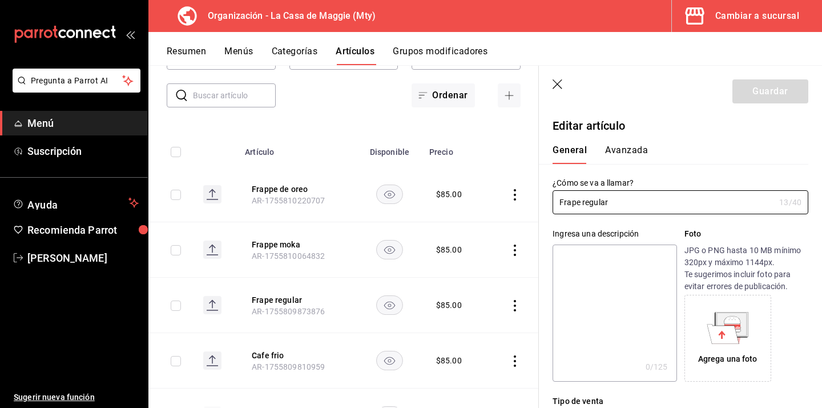
type input "$85.00"
click at [576, 206] on input "Frape regular" at bounding box center [664, 202] width 222 height 23
type input "Frappe regular"
click at [762, 95] on button "Guardar" at bounding box center [771, 91] width 76 height 24
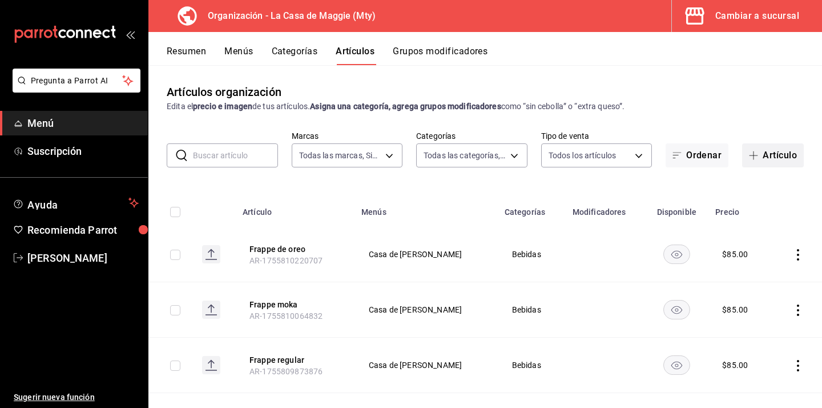
click at [760, 152] on span "button" at bounding box center [756, 155] width 14 height 9
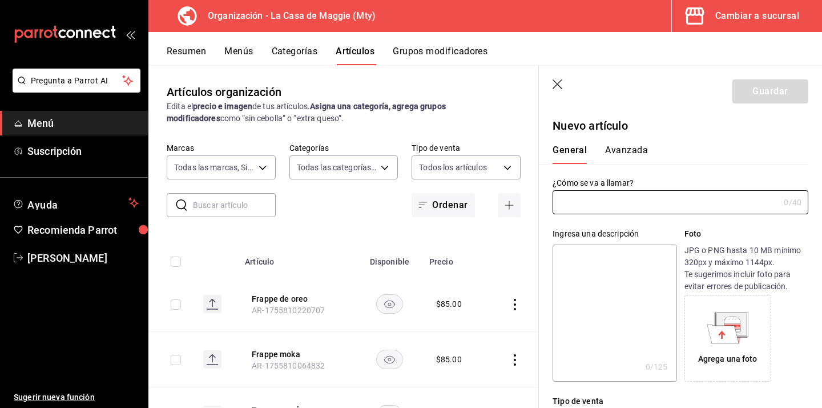
type input "AR-1755810711860"
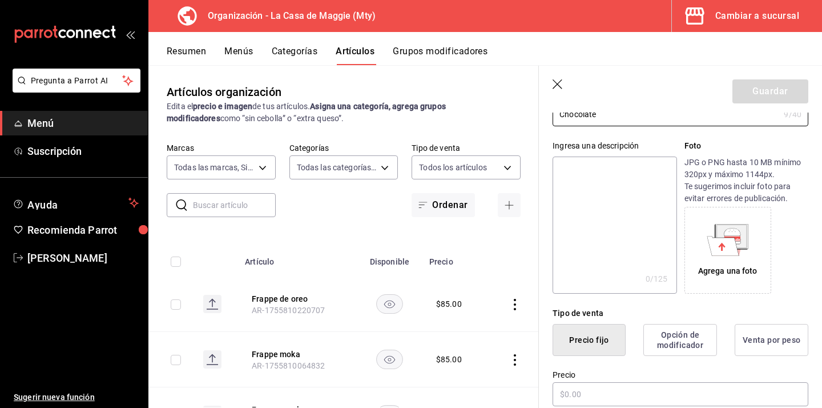
scroll to position [121, 0]
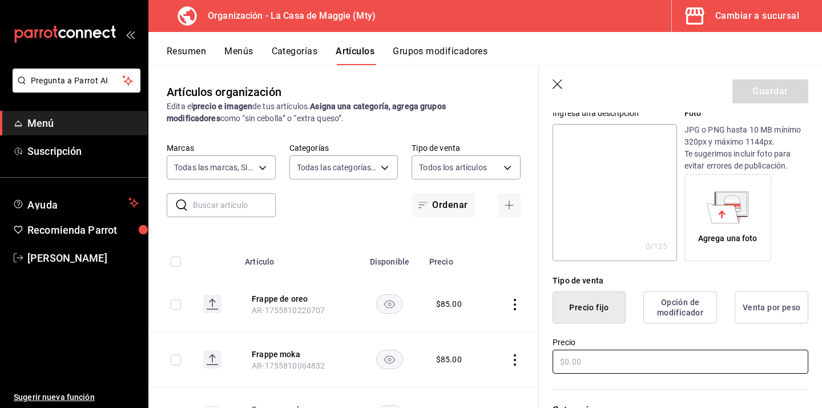
type input "Chocolate"
click at [636, 360] on input "text" at bounding box center [681, 362] width 256 height 24
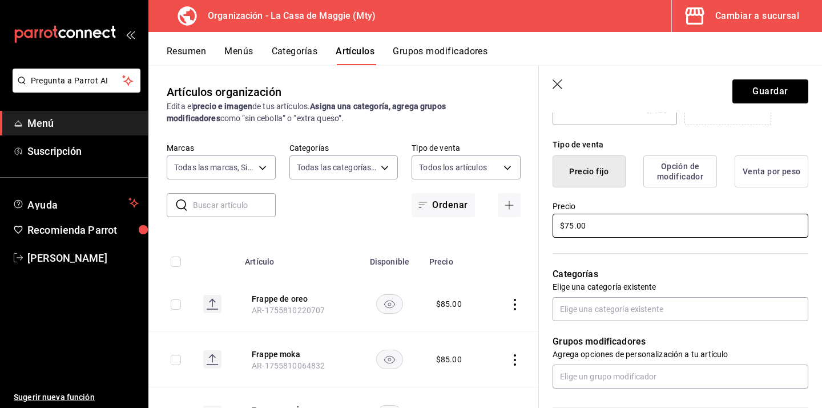
scroll to position [257, 0]
type input "$75.00"
click at [596, 311] on input "text" at bounding box center [681, 308] width 256 height 24
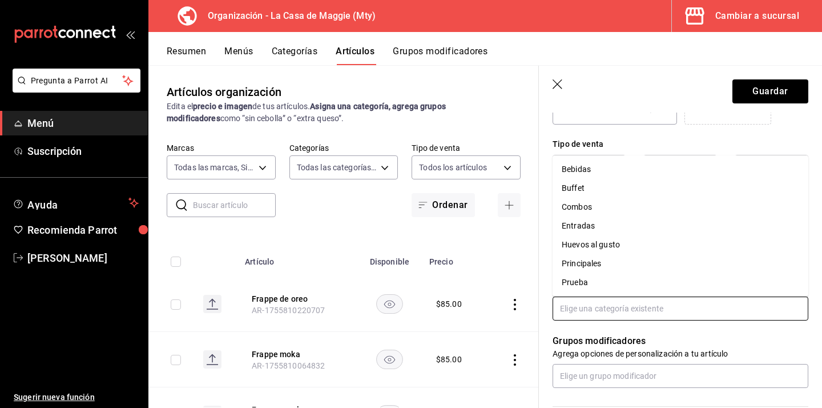
click at [629, 174] on li "Bebidas" at bounding box center [681, 169] width 256 height 19
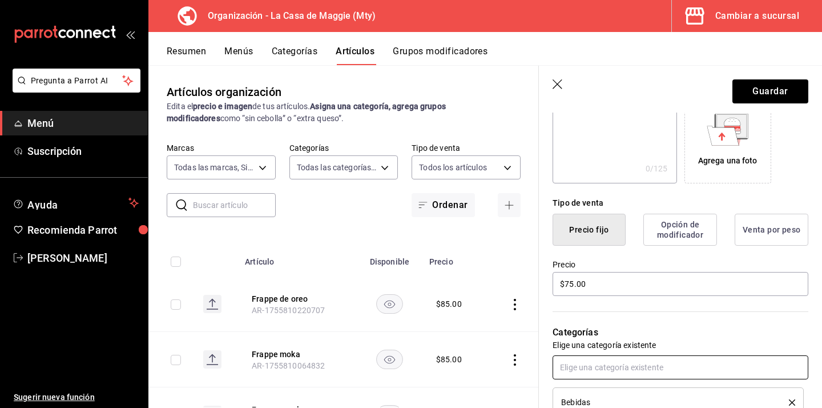
scroll to position [0, 0]
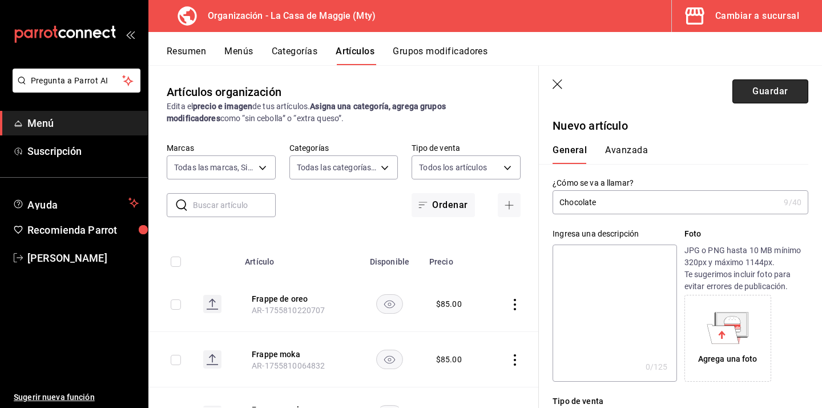
click at [788, 87] on button "Guardar" at bounding box center [771, 91] width 76 height 24
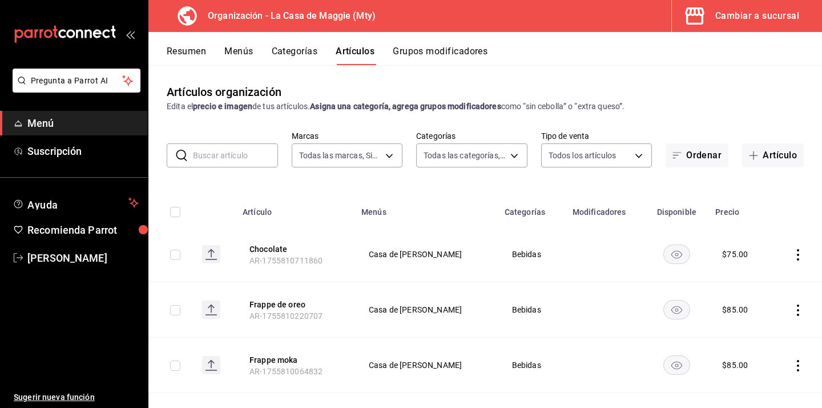
click at [312, 56] on button "Categorías" at bounding box center [295, 55] width 46 height 19
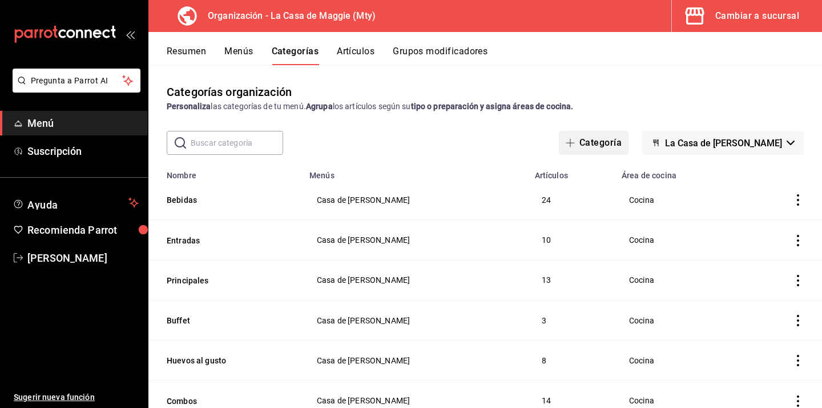
click at [618, 137] on button "Categoría" at bounding box center [594, 143] width 70 height 24
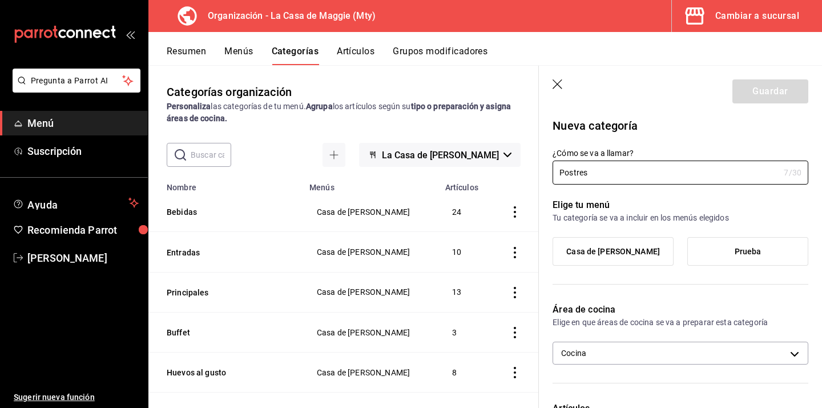
type input "Postres"
click at [626, 247] on span "Casa de [PERSON_NAME]" at bounding box center [614, 252] width 94 height 10
click at [0, 0] on input "Casa de [PERSON_NAME]" at bounding box center [0, 0] width 0 height 0
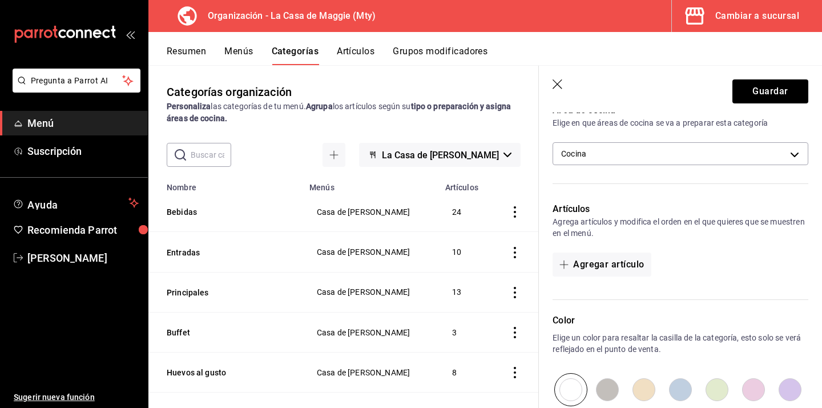
scroll to position [180, 0]
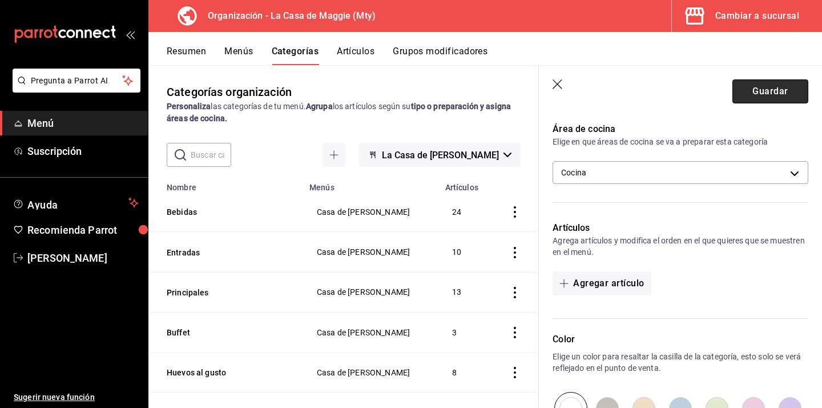
click at [769, 81] on button "Guardar" at bounding box center [771, 91] width 76 height 24
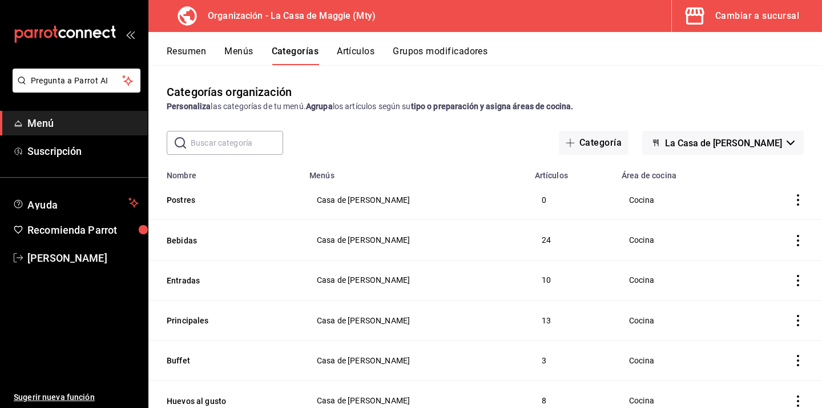
click at [364, 55] on button "Artículos" at bounding box center [356, 55] width 38 height 19
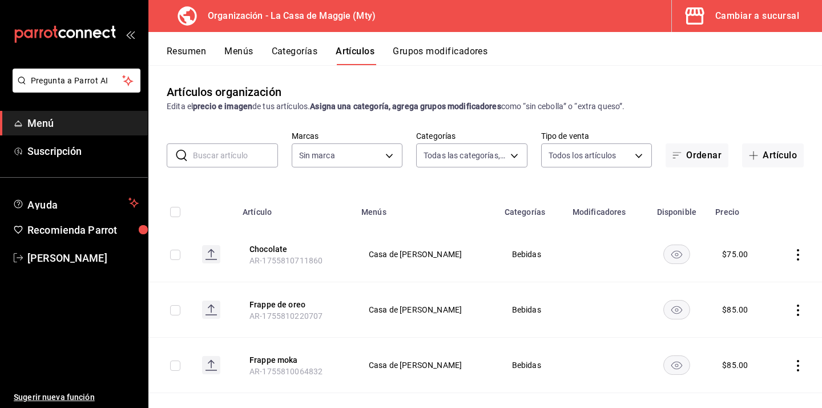
type input "0b014a1e-ca7a-47ca-b667-12c94668d141,b3b28ff3-9ef5-41a0-a4f1-eae2127d7dac,71ed1…"
type input "a3684772-da2a-4e98-bff2-0fed7e2a3e3a"
click at [759, 148] on button "Artículo" at bounding box center [773, 155] width 62 height 24
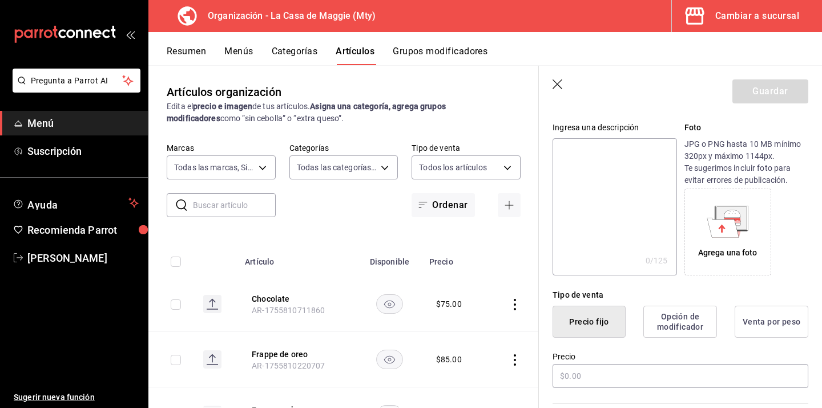
scroll to position [108, 0]
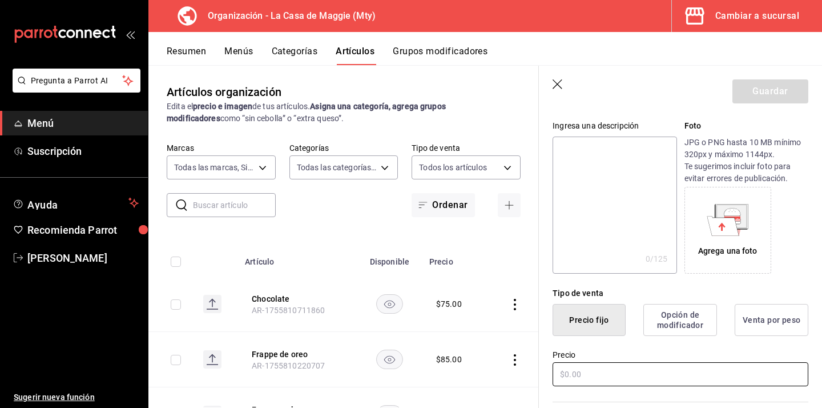
type input "Rebanada de pastel"
click at [599, 371] on input "text" at bounding box center [681, 374] width 256 height 24
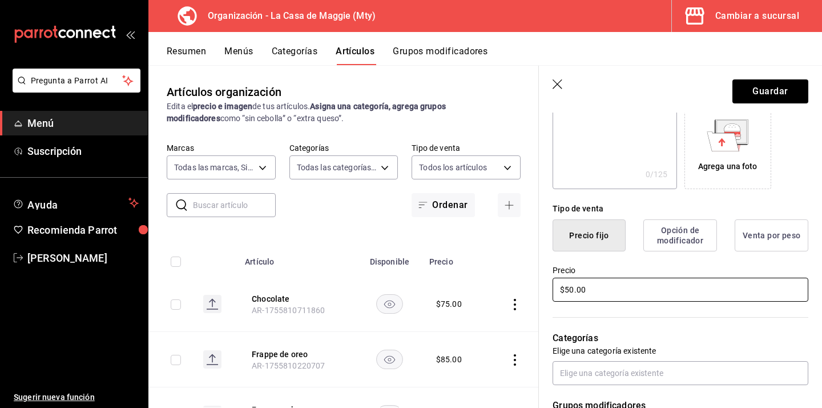
scroll to position [198, 0]
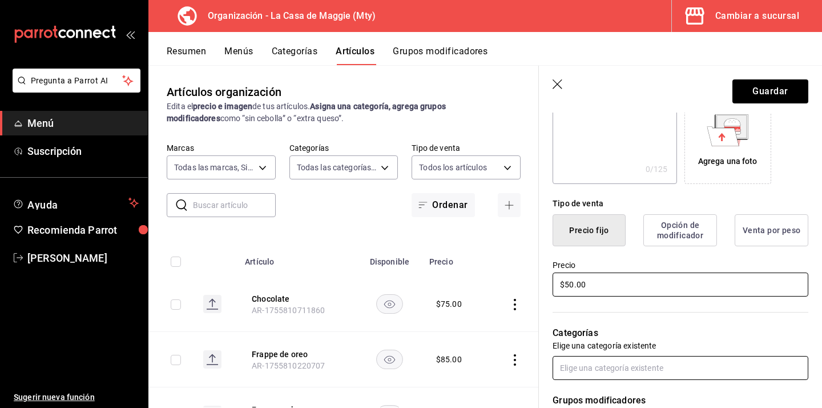
type input "$50.00"
click at [662, 367] on input "text" at bounding box center [681, 368] width 256 height 24
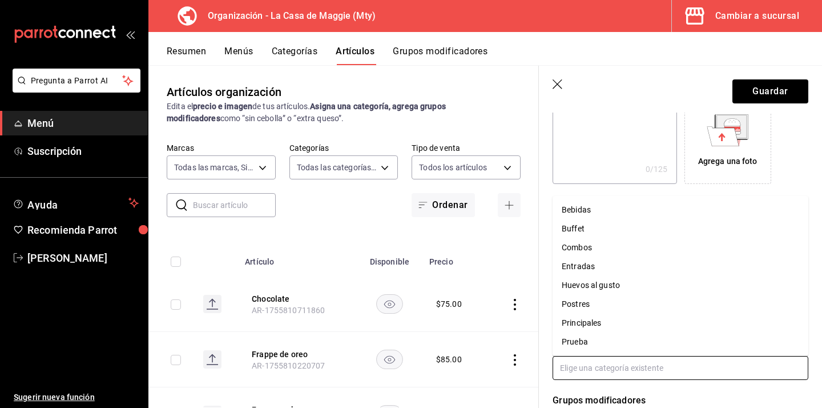
click at [643, 307] on li "Postres" at bounding box center [681, 304] width 256 height 19
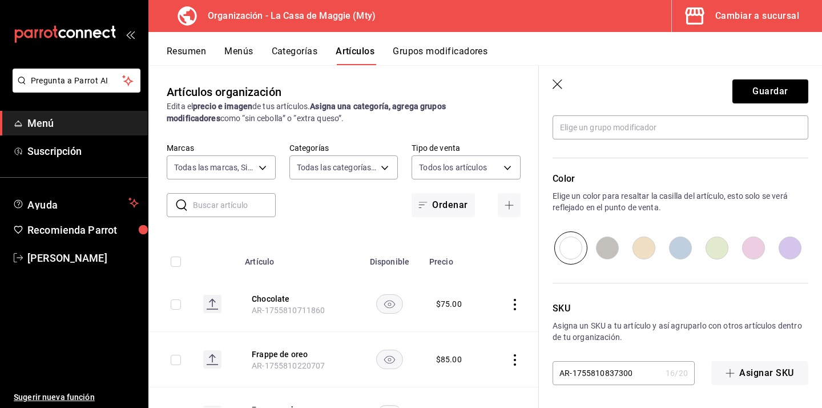
scroll to position [0, 0]
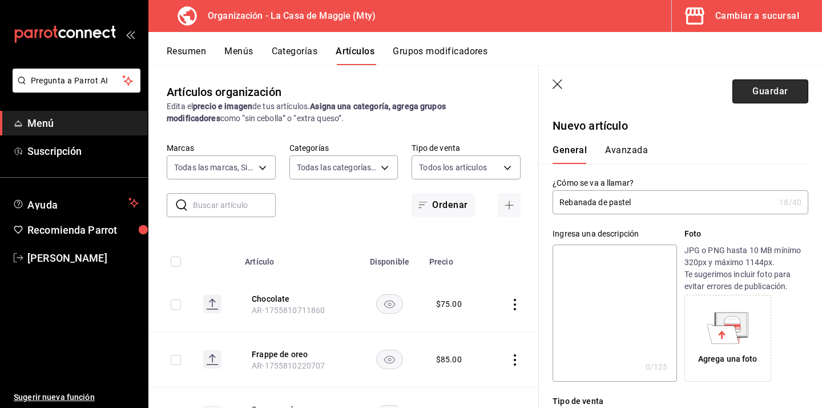
click at [777, 99] on button "Guardar" at bounding box center [771, 91] width 76 height 24
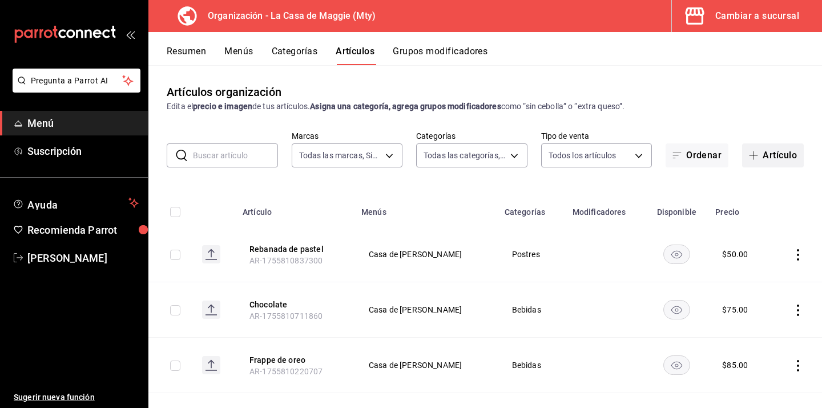
click at [764, 148] on button "Artículo" at bounding box center [773, 155] width 62 height 24
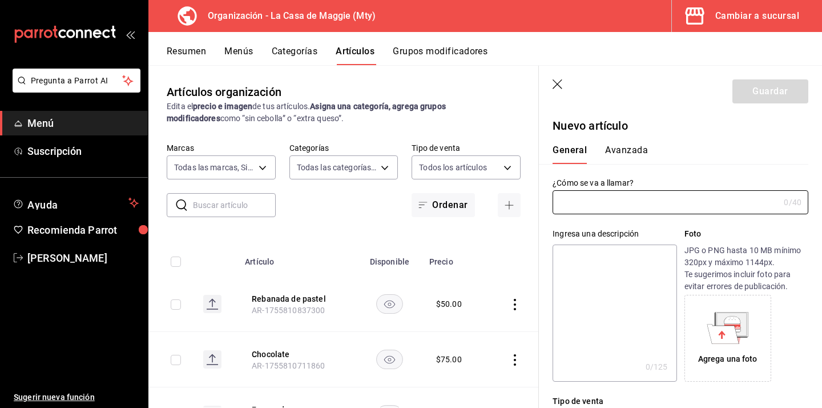
type input "AR-1755810862469"
type input "O"
click at [599, 203] on input "Hot cakes orden" at bounding box center [664, 202] width 222 height 23
click at [663, 202] on input "Hot cakes orden" at bounding box center [664, 202] width 222 height 23
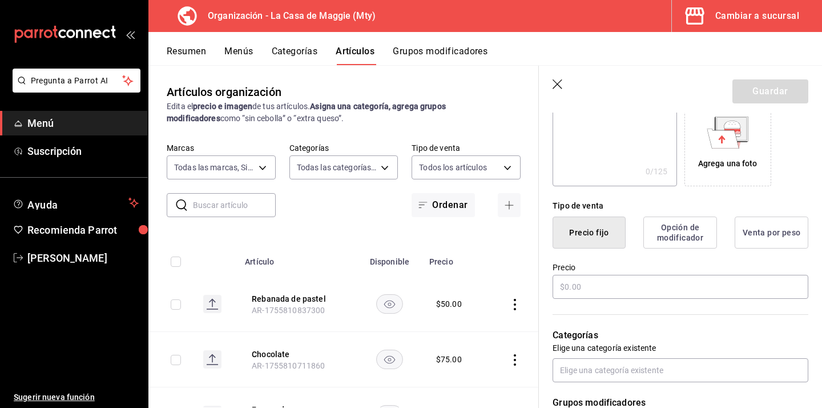
scroll to position [204, 0]
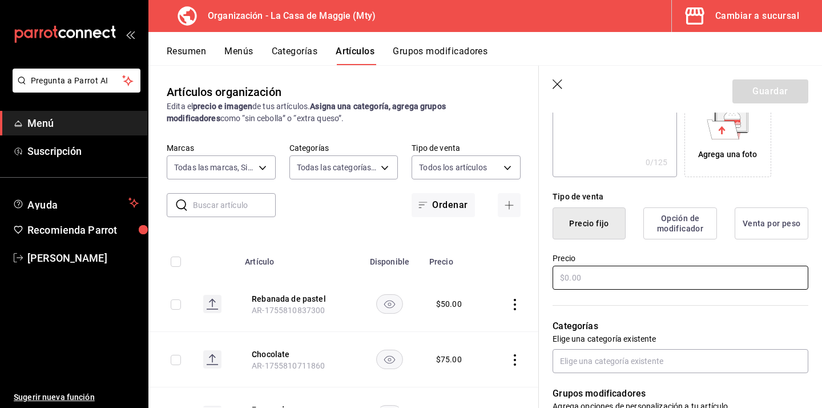
type input "Hot cakes orden"
click at [649, 278] on input "text" at bounding box center [681, 278] width 256 height 24
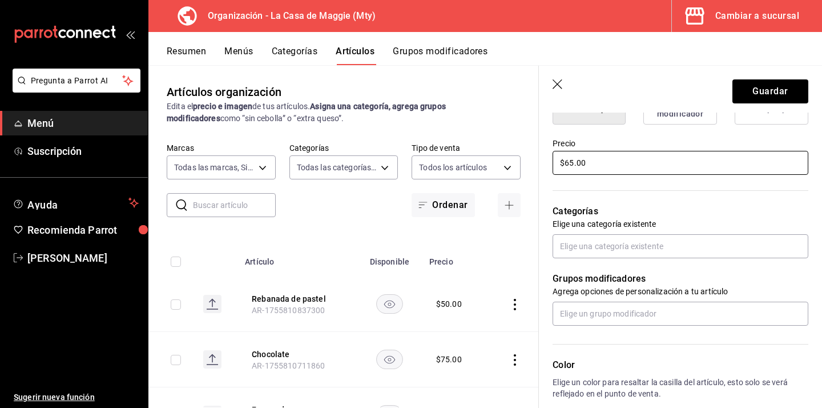
scroll to position [335, 0]
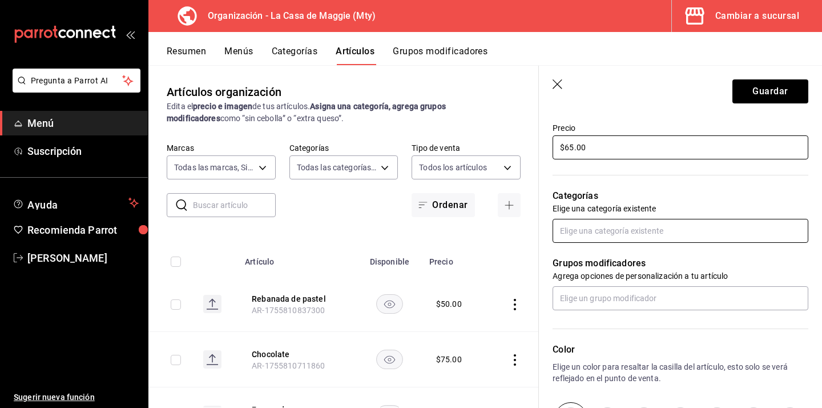
type input "$65.00"
click at [638, 224] on input "text" at bounding box center [681, 231] width 256 height 24
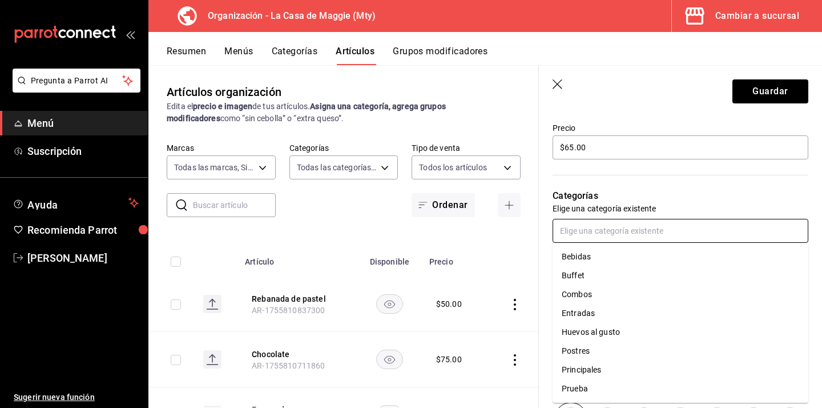
click at [592, 258] on li "Bebidas" at bounding box center [681, 256] width 256 height 19
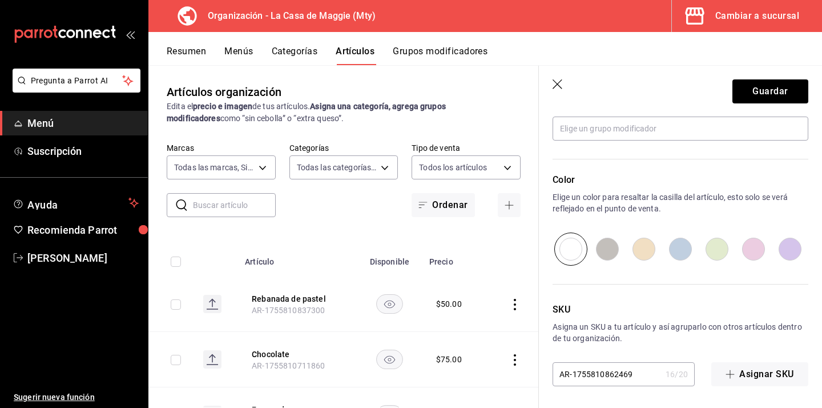
scroll to position [543, 0]
click at [750, 93] on button "Guardar" at bounding box center [771, 91] width 76 height 24
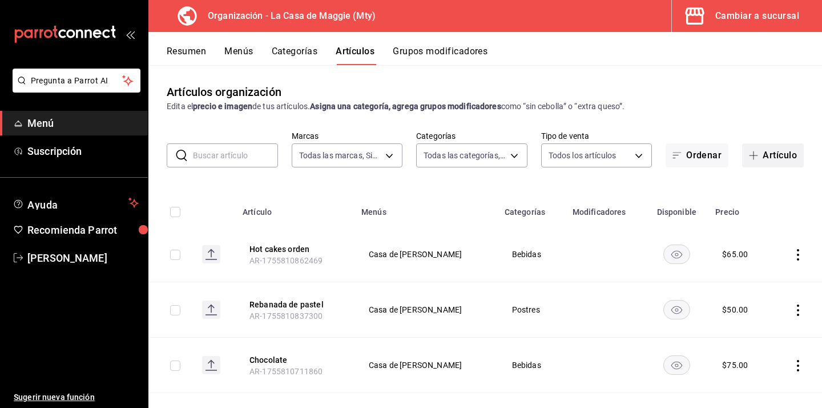
click at [788, 156] on button "Artículo" at bounding box center [773, 155] width 62 height 24
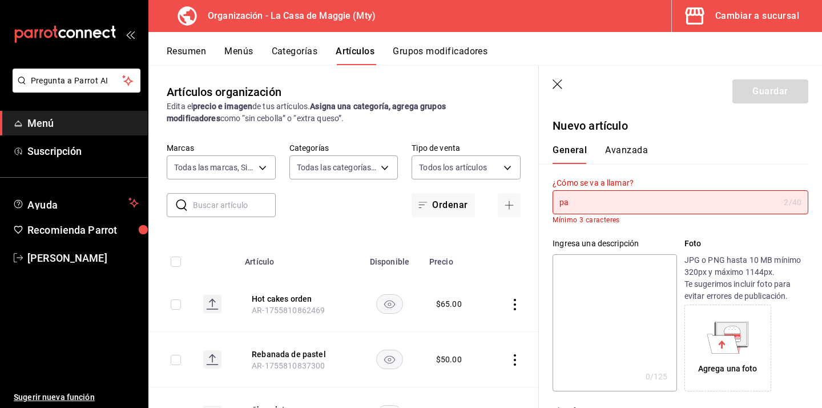
type input "p"
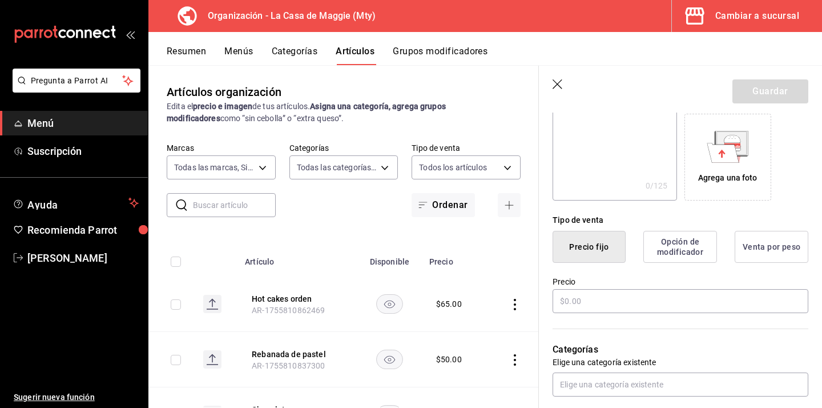
scroll to position [183, 0]
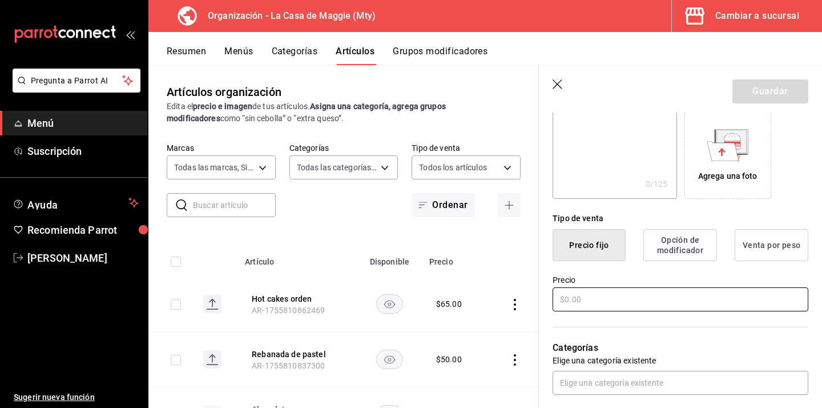
type input "Pan pieza"
click at [622, 290] on input "text" at bounding box center [681, 299] width 256 height 24
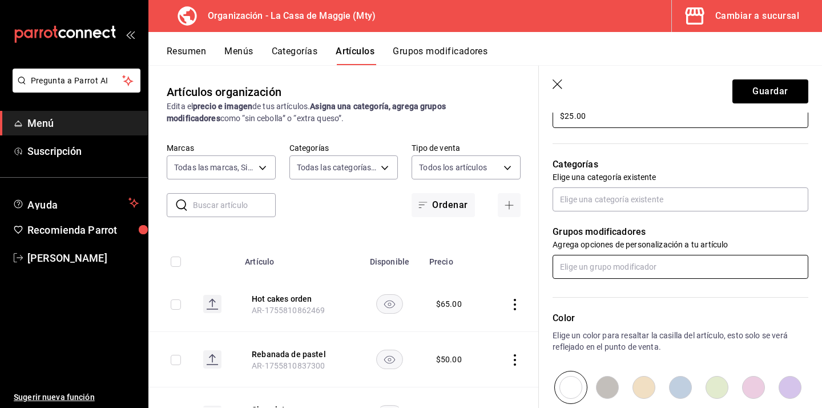
scroll to position [368, 0]
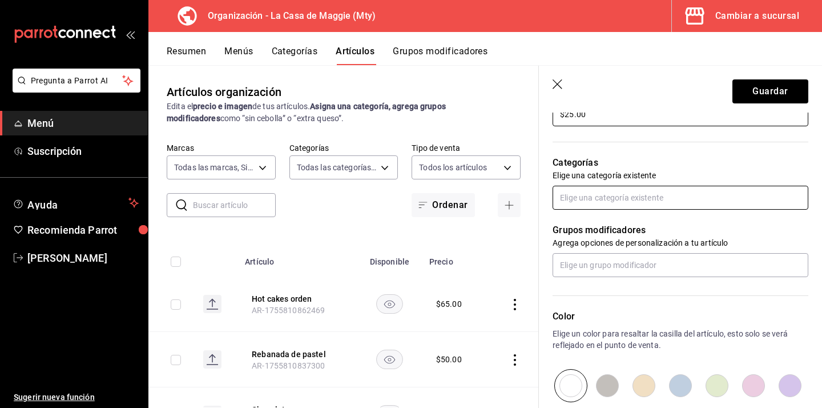
type input "$25.00"
click at [625, 194] on input "text" at bounding box center [681, 198] width 256 height 24
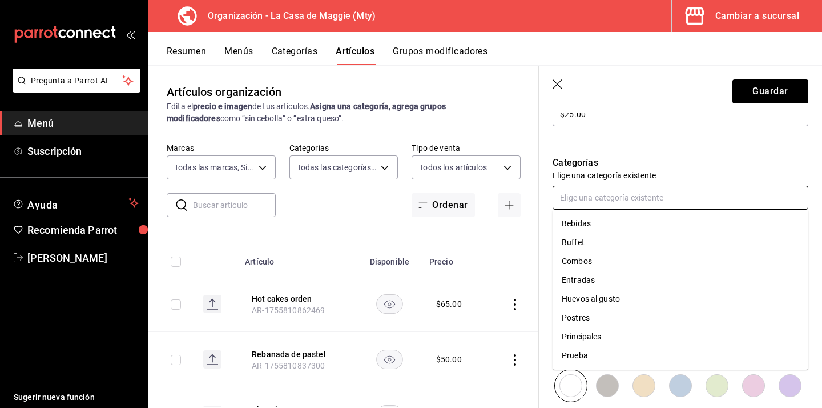
click at [615, 311] on li "Postres" at bounding box center [681, 317] width 256 height 19
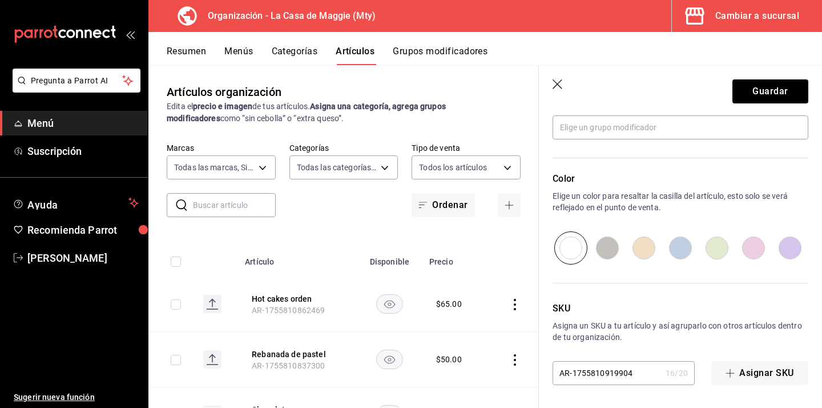
scroll to position [0, 0]
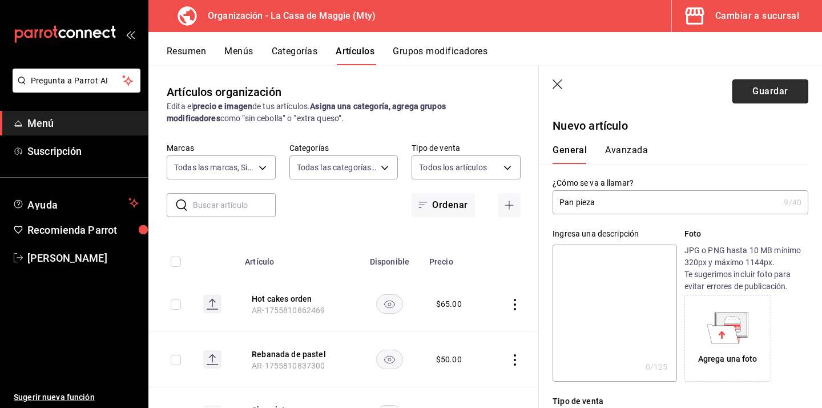
click at [773, 94] on button "Guardar" at bounding box center [771, 91] width 76 height 24
